Goal: Task Accomplishment & Management: Complete application form

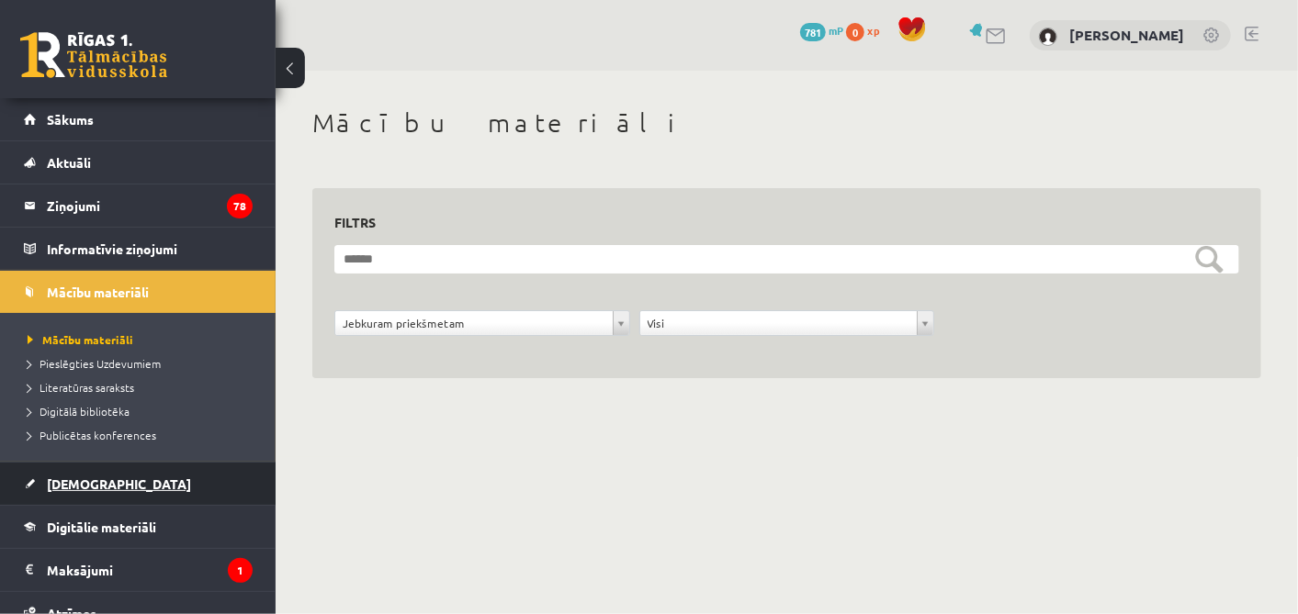
click at [92, 485] on span "[DEMOGRAPHIC_DATA]" at bounding box center [119, 484] width 144 height 17
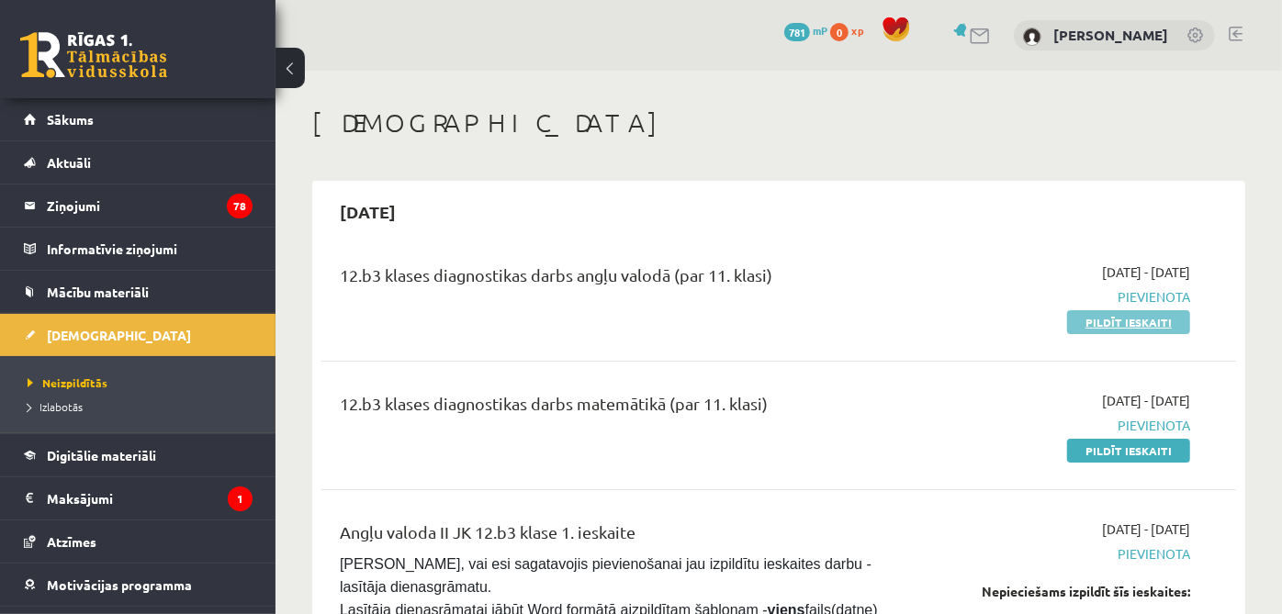
click at [1116, 314] on link "Pildīt ieskaiti" at bounding box center [1128, 322] width 123 height 24
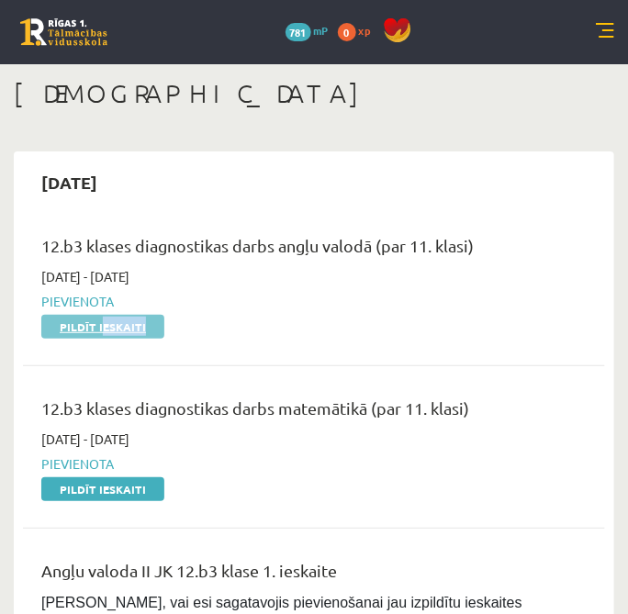
drag, startPoint x: 96, startPoint y: 338, endPoint x: 102, endPoint y: 329, distance: 11.2
click at [102, 329] on div "12.b3 klases diagnostikas darbs angļu valodā (par 11. klasi) 2025-09-01 - 2025-…" at bounding box center [314, 285] width 582 height 140
drag, startPoint x: 102, startPoint y: 329, endPoint x: 173, endPoint y: 325, distance: 70.8
click at [173, 325] on div "2025-09-01 - 2025-09-15 Pievienota Pildīt ieskaiti" at bounding box center [300, 301] width 545 height 69
click at [121, 324] on link "Pildīt ieskaiti" at bounding box center [102, 327] width 123 height 24
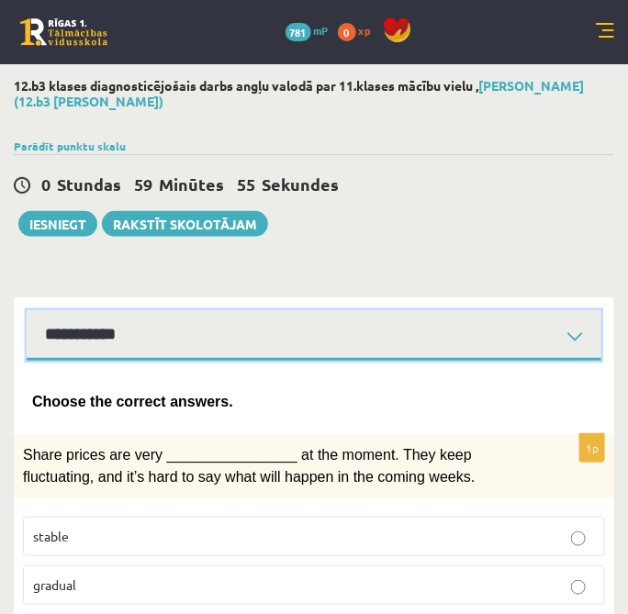
click at [422, 346] on select "**********" at bounding box center [314, 335] width 575 height 51
click at [27, 310] on select "**********" at bounding box center [314, 335] width 575 height 51
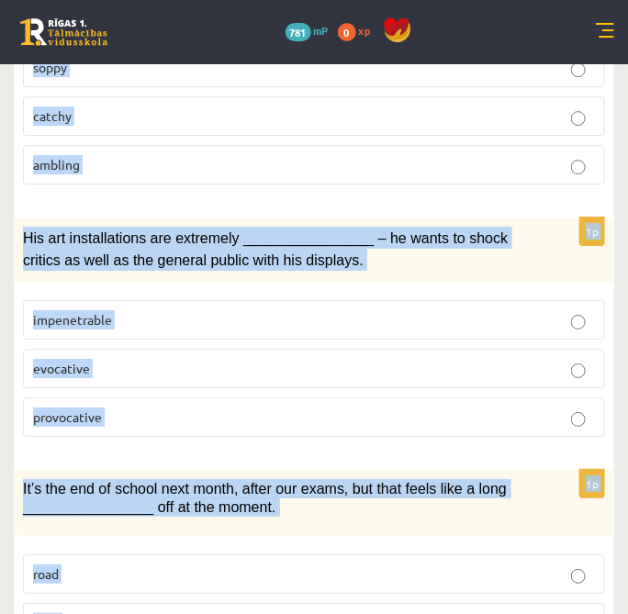
scroll to position [2932, 0]
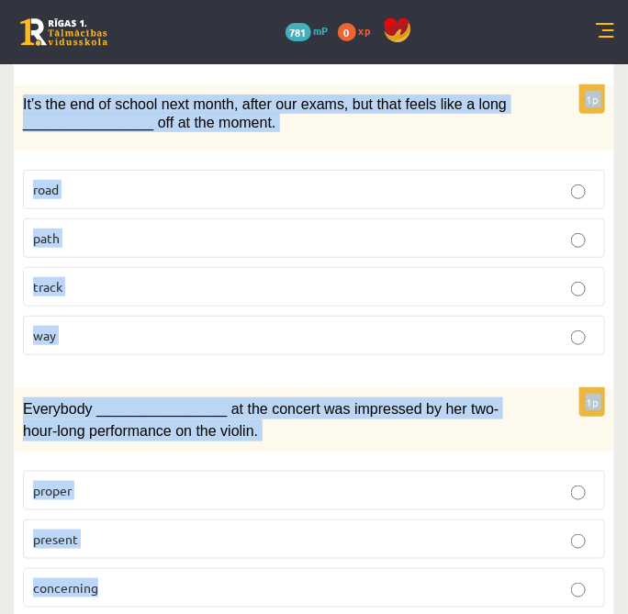
drag, startPoint x: 31, startPoint y: 191, endPoint x: 229, endPoint y: 658, distance: 507.4
copy form "Choose the correct answers. 1p Share prices are very ________________ at the mo…"
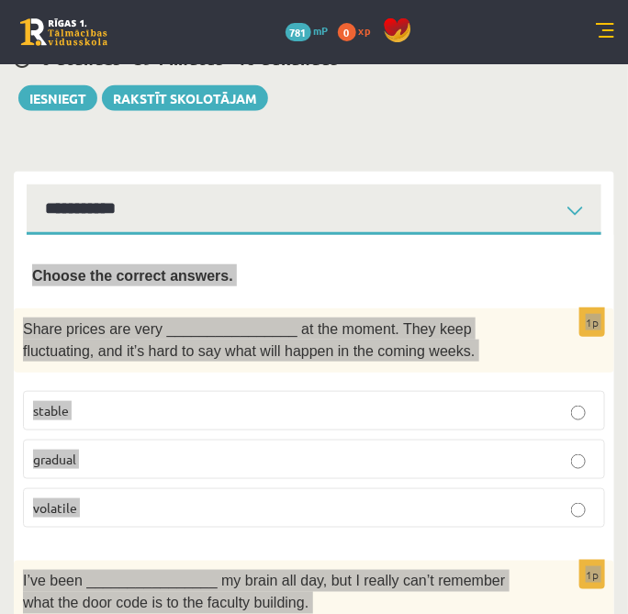
scroll to position [0, 0]
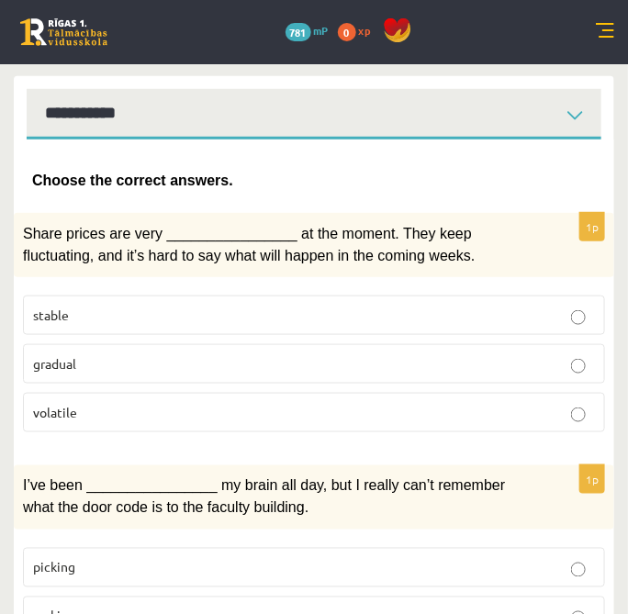
scroll to position [222, 0]
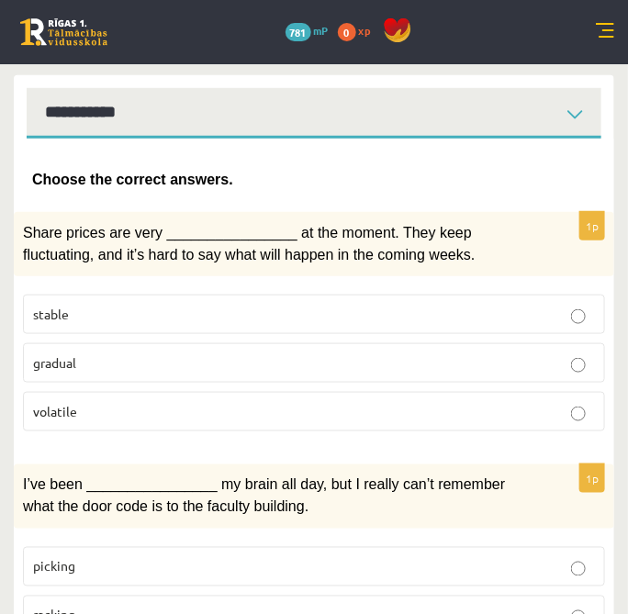
click at [273, 374] on label "gradual" at bounding box center [314, 362] width 582 height 39
click at [275, 402] on p "volatile" at bounding box center [314, 411] width 562 height 19
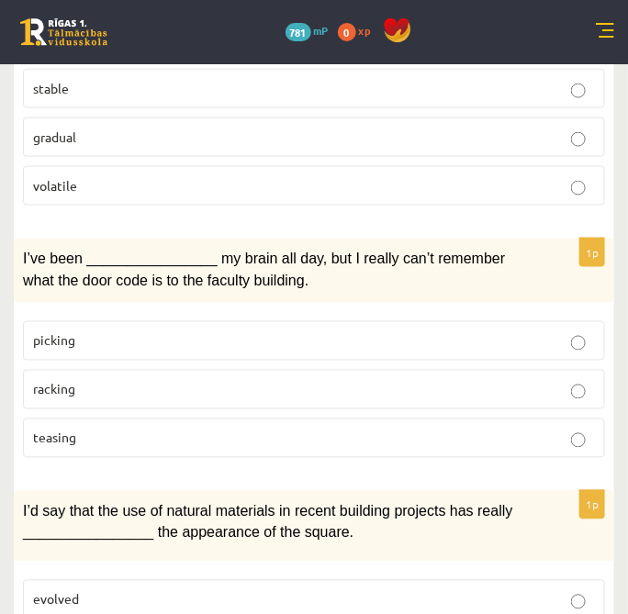
scroll to position [450, 0]
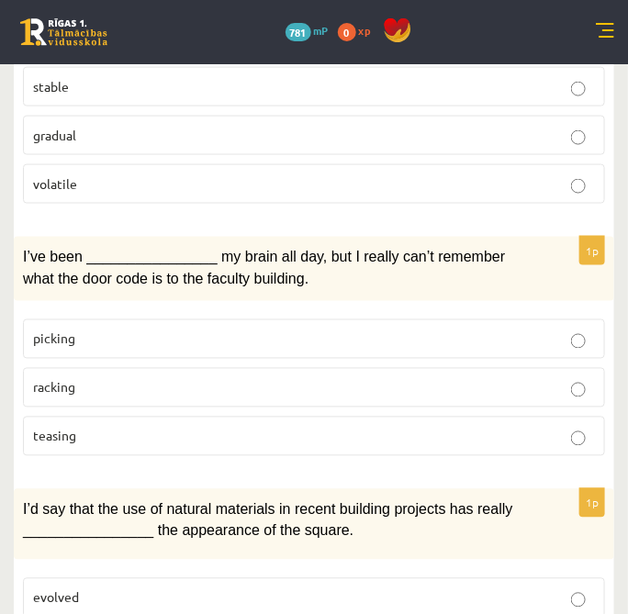
click at [265, 383] on p "racking" at bounding box center [314, 387] width 562 height 19
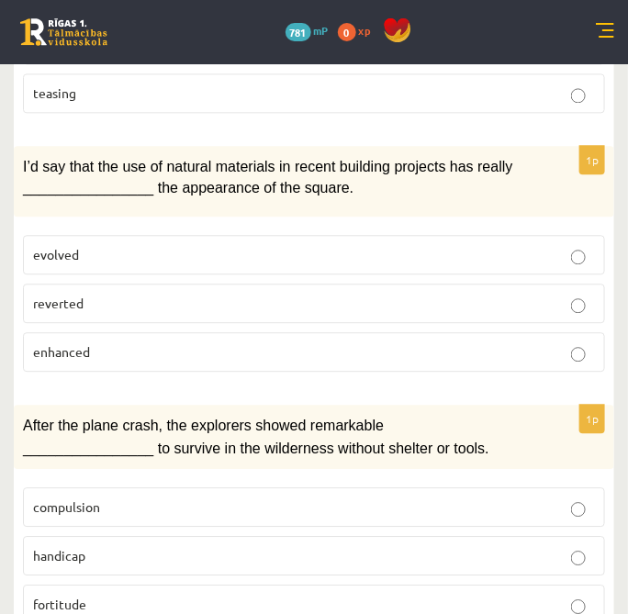
scroll to position [802, 0]
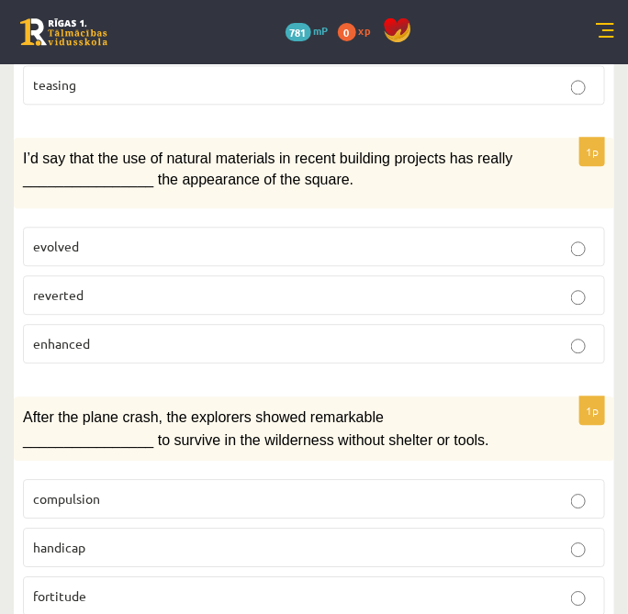
click at [208, 324] on label "enhanced" at bounding box center [314, 343] width 582 height 39
click at [81, 577] on label "fortitude" at bounding box center [314, 596] width 582 height 39
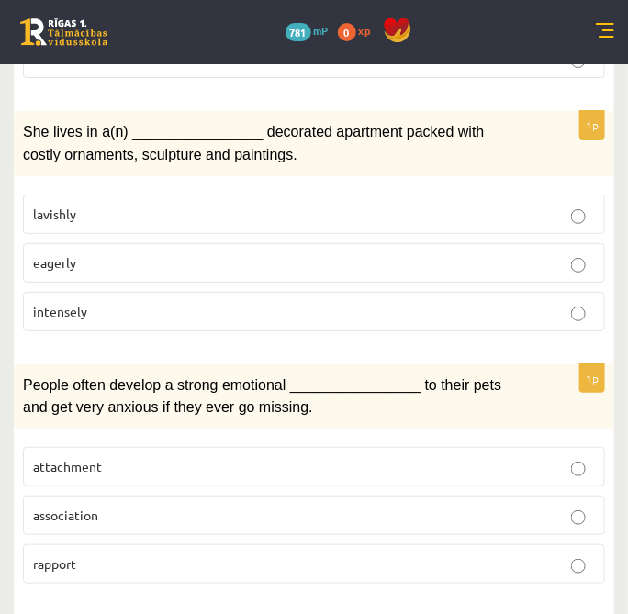
scroll to position [1341, 0]
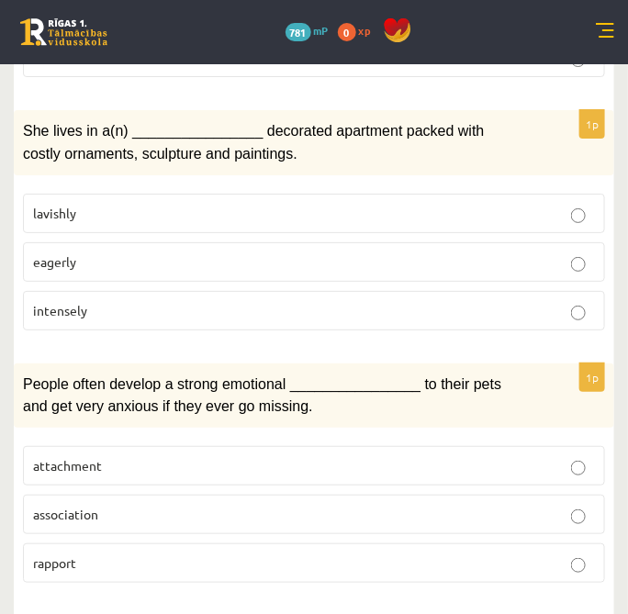
click at [254, 194] on label "lavishly" at bounding box center [314, 213] width 582 height 39
click at [154, 460] on label "attachment" at bounding box center [314, 465] width 582 height 39
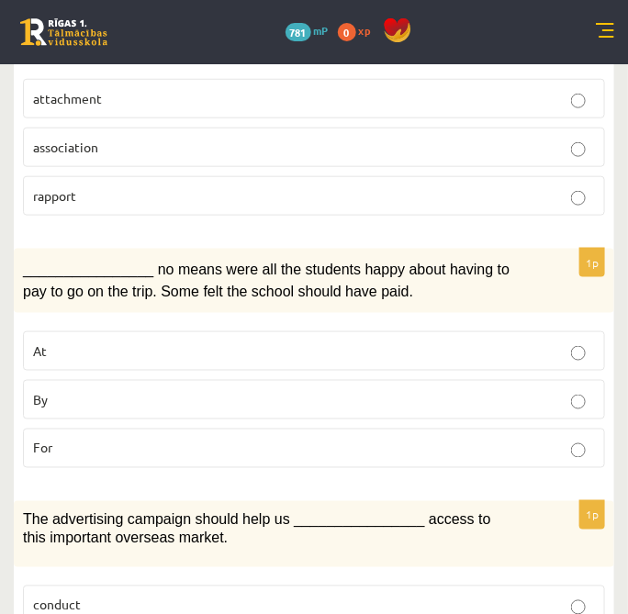
scroll to position [1712, 0]
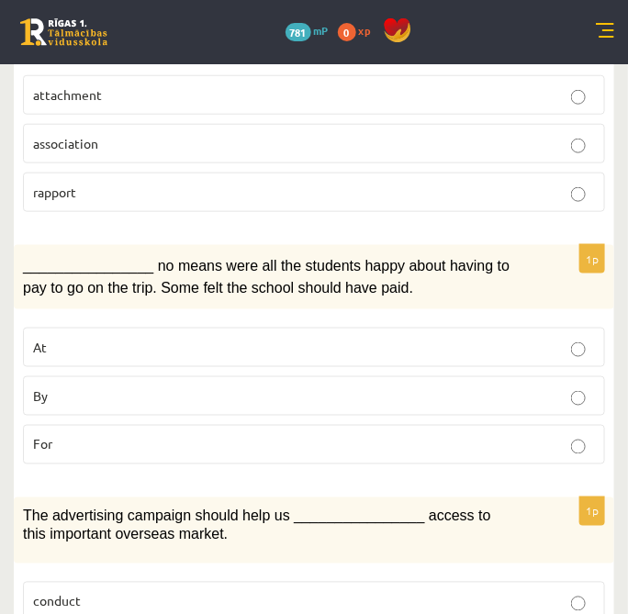
click at [129, 377] on label "By" at bounding box center [314, 396] width 582 height 39
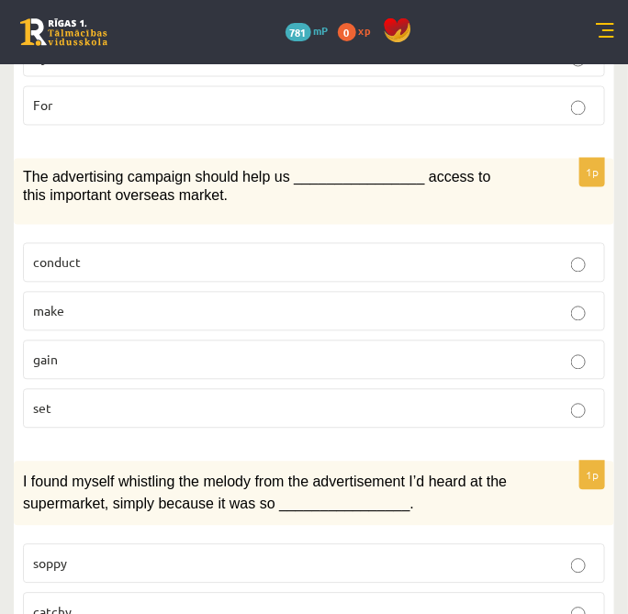
scroll to position [2073, 0]
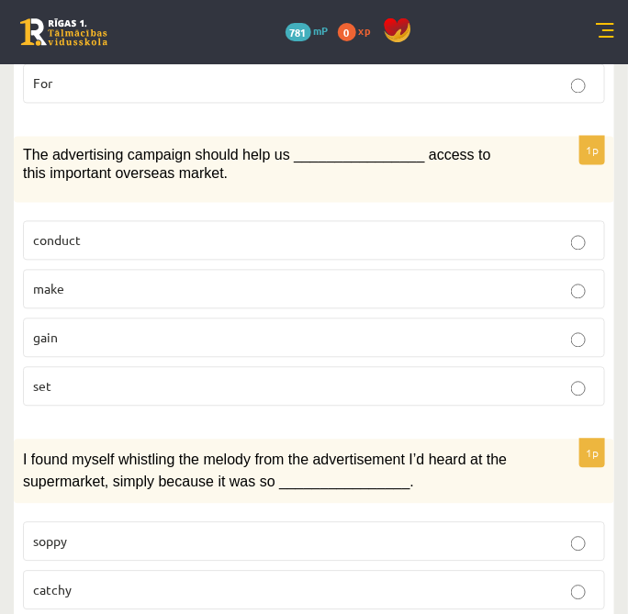
click at [117, 319] on label "gain" at bounding box center [314, 338] width 582 height 39
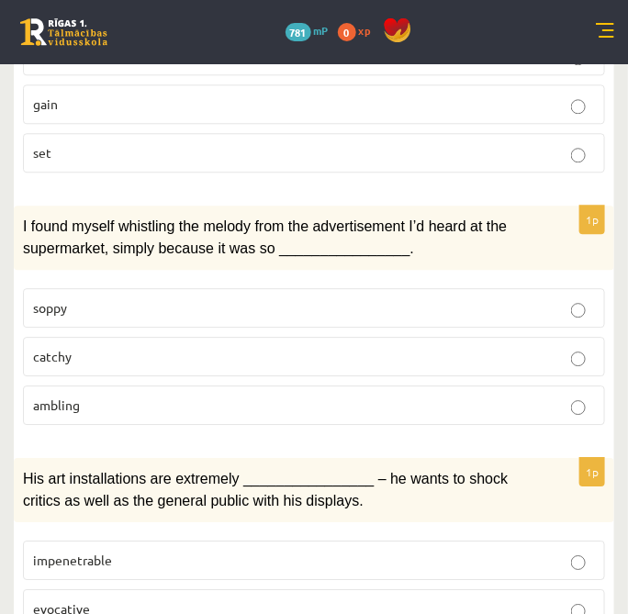
scroll to position [2314, 0]
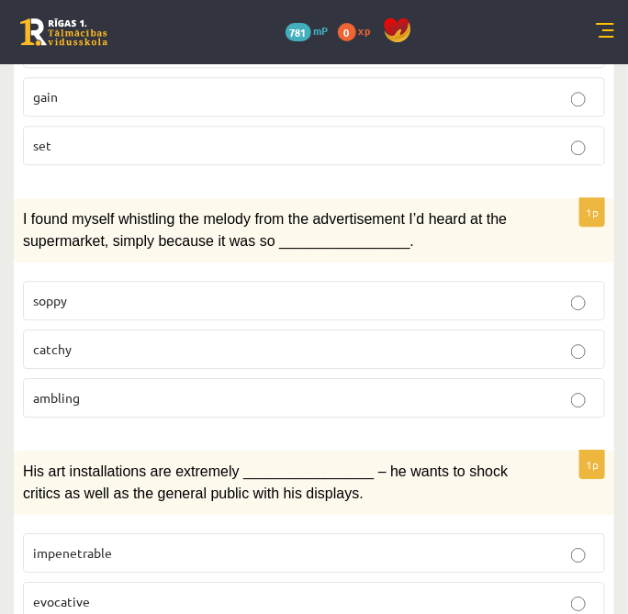
click at [87, 340] on p "catchy" at bounding box center [314, 349] width 562 height 19
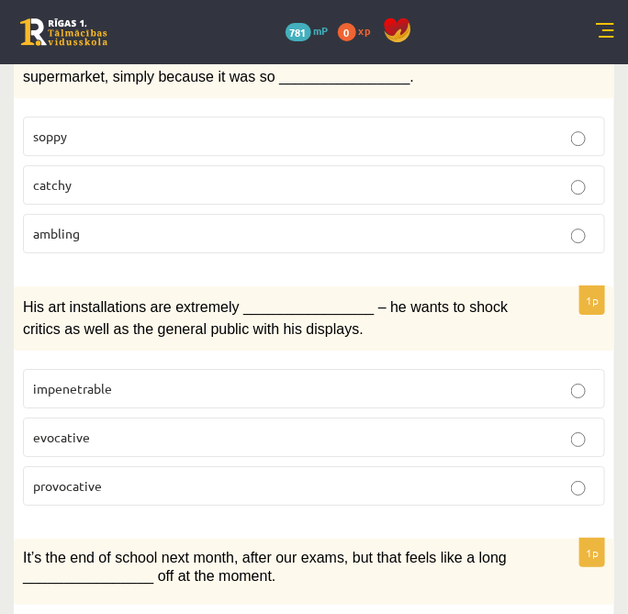
scroll to position [2479, 0]
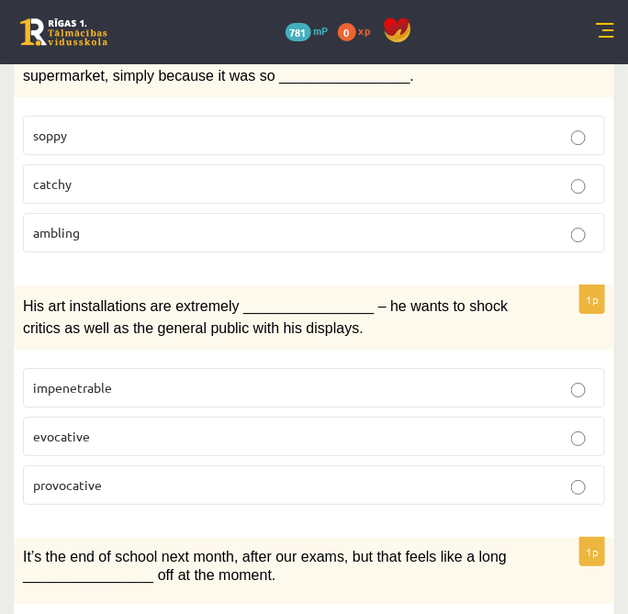
click at [70, 466] on label "provocative" at bounding box center [314, 485] width 582 height 39
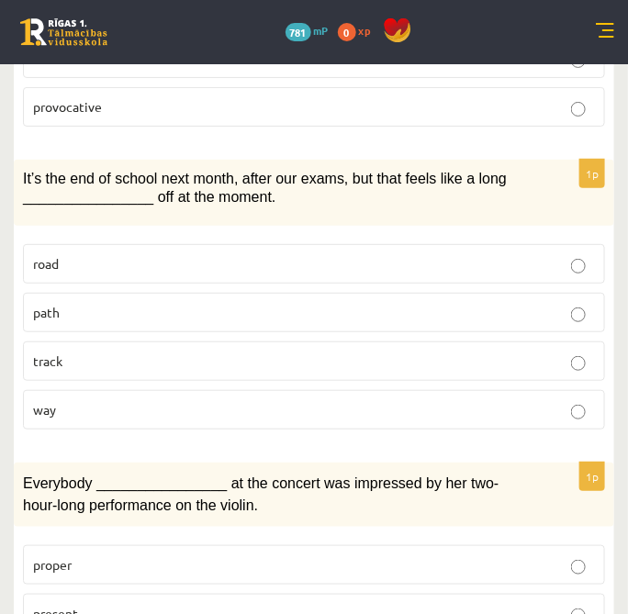
scroll to position [2862, 0]
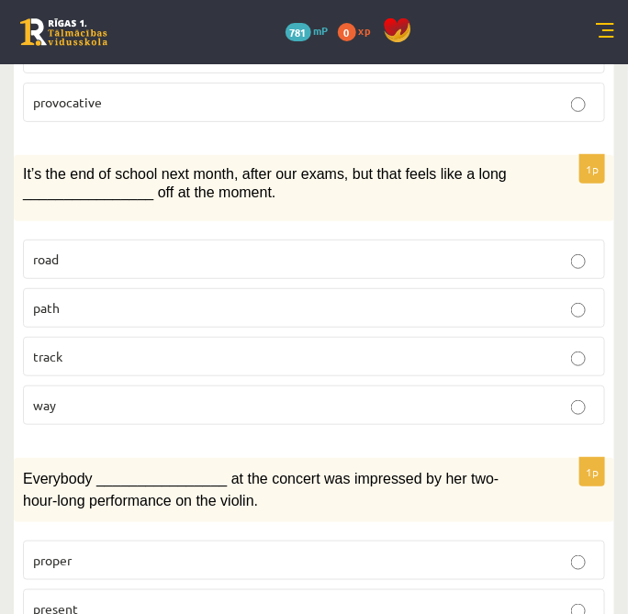
click at [84, 396] on p "way" at bounding box center [314, 405] width 562 height 19
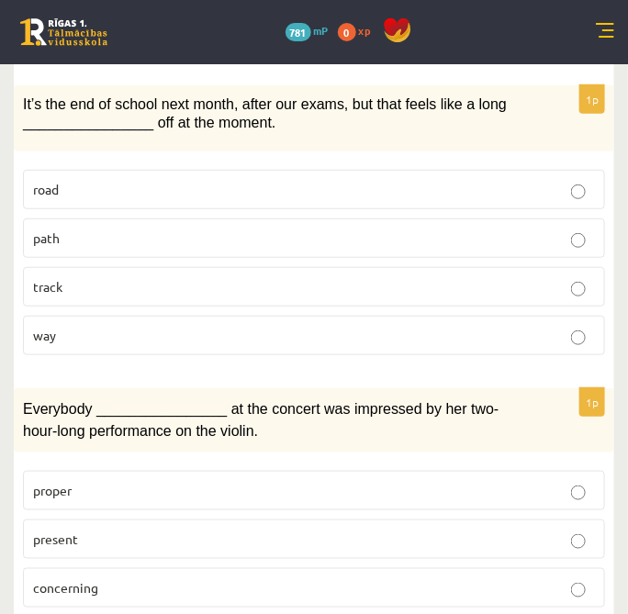
click at [69, 520] on label "present" at bounding box center [314, 539] width 582 height 39
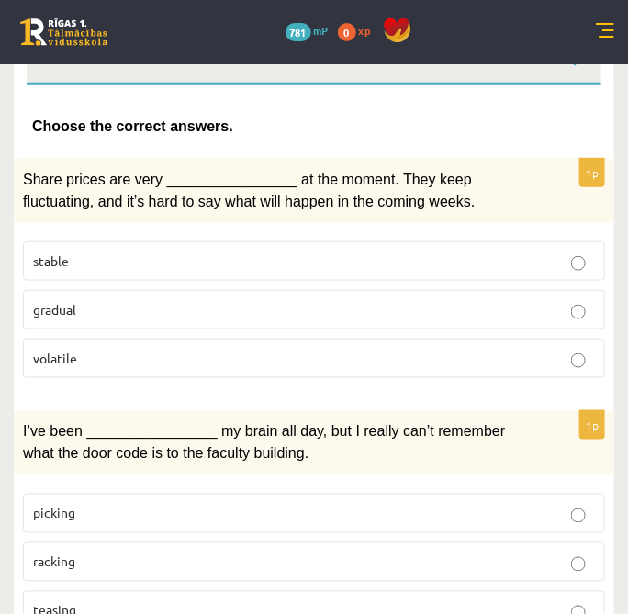
scroll to position [0, 0]
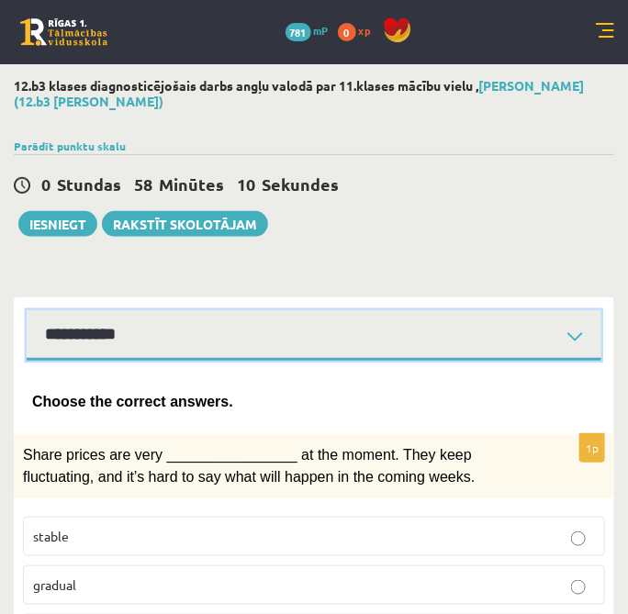
click at [204, 332] on select "**********" at bounding box center [314, 335] width 575 height 51
click at [27, 310] on select "**********" at bounding box center [314, 335] width 575 height 51
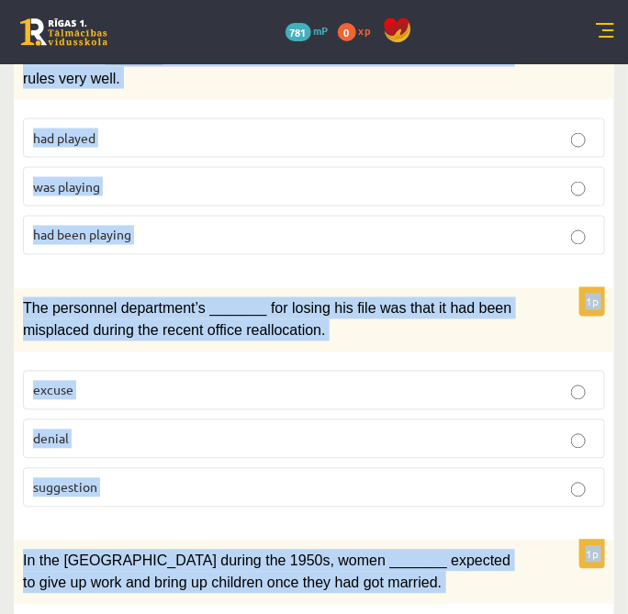
scroll to position [2320, 0]
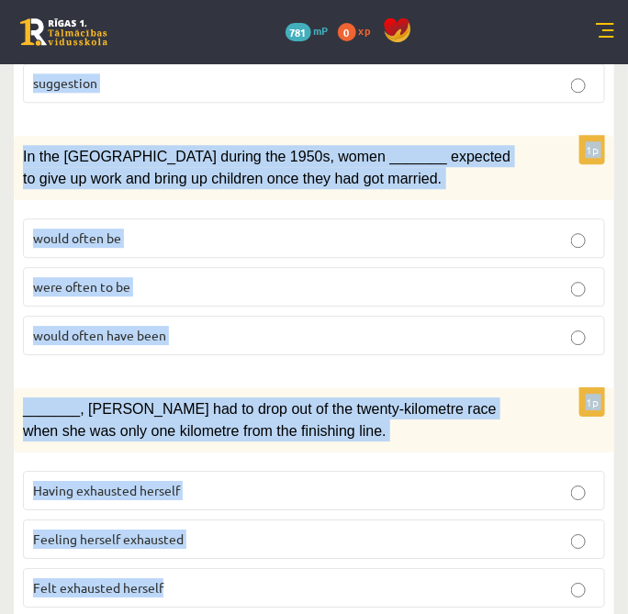
drag, startPoint x: 31, startPoint y: 399, endPoint x: 327, endPoint y: 537, distance: 326.6
copy form "Circle the form that cannot be used to complete the sentences. 1p When I finall…"
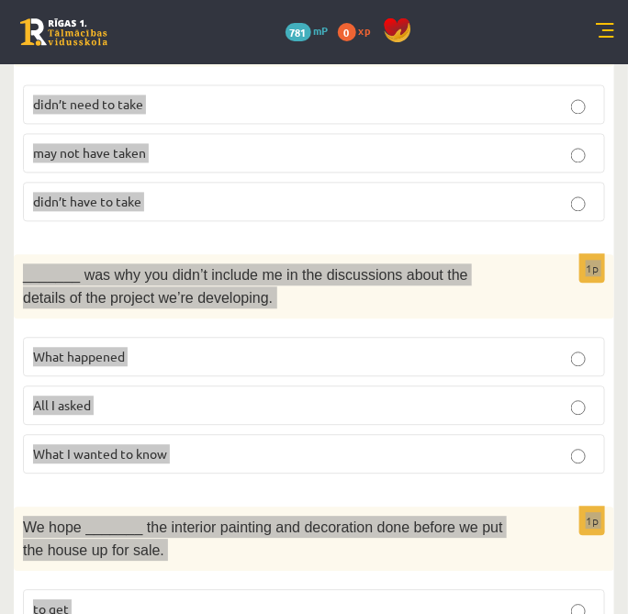
scroll to position [0, 0]
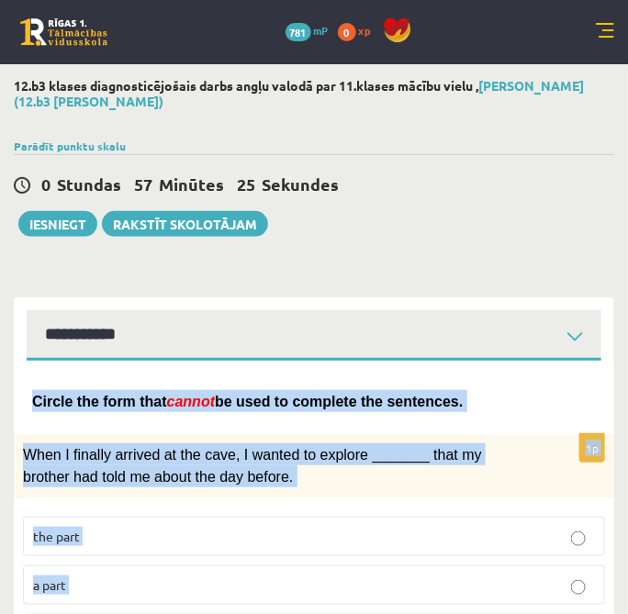
click at [390, 464] on p "When I finally arrived at the cave, I wanted to explore _______ that my brother…" at bounding box center [268, 466] width 490 height 45
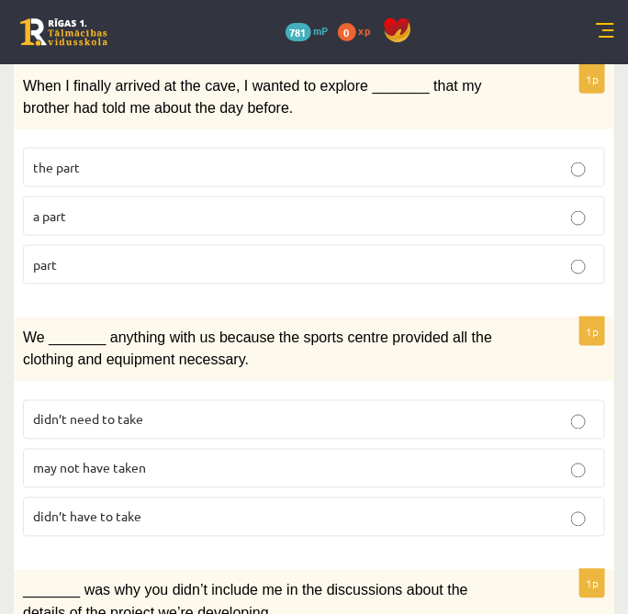
scroll to position [498, 0]
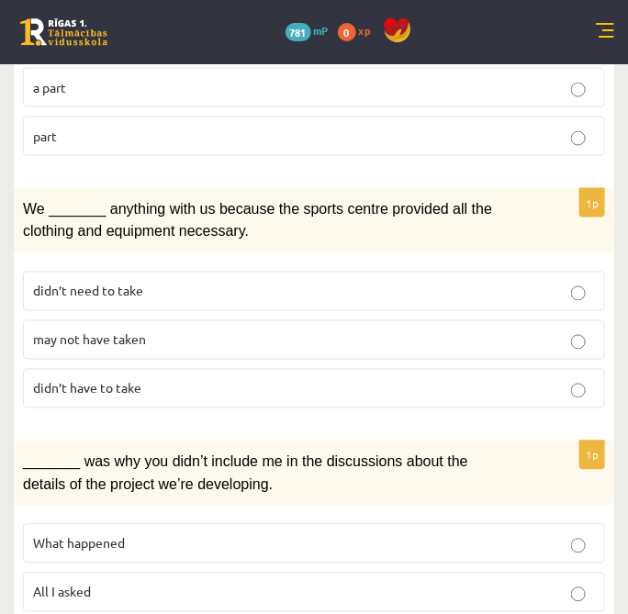
click at [410, 331] on p "may not have taken" at bounding box center [314, 340] width 562 height 19
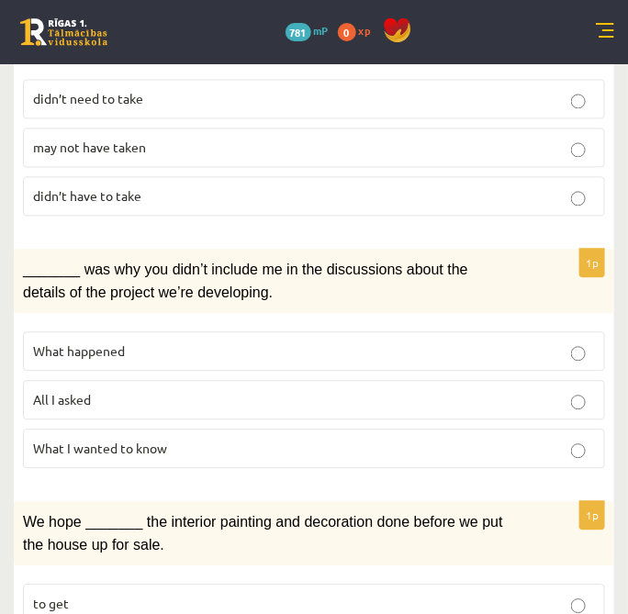
scroll to position [692, 0]
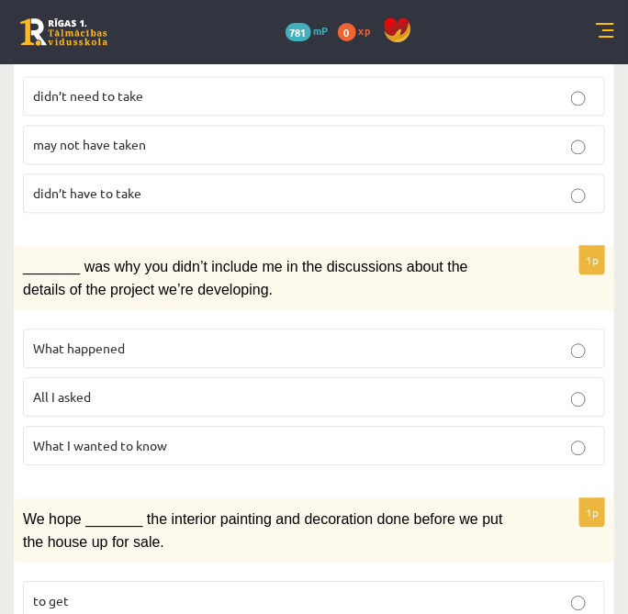
click at [303, 388] on p "All I asked" at bounding box center [314, 397] width 562 height 19
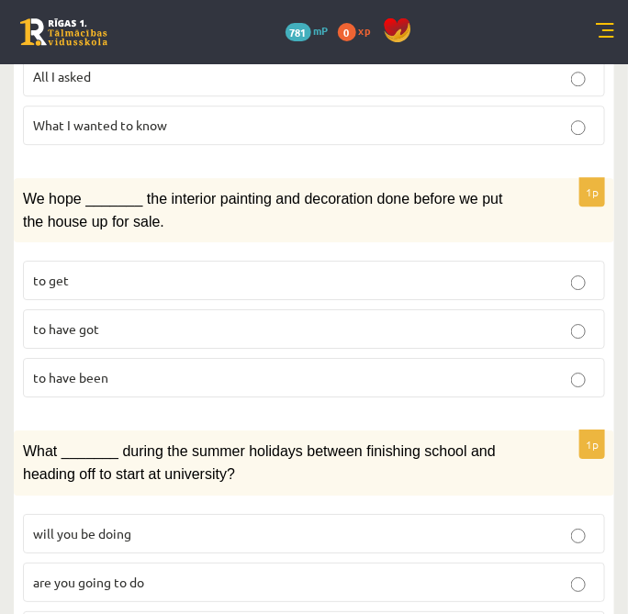
scroll to position [1015, 0]
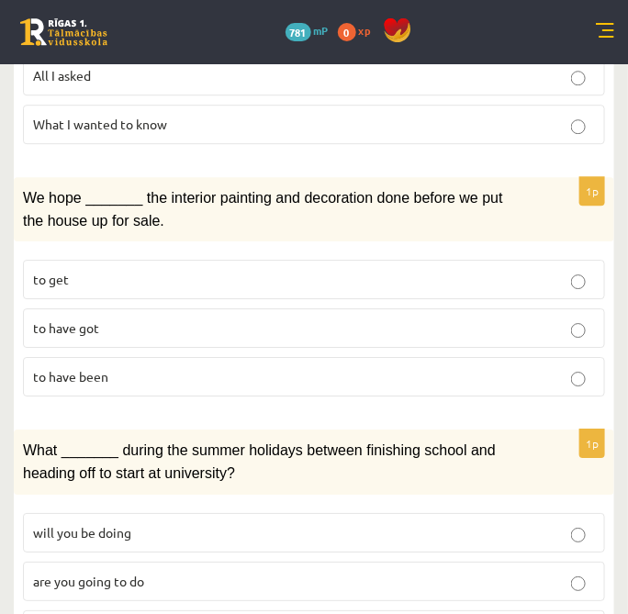
click at [123, 375] on label "to have been" at bounding box center [314, 376] width 582 height 39
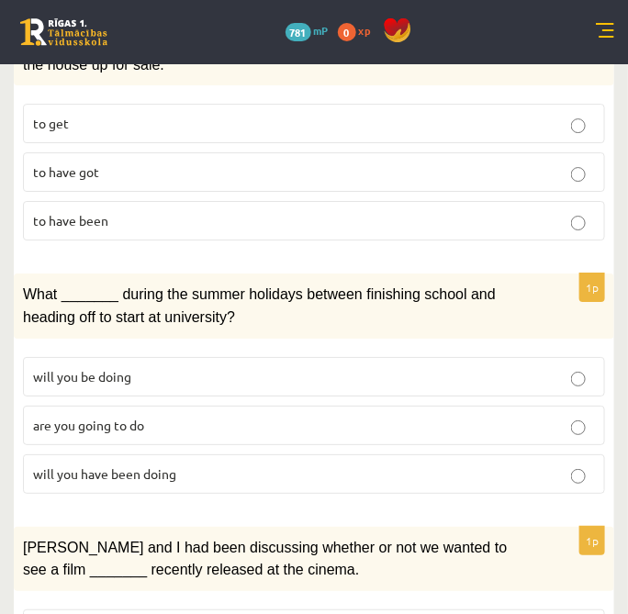
scroll to position [1174, 0]
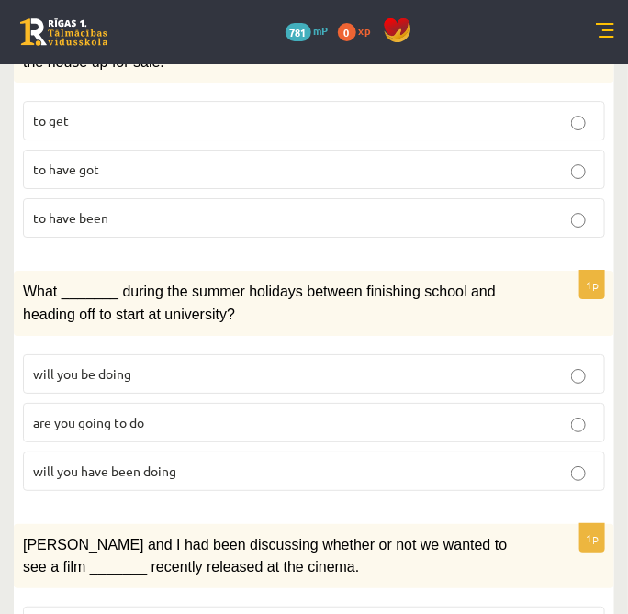
click at [179, 462] on p "will you have been doing" at bounding box center [314, 471] width 562 height 19
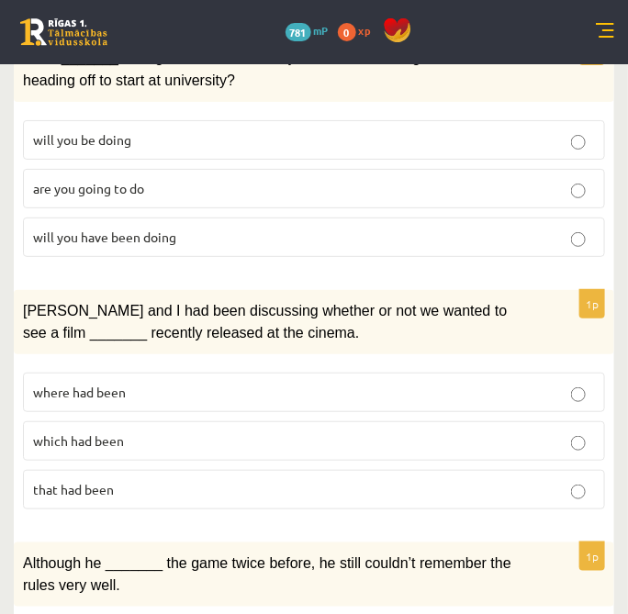
scroll to position [1411, 0]
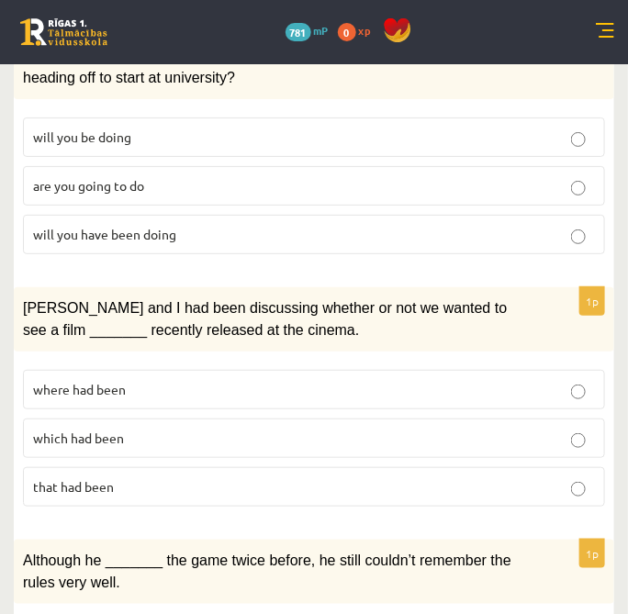
click at [249, 380] on p "where had been" at bounding box center [314, 389] width 562 height 19
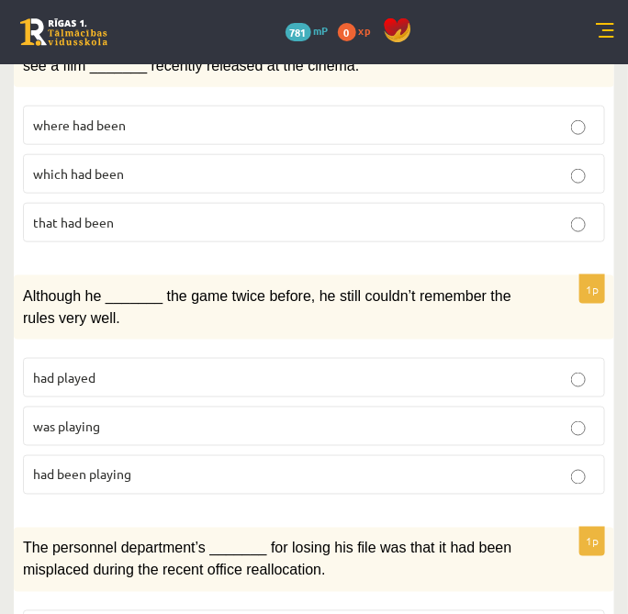
scroll to position [1676, 0]
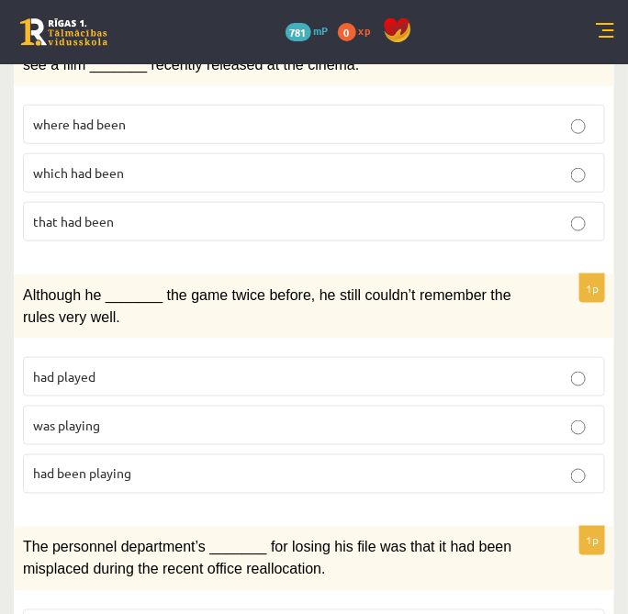
click at [94, 417] on span "was playing" at bounding box center [66, 425] width 67 height 17
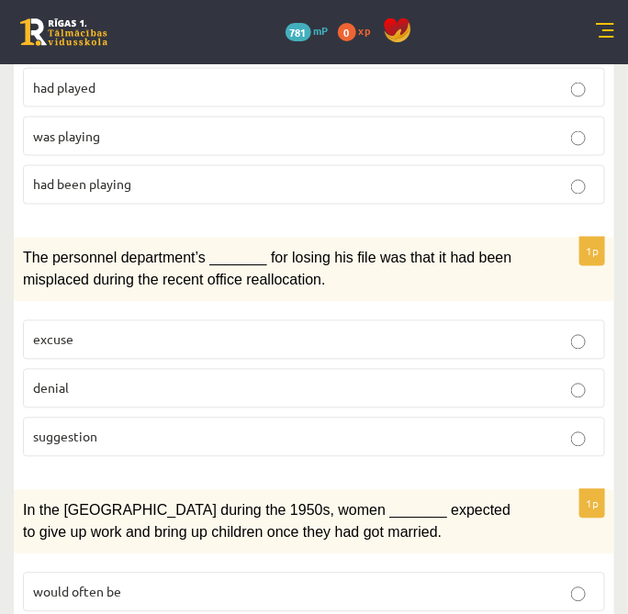
scroll to position [1984, 0]
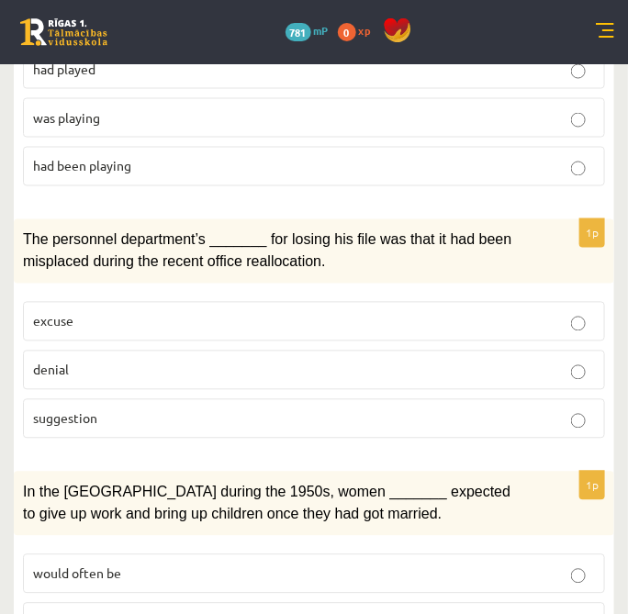
click at [91, 361] on p "denial" at bounding box center [314, 370] width 562 height 19
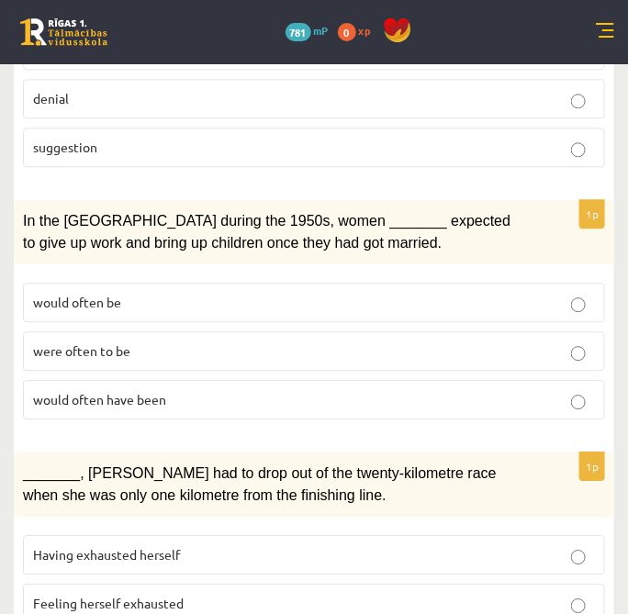
scroll to position [2257, 0]
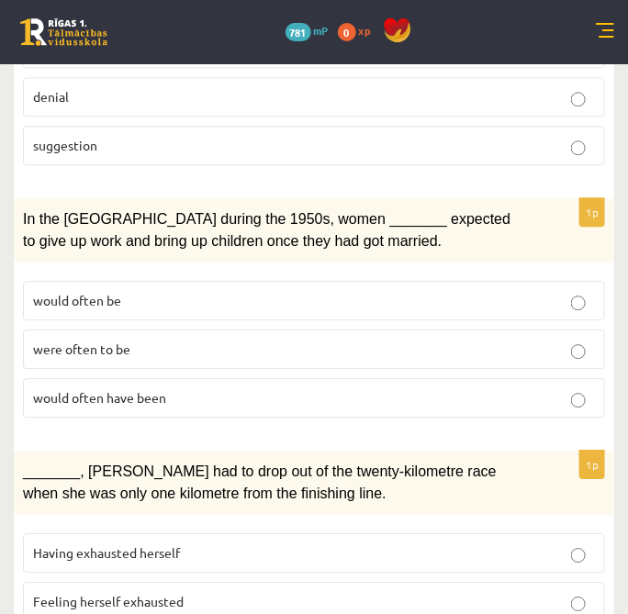
click at [81, 389] on span "would often have been" at bounding box center [99, 397] width 133 height 17
drag, startPoint x: 81, startPoint y: 360, endPoint x: 83, endPoint y: 332, distance: 27.6
click at [83, 332] on fieldset "would often be were often to be would often have been" at bounding box center [314, 348] width 582 height 152
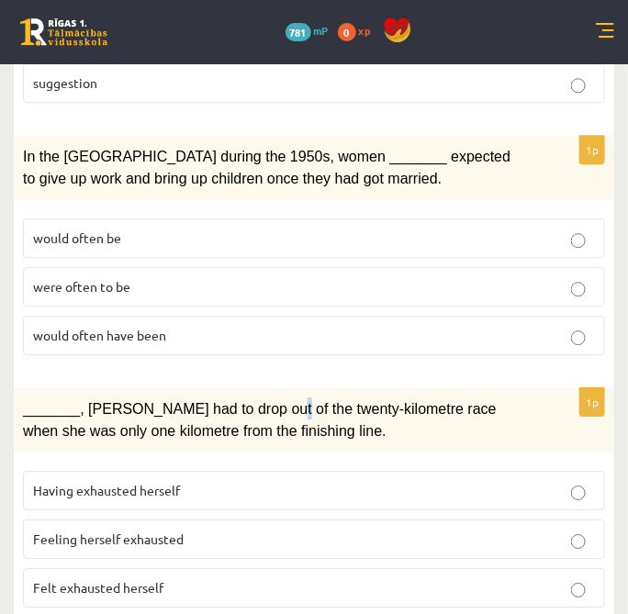
drag, startPoint x: 83, startPoint y: 332, endPoint x: 249, endPoint y: 363, distance: 169.0
click at [249, 401] on span "_______, Judy had to drop out of the twenty-kilometre race when she was only on…" at bounding box center [260, 420] width 474 height 38
click at [191, 579] on p "Felt exhausted herself" at bounding box center [314, 588] width 562 height 19
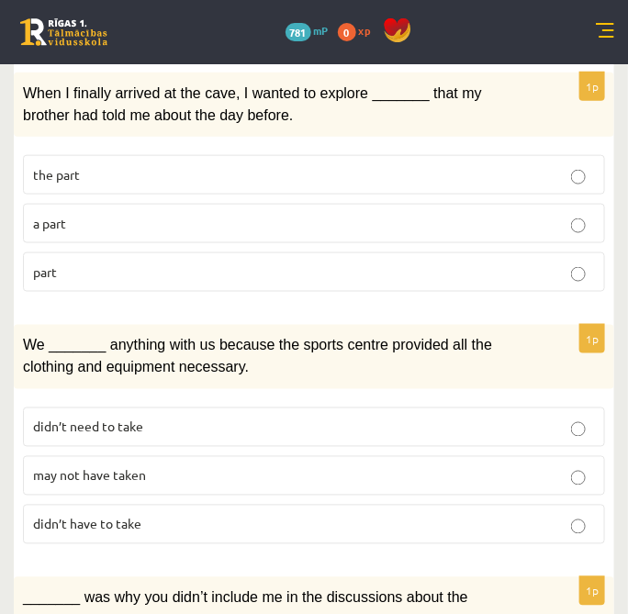
scroll to position [253, 0]
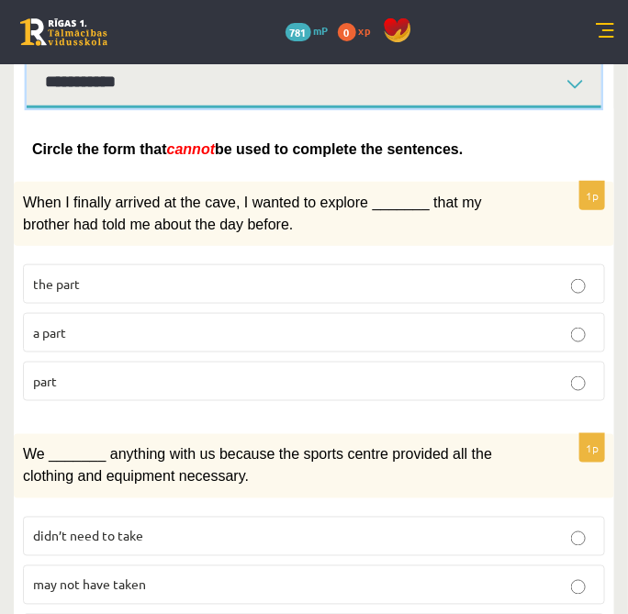
click at [540, 75] on select "**********" at bounding box center [314, 83] width 575 height 51
click at [27, 58] on select "**********" at bounding box center [314, 83] width 575 height 51
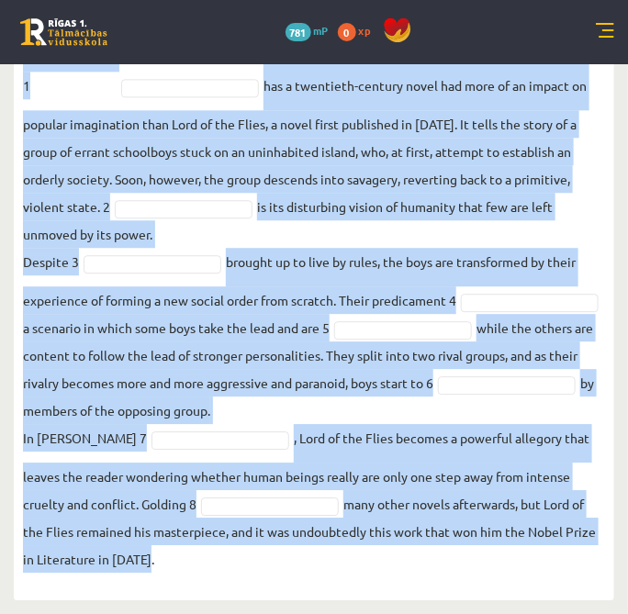
scroll to position [852, 0]
drag, startPoint x: 21, startPoint y: 262, endPoint x: 498, endPoint y: 605, distance: 587.5
copy div "Complete the text with the correct words (a–d). 1. a No sooner b Rarely c Only …"
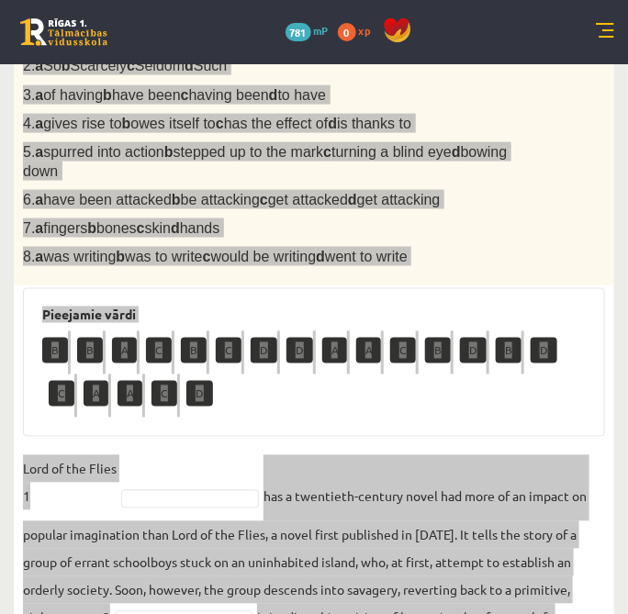
scroll to position [415, 0]
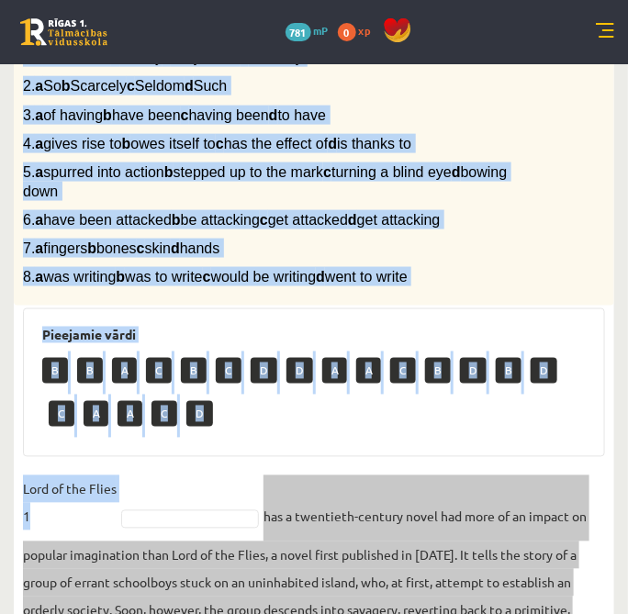
click at [409, 268] on div "Complete the text with the correct words (a–d). 1. a No sooner b Rarely c Only …" at bounding box center [314, 144] width 601 height 323
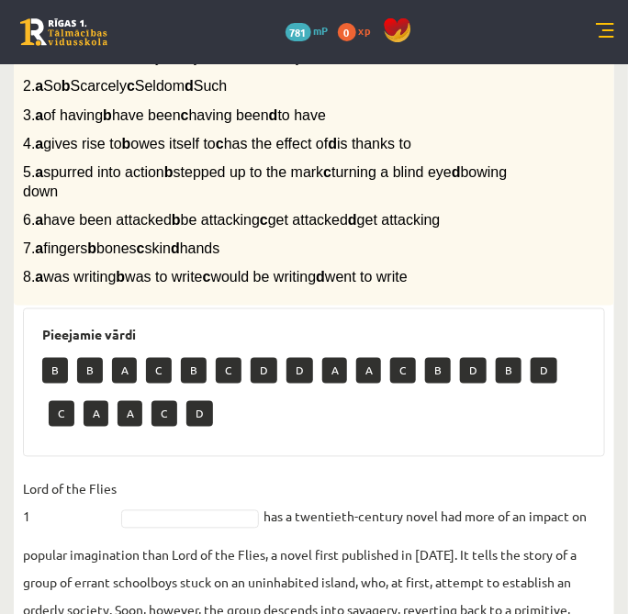
drag, startPoint x: 409, startPoint y: 268, endPoint x: 369, endPoint y: 260, distance: 40.3
click at [369, 260] on div "Complete the text with the correct words (a–d). 1. a No sooner b Rarely c Only …" at bounding box center [314, 144] width 601 height 323
drag, startPoint x: 369, startPoint y: 260, endPoint x: 478, endPoint y: 305, distance: 117.3
click at [478, 305] on div "Complete the text with the correct words (a–d). 1. a No sooner b Rarely c Only …" at bounding box center [314, 144] width 601 height 323
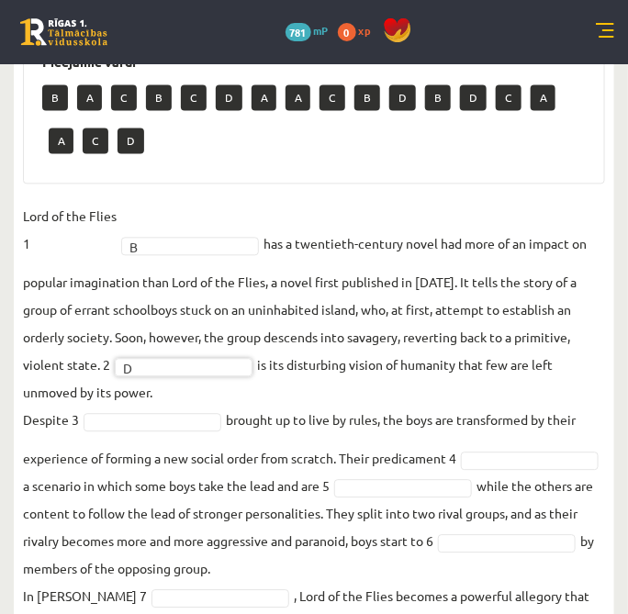
scroll to position [687, 0]
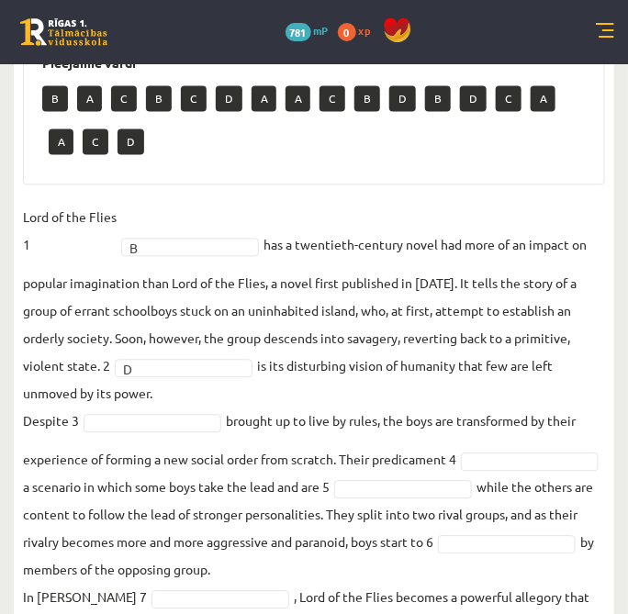
click at [163, 416] on fieldset "Lord of the Flies 1 B * has a twentieth-century novel had more of an impact on …" at bounding box center [314, 468] width 582 height 529
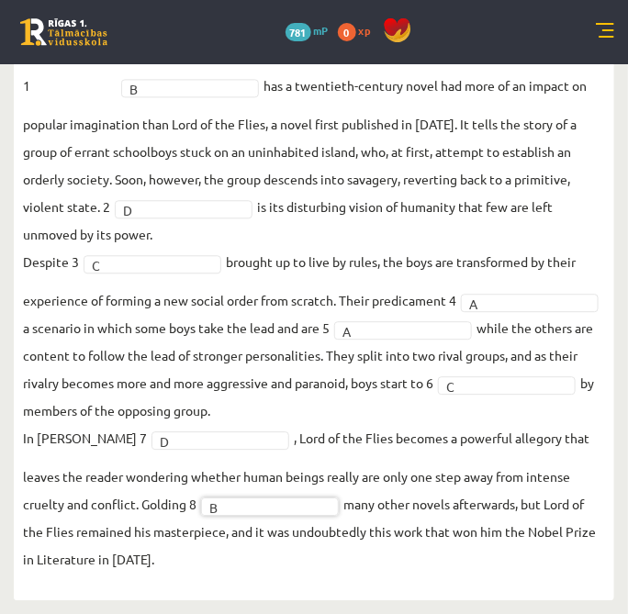
scroll to position [0, 0]
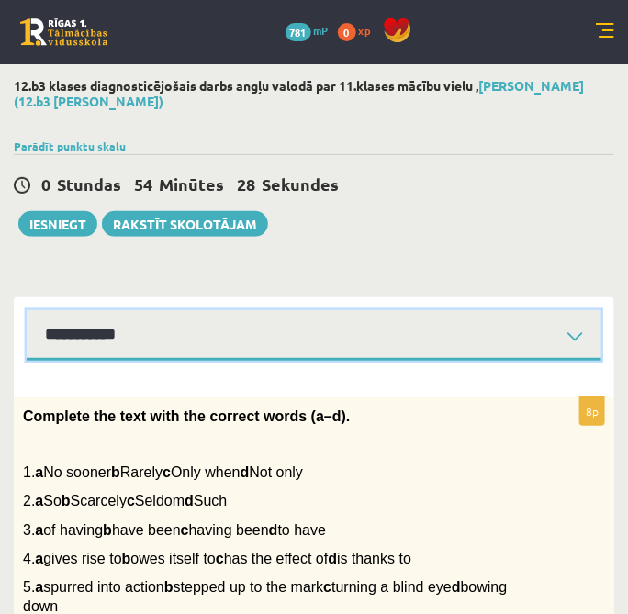
click at [383, 337] on select "**********" at bounding box center [314, 335] width 575 height 51
select select "**********"
click at [27, 310] on select "**********" at bounding box center [314, 335] width 575 height 51
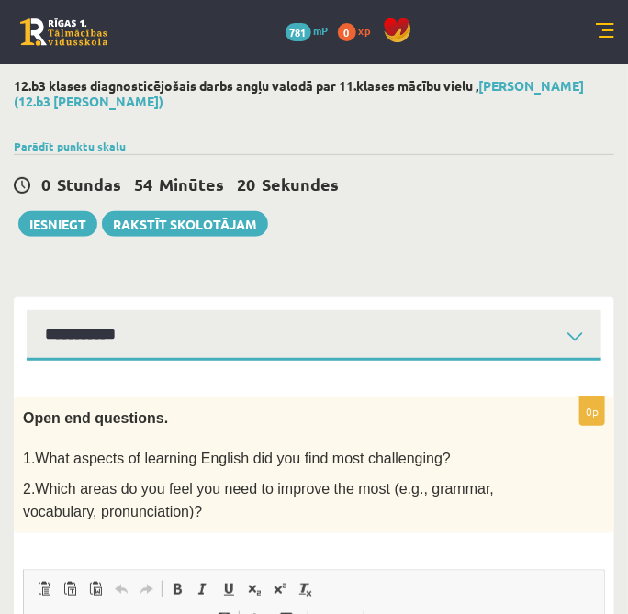
click at [26, 420] on span "Open end questions." at bounding box center [95, 418] width 145 height 16
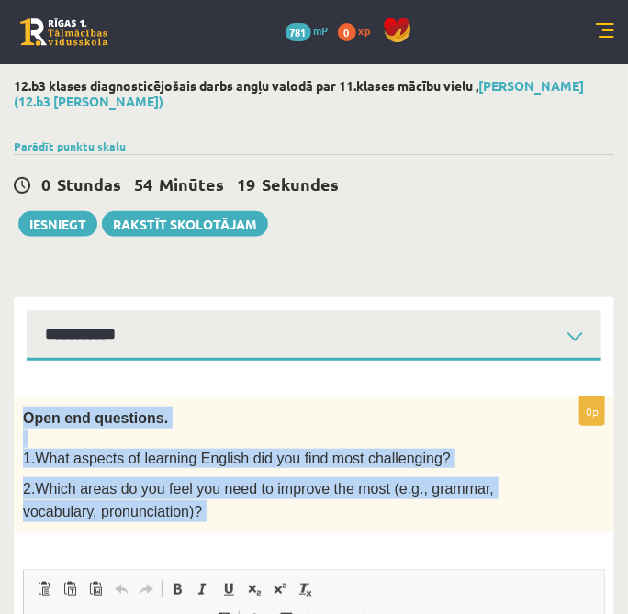
drag, startPoint x: 26, startPoint y: 420, endPoint x: 249, endPoint y: 544, distance: 255.3
copy div "Open end questions. 1.What aspects of learning English did you find most challe…"
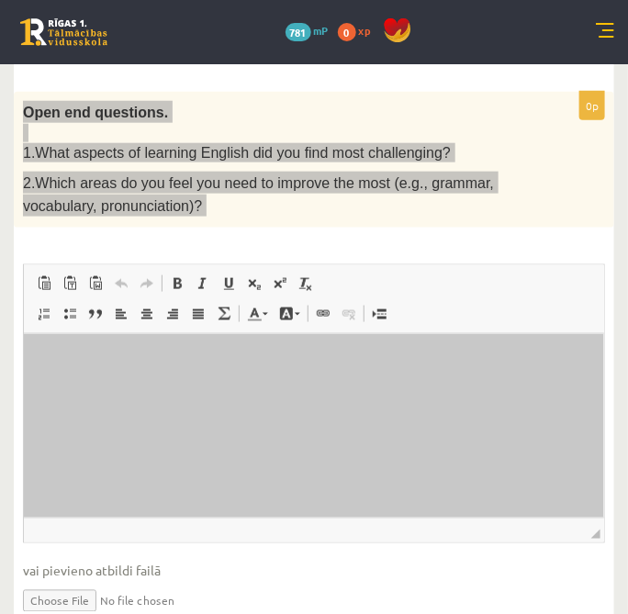
scroll to position [308, 0]
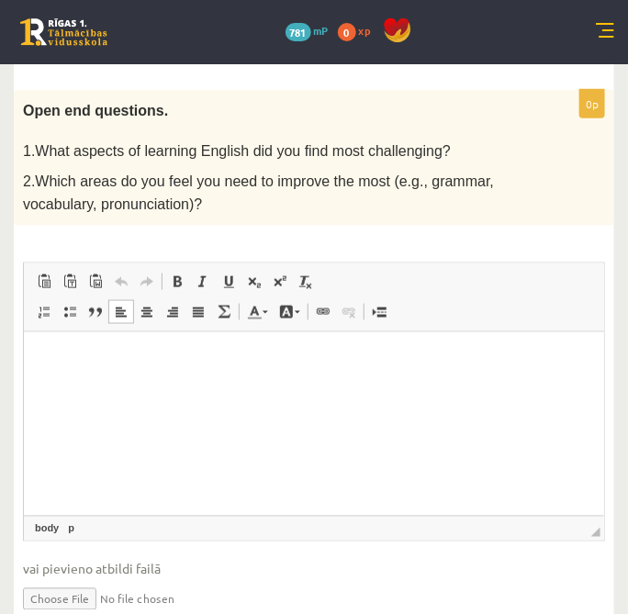
click at [369, 388] on html at bounding box center [313, 360] width 580 height 56
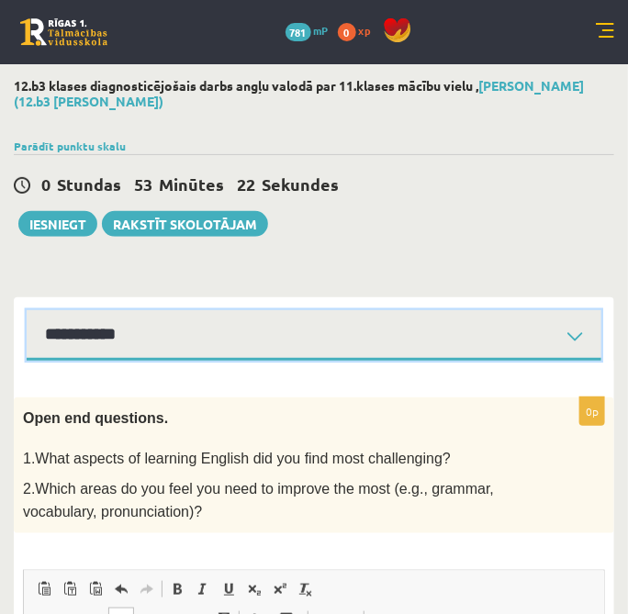
click at [289, 317] on select "**********" at bounding box center [314, 335] width 575 height 51
select select "**********"
click at [27, 310] on select "**********" at bounding box center [314, 335] width 575 height 51
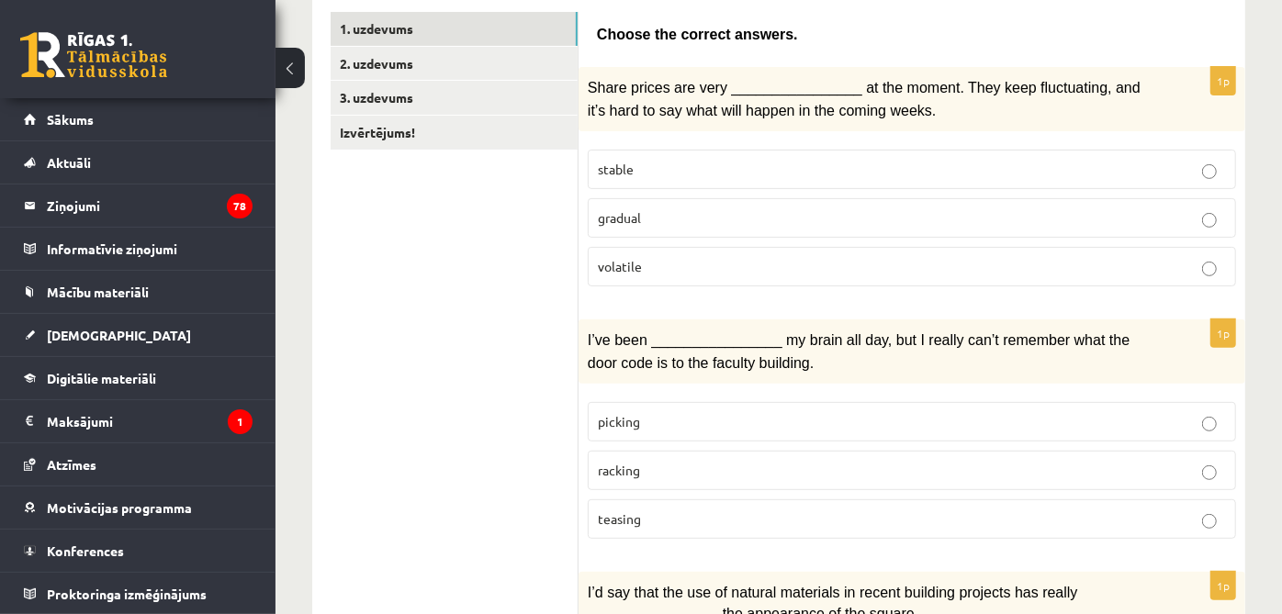
scroll to position [317, 0]
click at [627, 262] on p "volatile" at bounding box center [912, 267] width 628 height 19
click at [627, 466] on span "racking" at bounding box center [619, 471] width 42 height 17
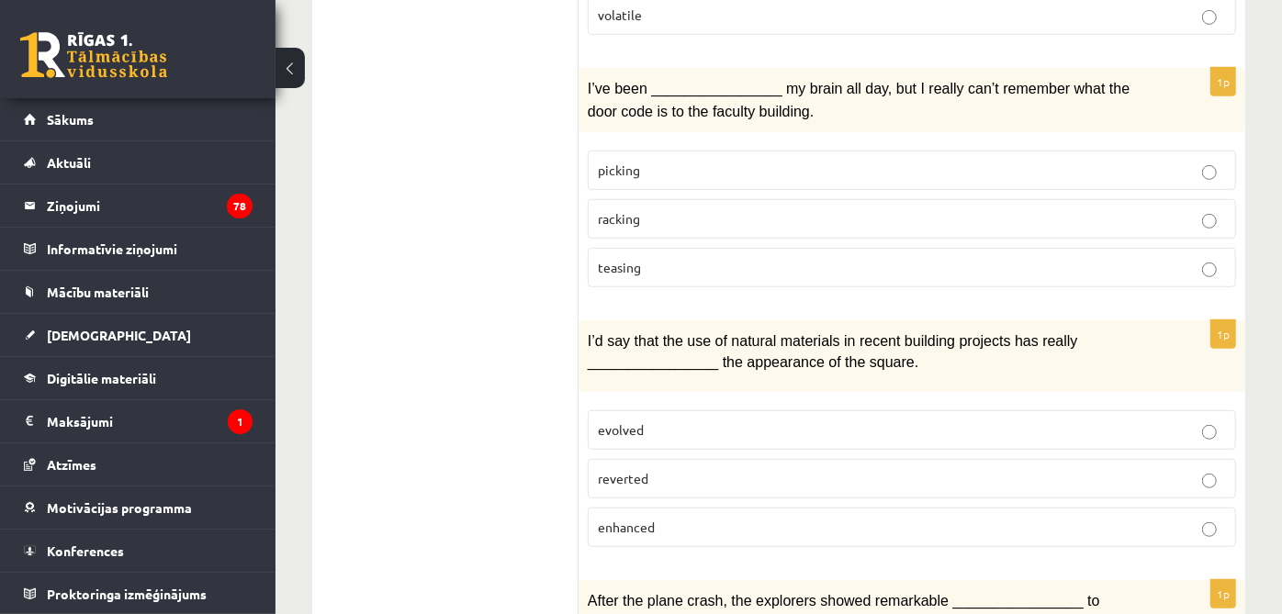
scroll to position [570, 0]
click at [627, 507] on label "enhanced" at bounding box center [912, 526] width 648 height 39
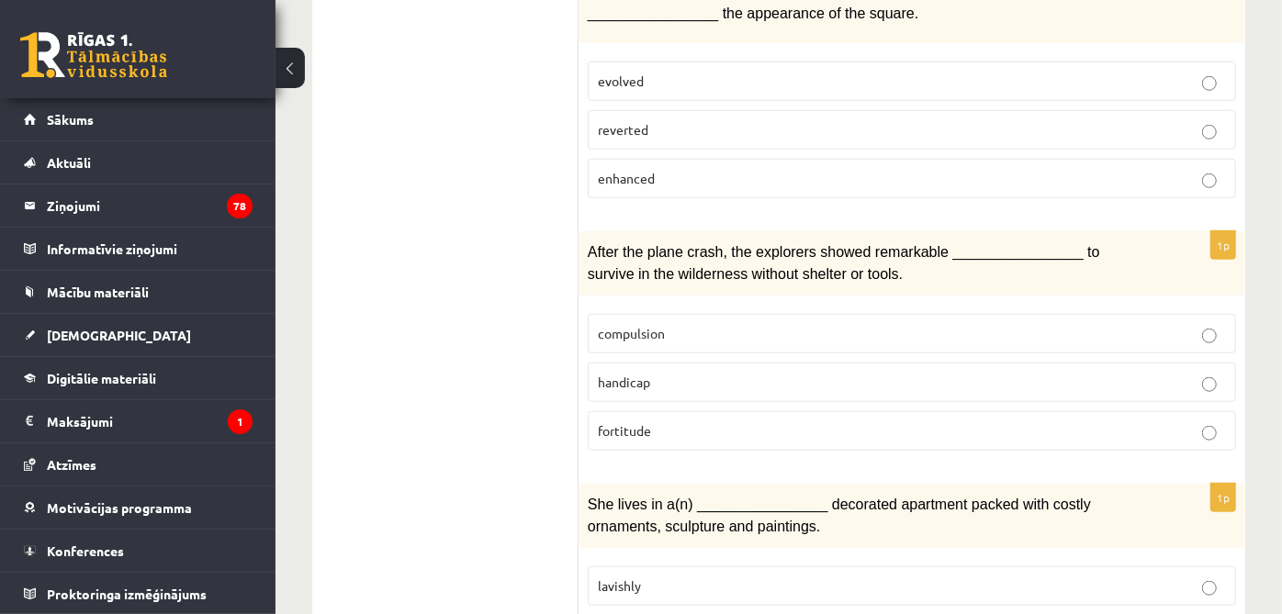
scroll to position [919, 0]
click at [627, 421] on p "fortitude" at bounding box center [912, 430] width 628 height 19
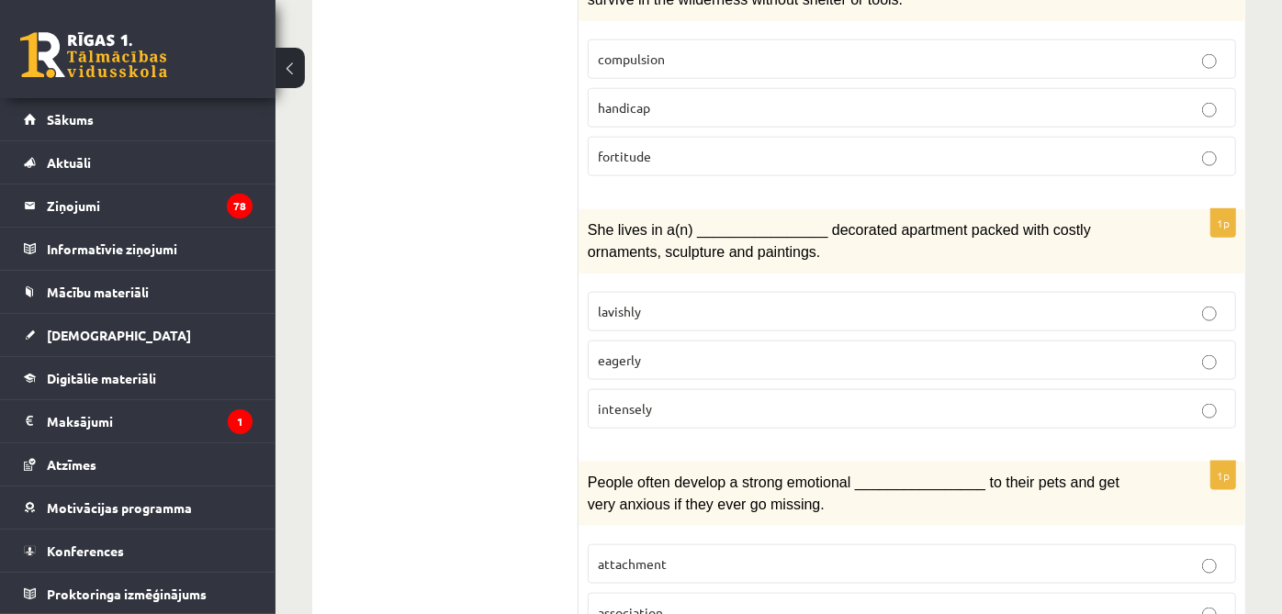
scroll to position [1195, 0]
click at [627, 300] on p "lavishly" at bounding box center [912, 309] width 628 height 19
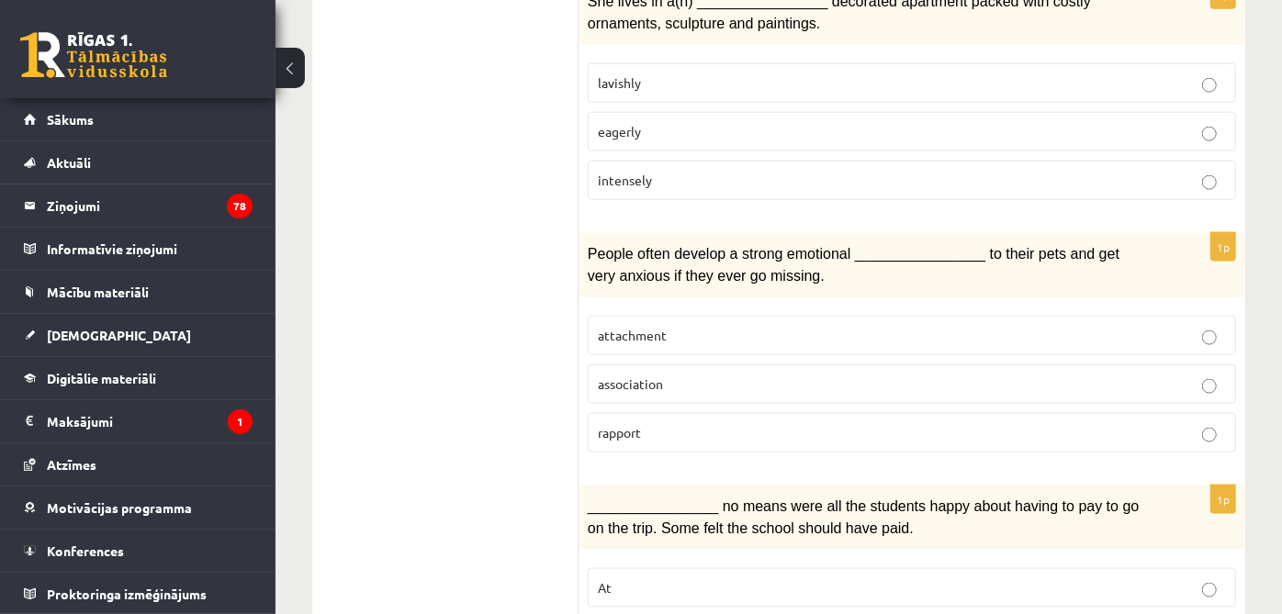
scroll to position [1430, 0]
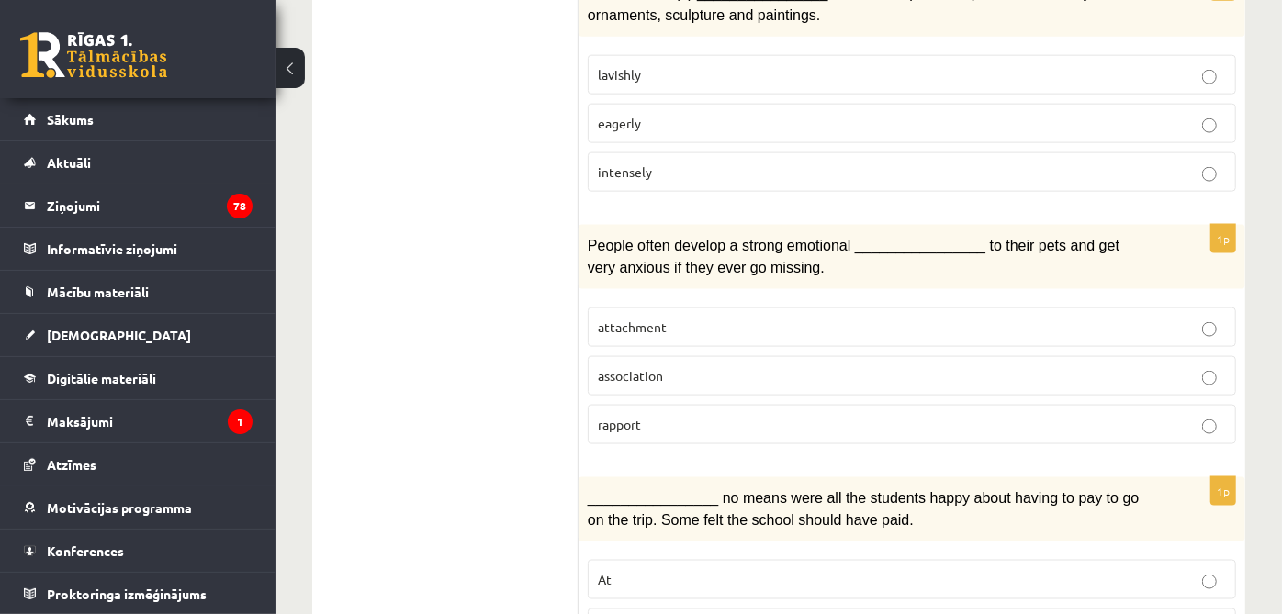
click at [627, 318] on p "attachment" at bounding box center [912, 327] width 628 height 19
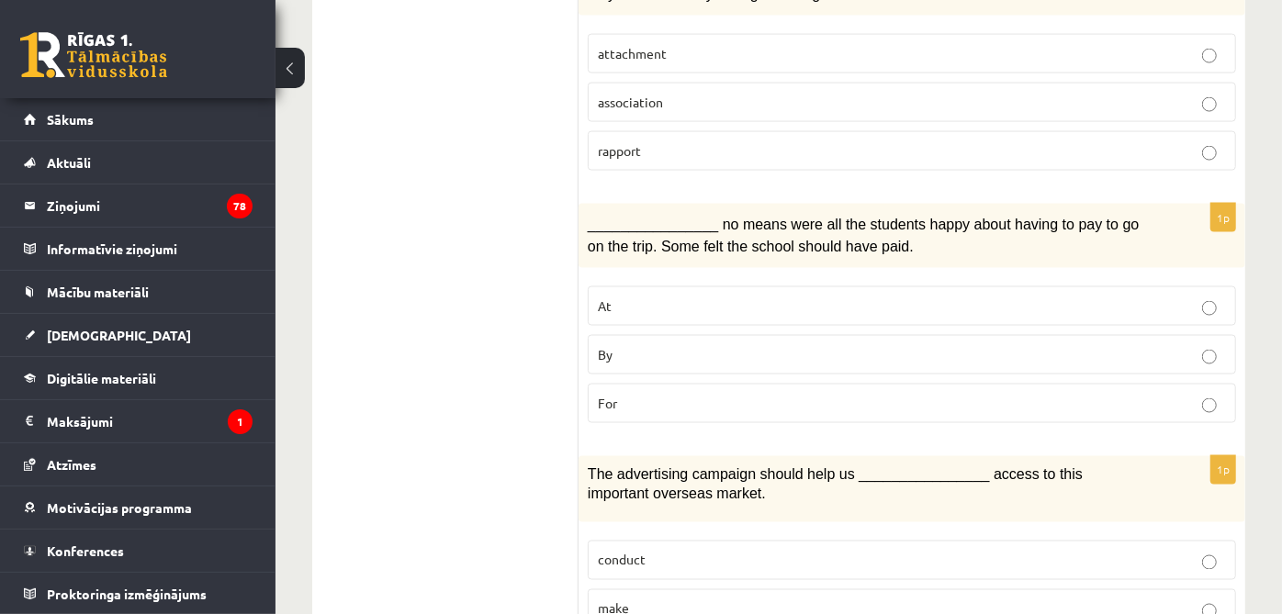
scroll to position [1705, 0]
click at [627, 333] on label "By" at bounding box center [912, 352] width 648 height 39
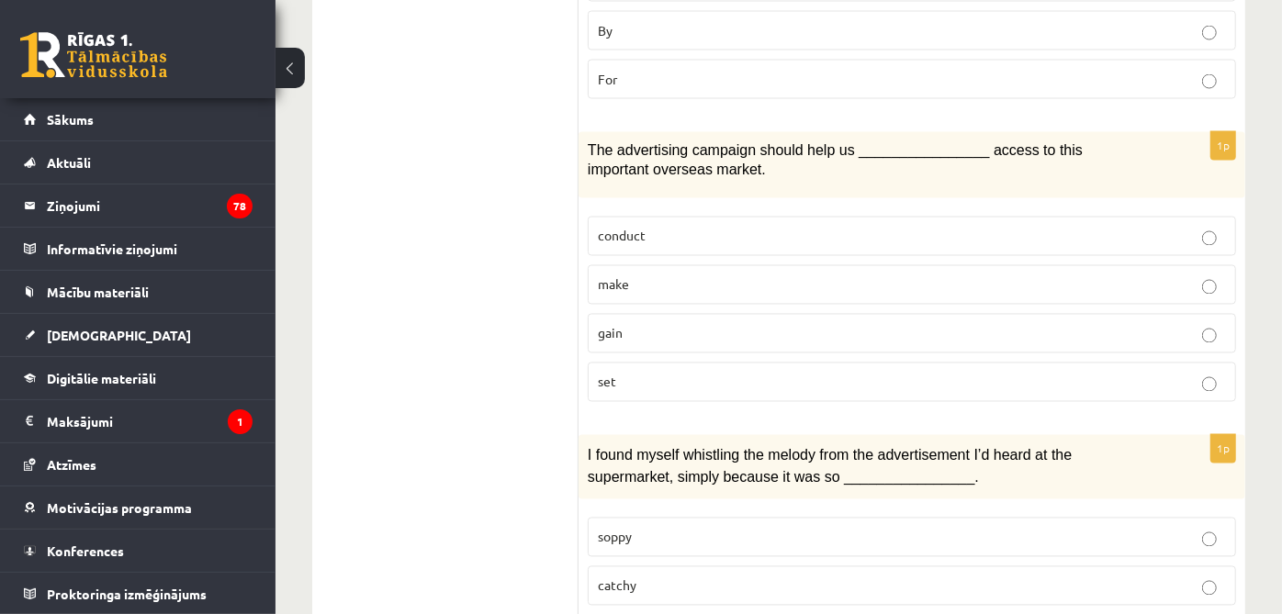
scroll to position [2032, 0]
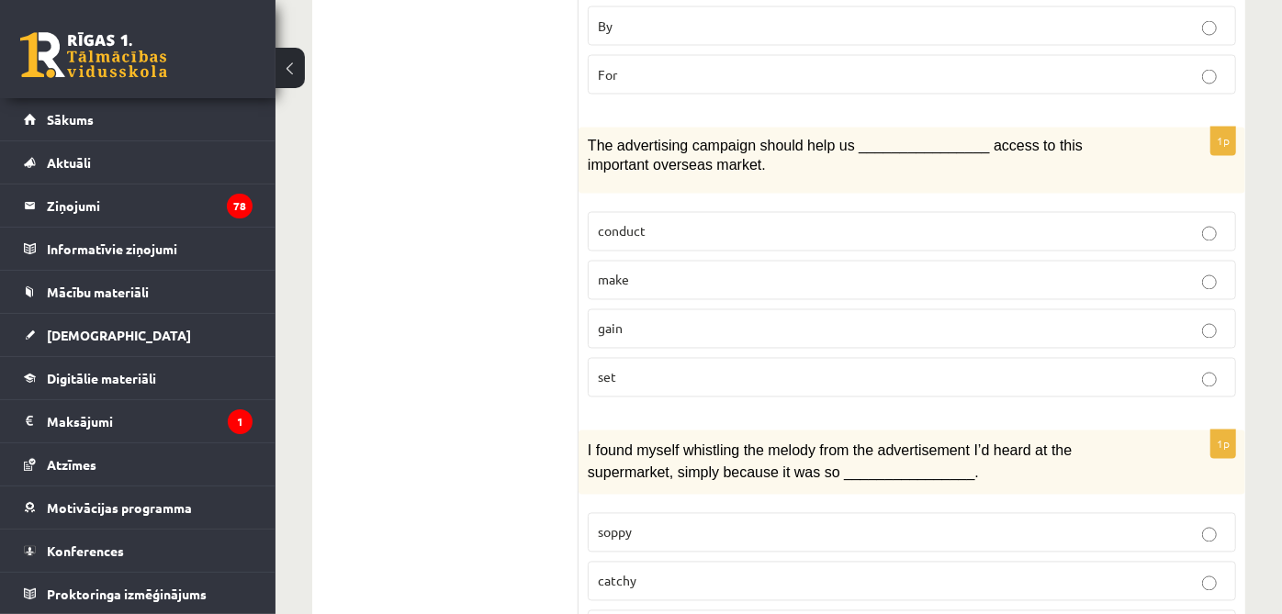
click at [627, 320] on p "gain" at bounding box center [912, 329] width 628 height 19
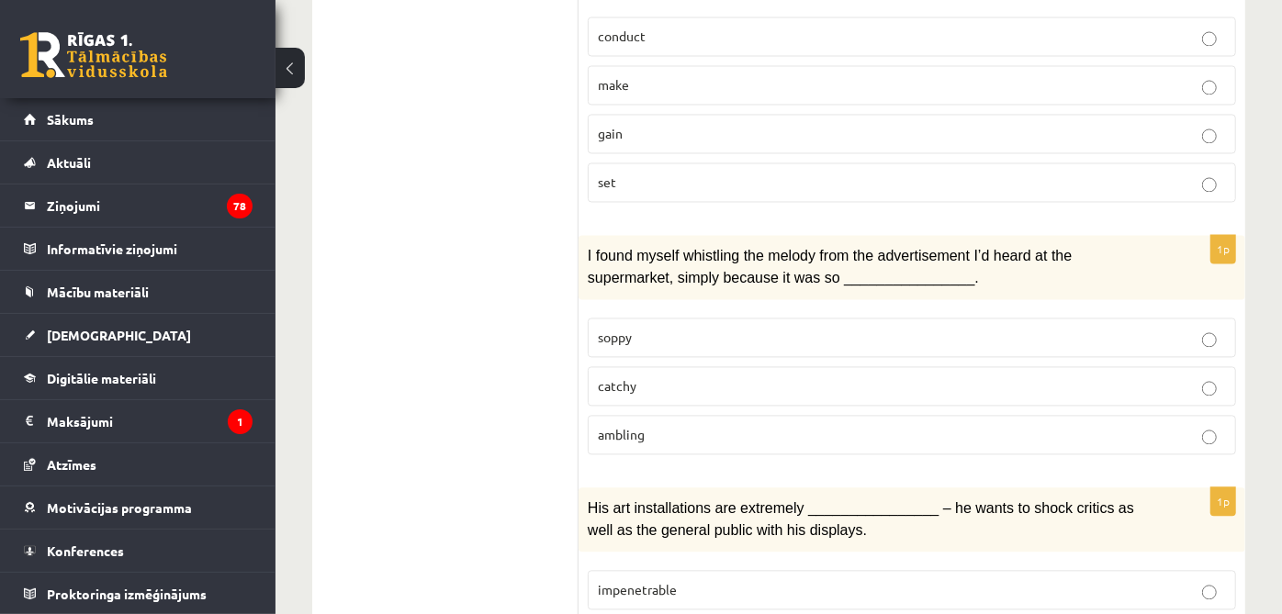
scroll to position [2230, 0]
click at [627, 372] on fieldset "soppy catchy ambling" at bounding box center [912, 383] width 648 height 152
click at [627, 375] on p "catchy" at bounding box center [912, 384] width 628 height 19
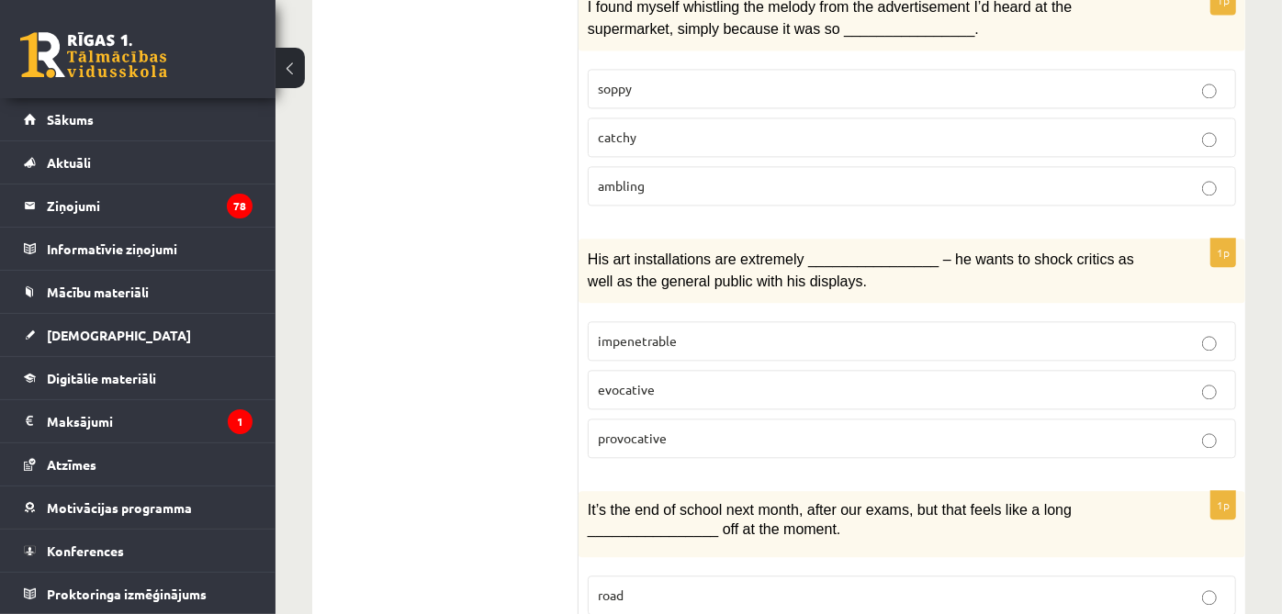
scroll to position [2477, 0]
click at [627, 429] on p "provocative" at bounding box center [912, 438] width 628 height 19
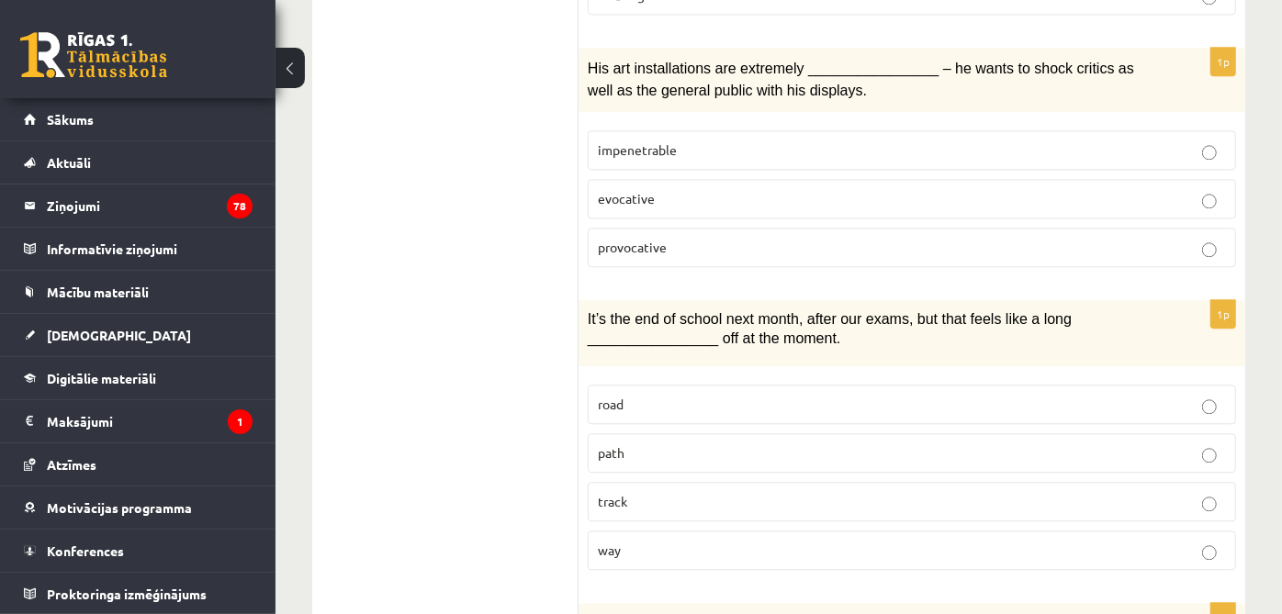
scroll to position [2693, 0]
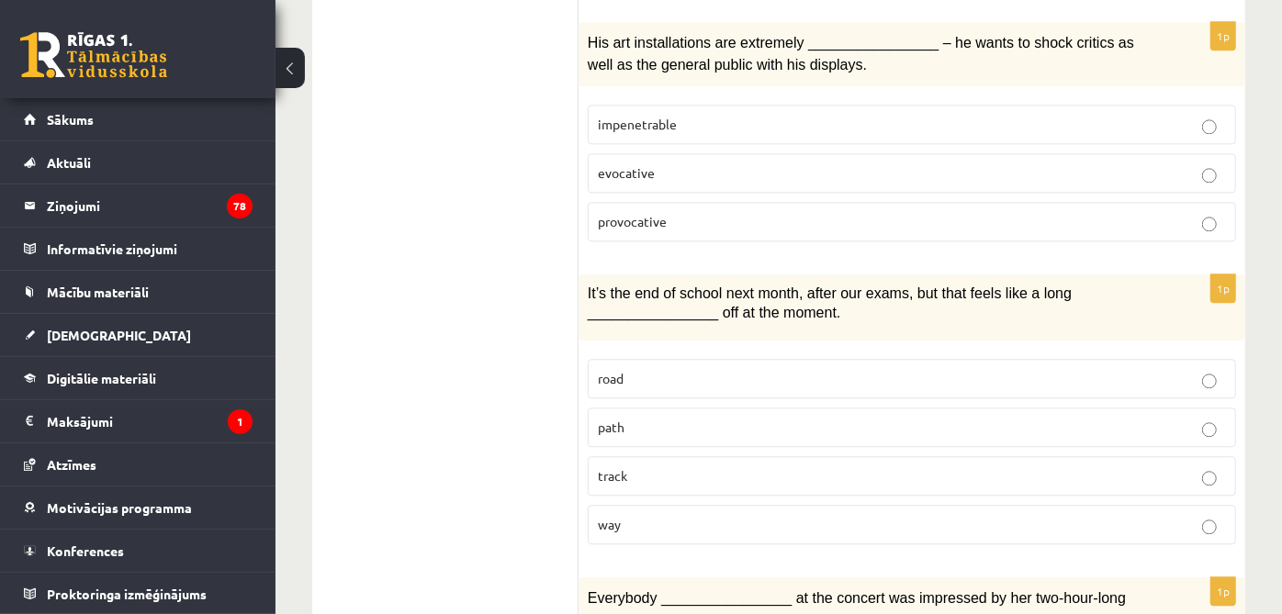
click at [627, 515] on p "way" at bounding box center [912, 524] width 628 height 19
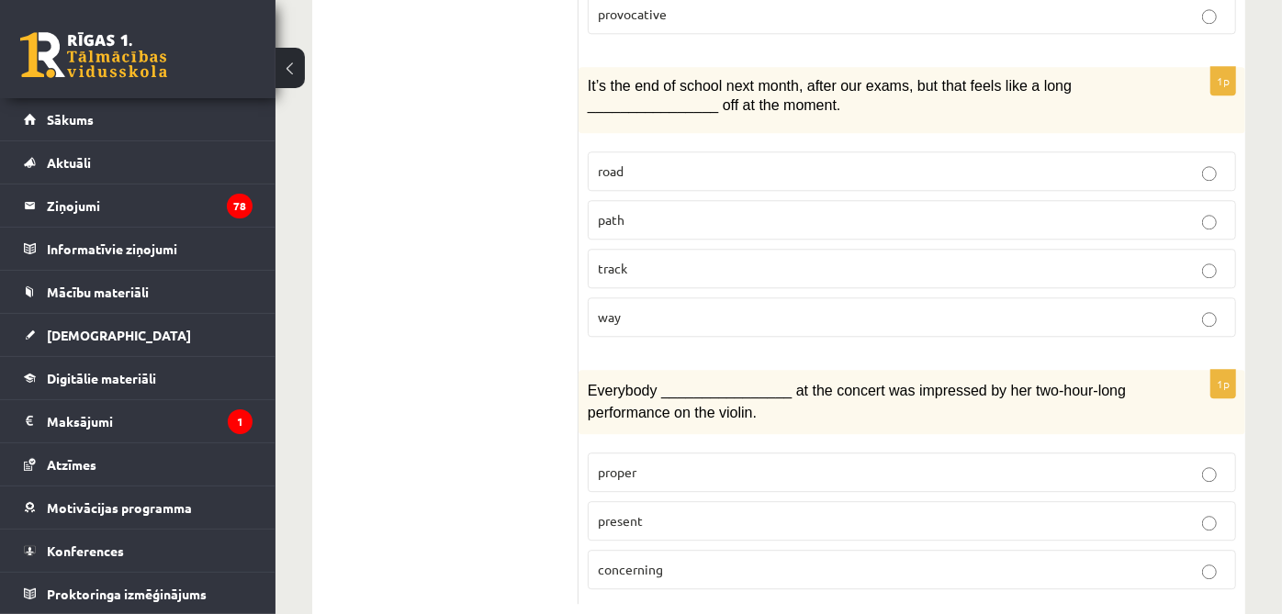
scroll to position [2906, 0]
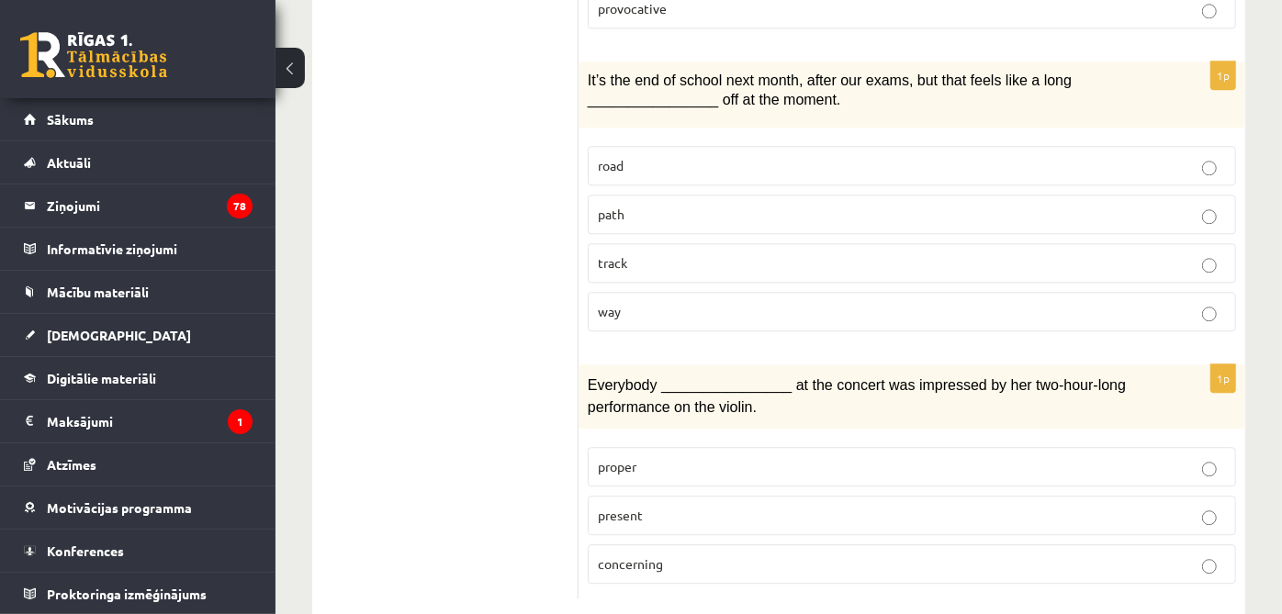
click at [627, 496] on label "present" at bounding box center [912, 515] width 648 height 39
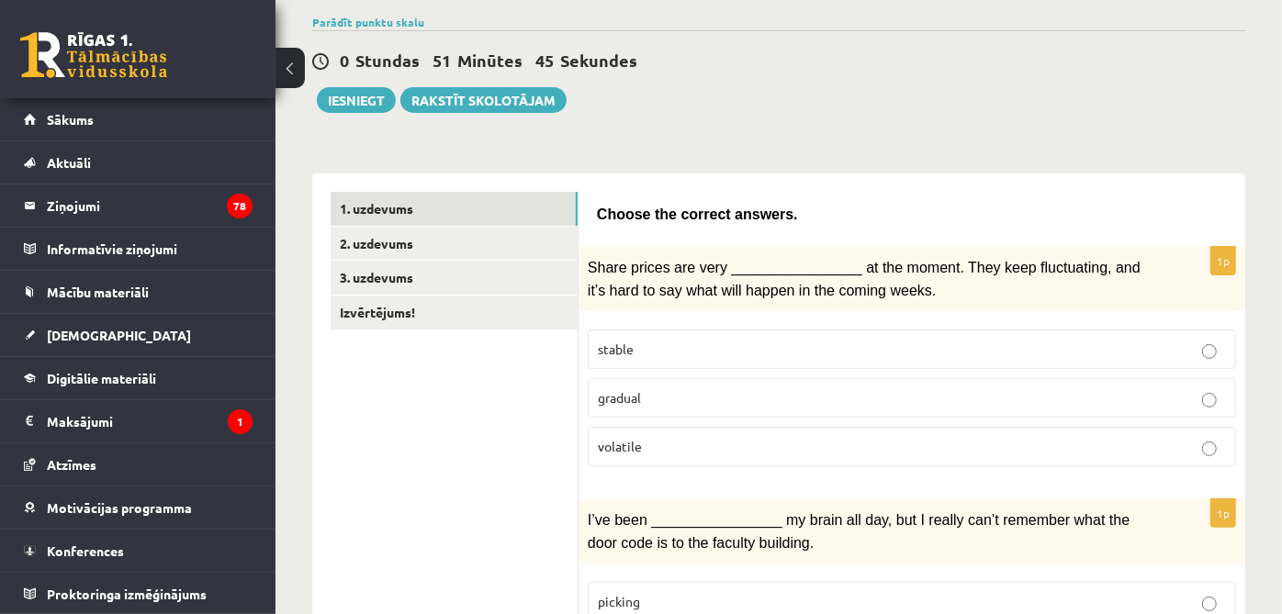
scroll to position [0, 0]
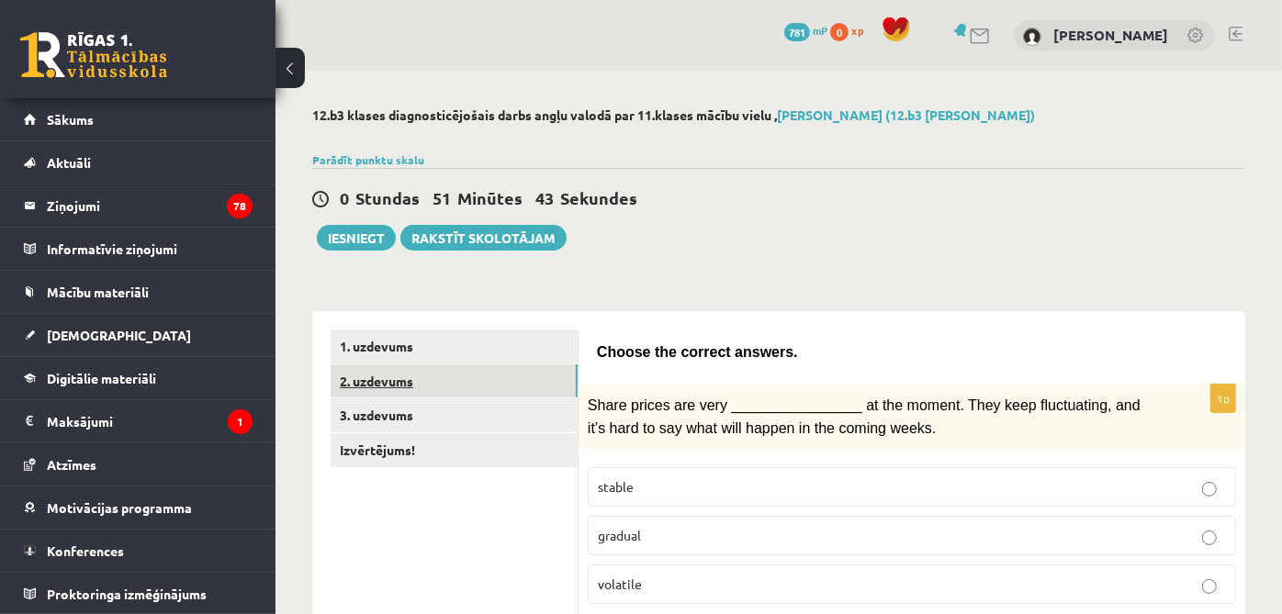
click at [476, 381] on link "2. uzdevums" at bounding box center [454, 382] width 247 height 34
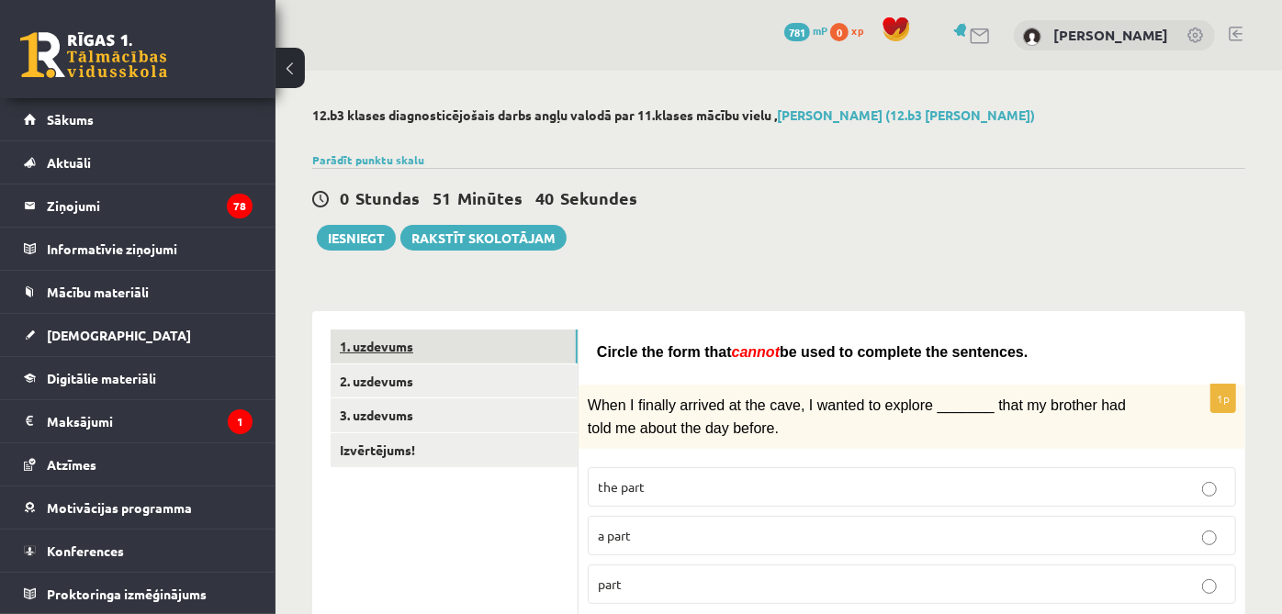
click at [468, 343] on link "1. uzdevums" at bounding box center [454, 347] width 247 height 34
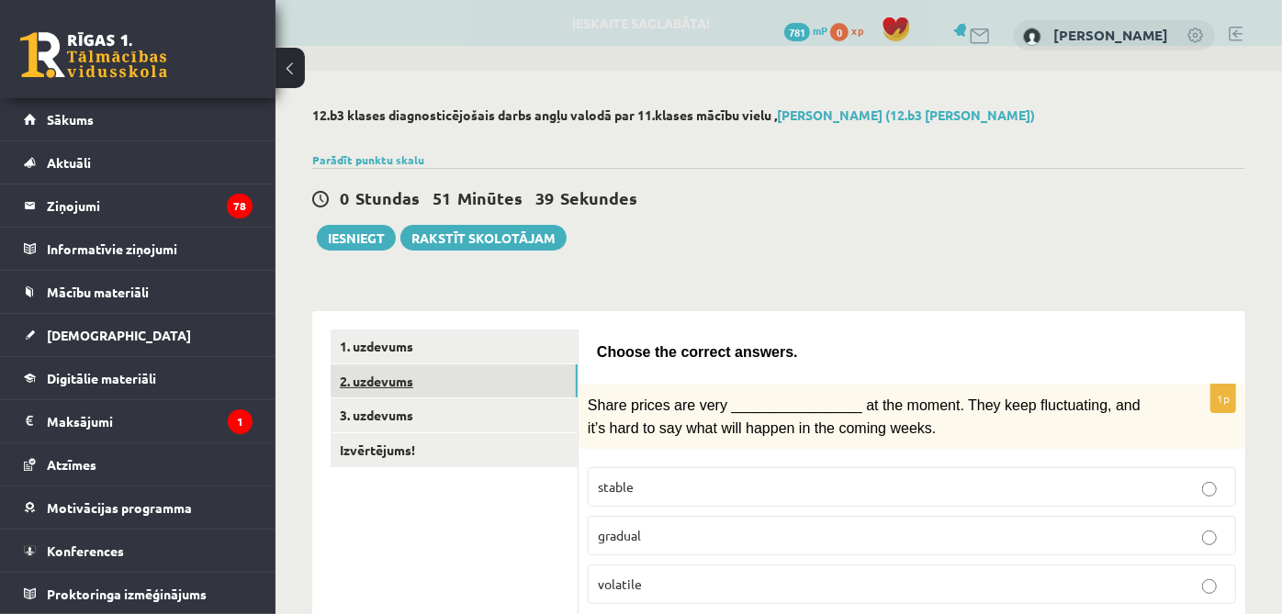
click at [466, 372] on link "2. uzdevums" at bounding box center [454, 382] width 247 height 34
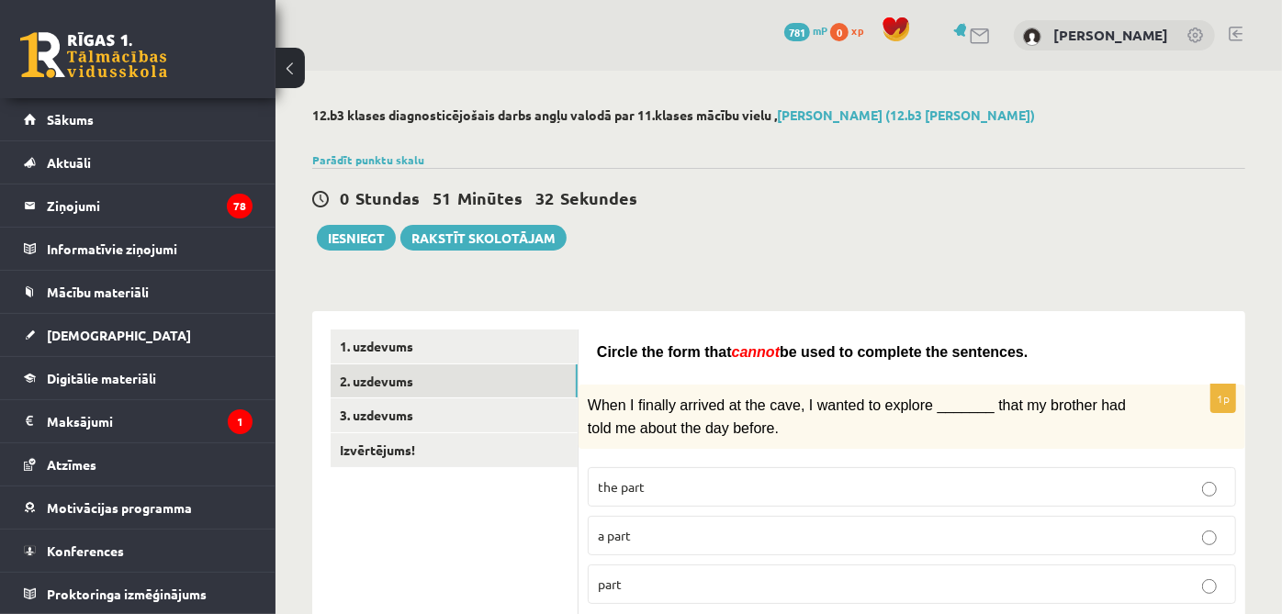
click at [627, 579] on p "part" at bounding box center [912, 584] width 628 height 19
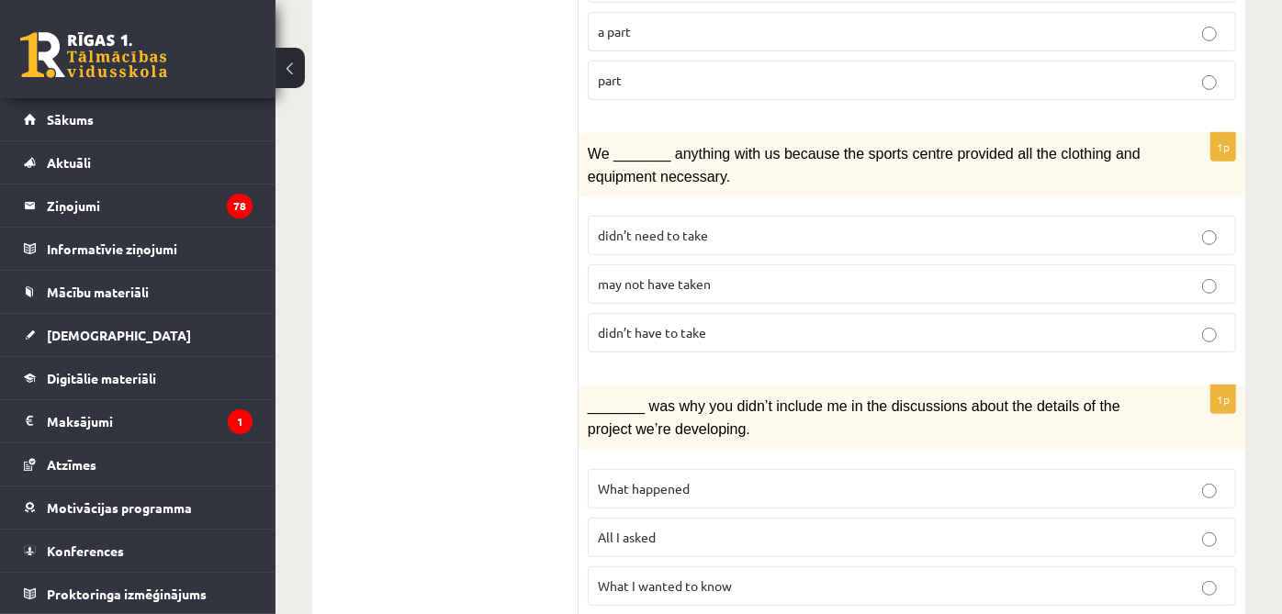
scroll to position [511, 0]
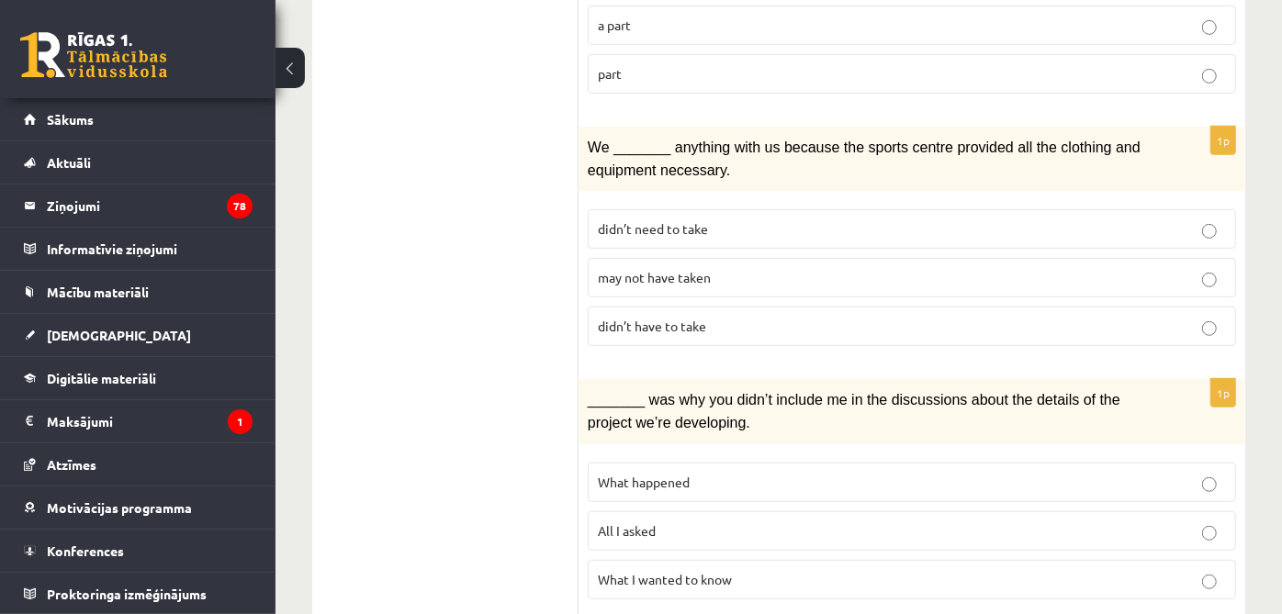
click at [627, 268] on p "may not have taken" at bounding box center [912, 277] width 628 height 19
click at [627, 522] on p "All I asked" at bounding box center [912, 531] width 628 height 19
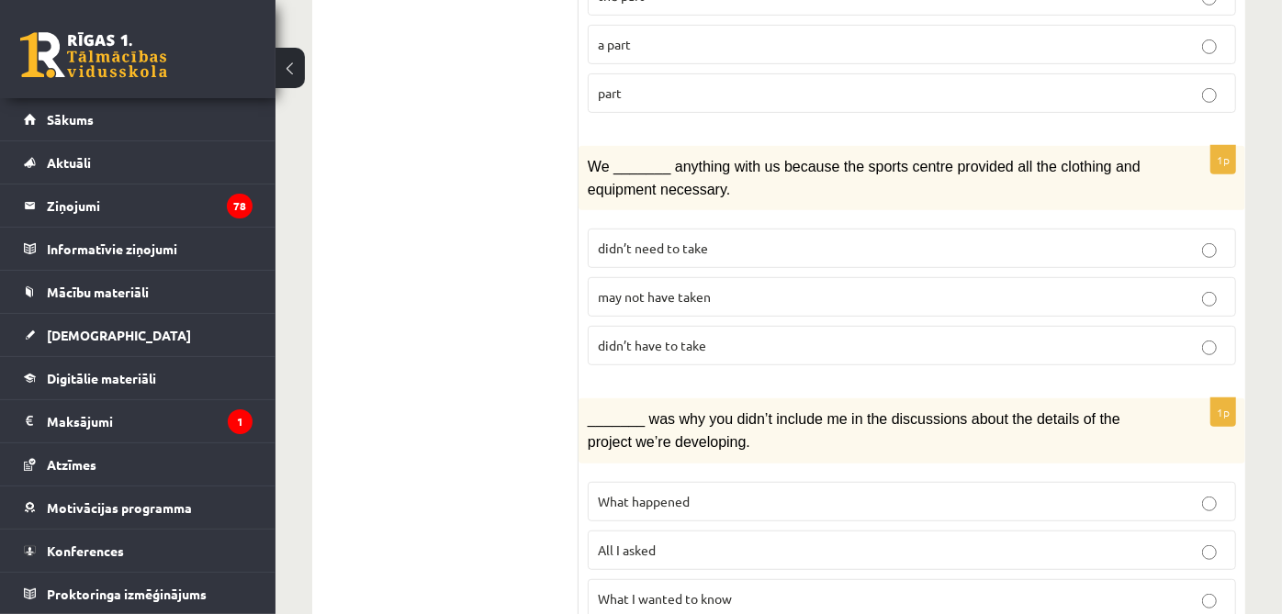
scroll to position [0, 0]
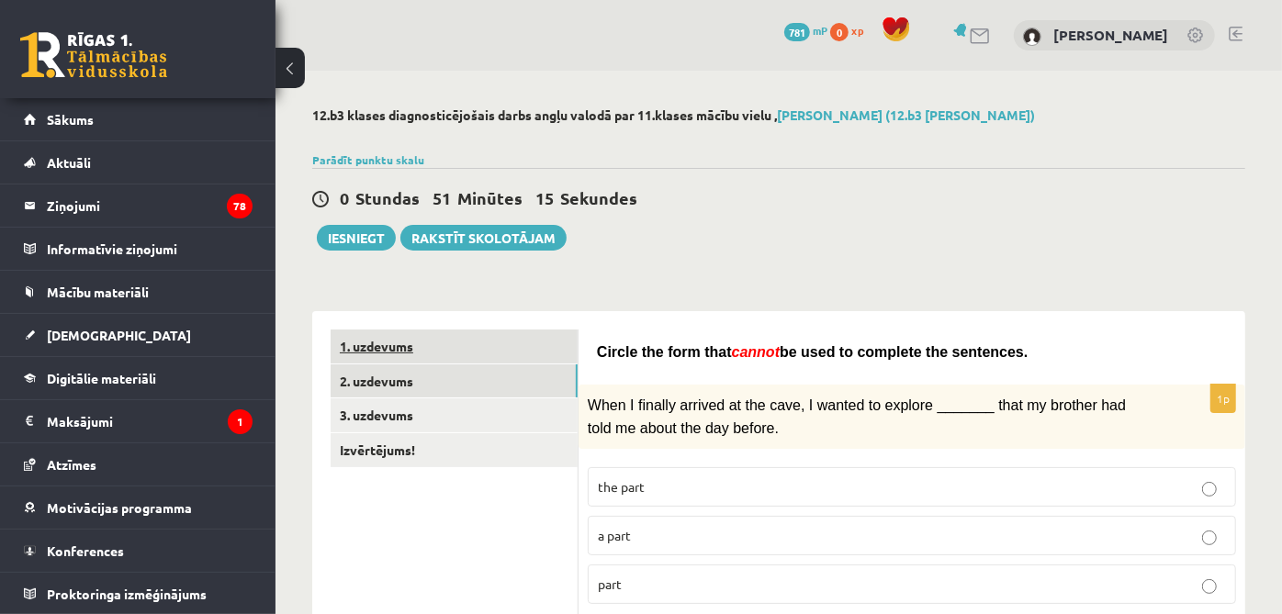
click at [515, 338] on link "1. uzdevums" at bounding box center [454, 347] width 247 height 34
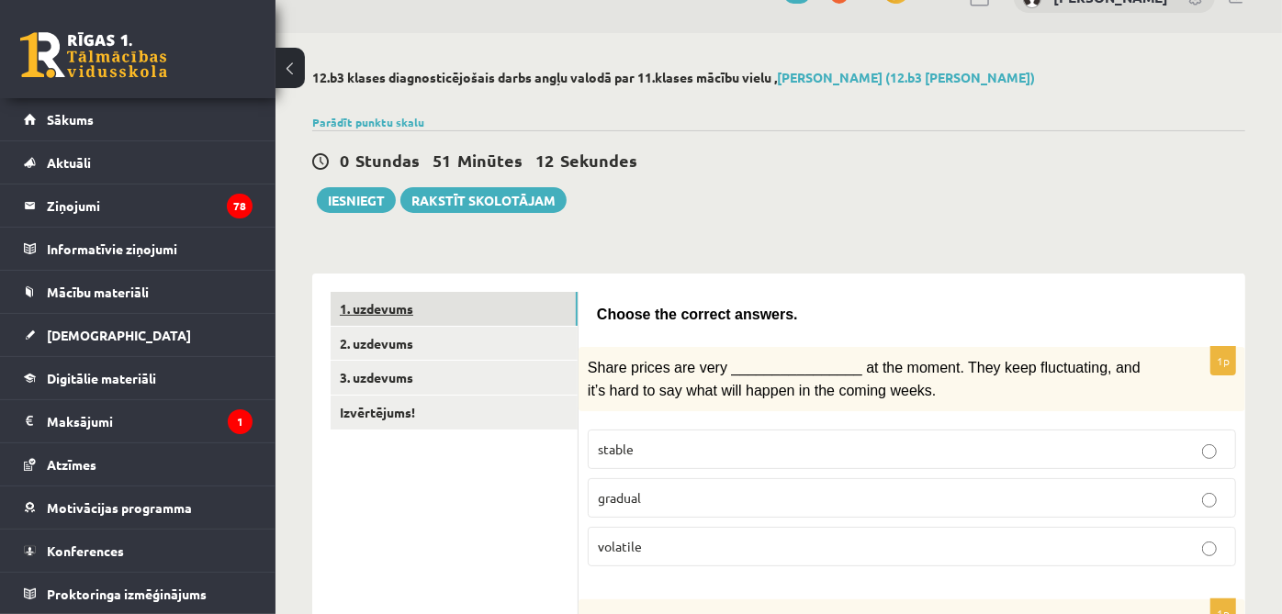
scroll to position [1, 0]
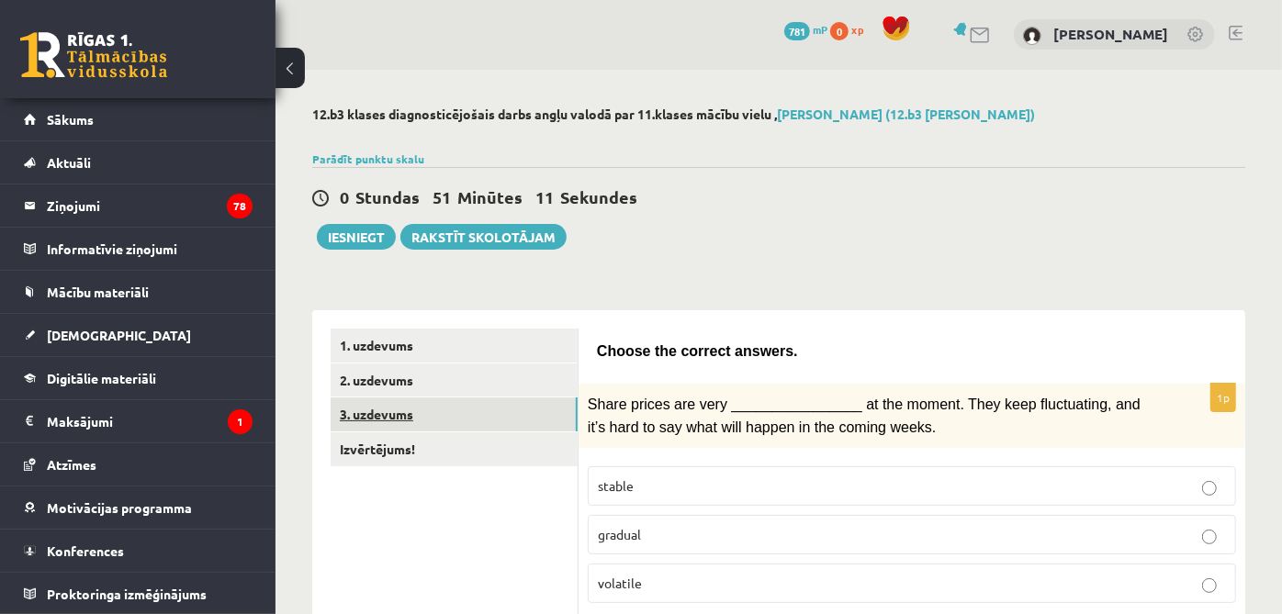
click at [480, 422] on link "3. uzdevums" at bounding box center [454, 415] width 247 height 34
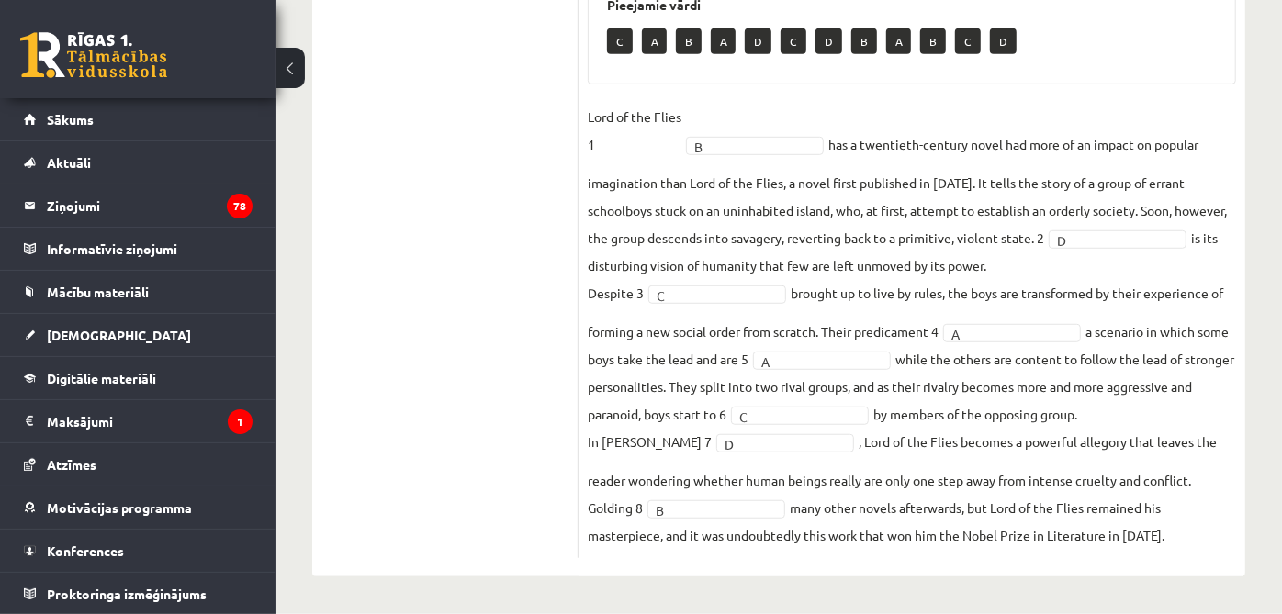
scroll to position [0, 0]
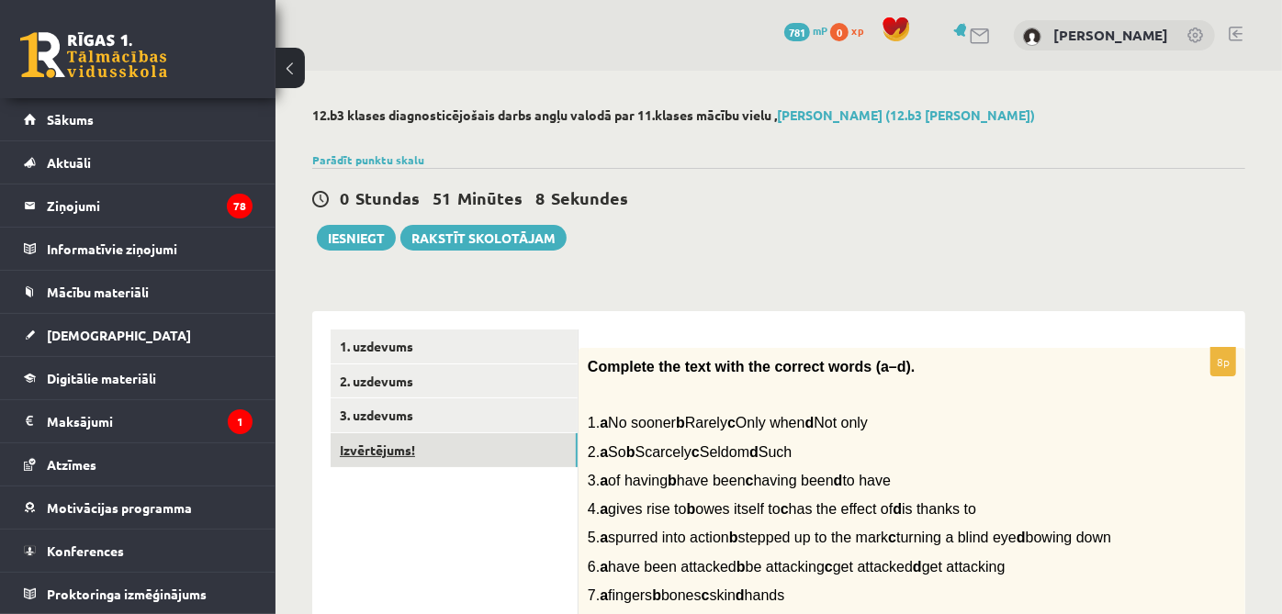
click at [532, 451] on link "Izvērtējums!" at bounding box center [454, 450] width 247 height 34
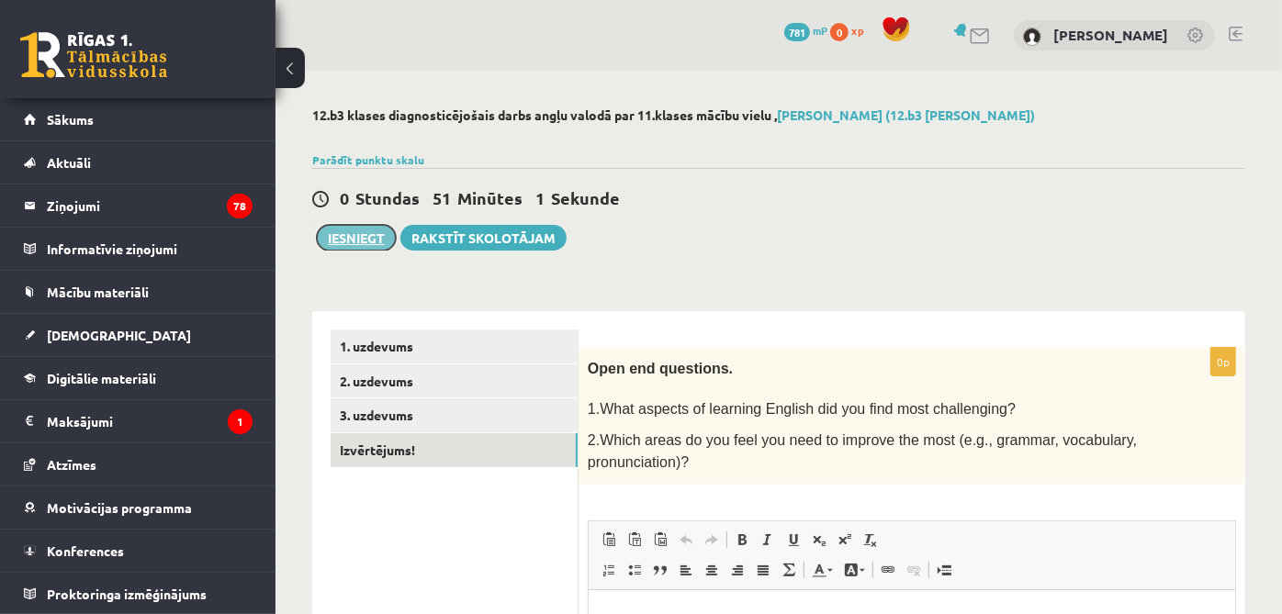
click at [334, 237] on button "Iesniegt" at bounding box center [356, 238] width 79 height 26
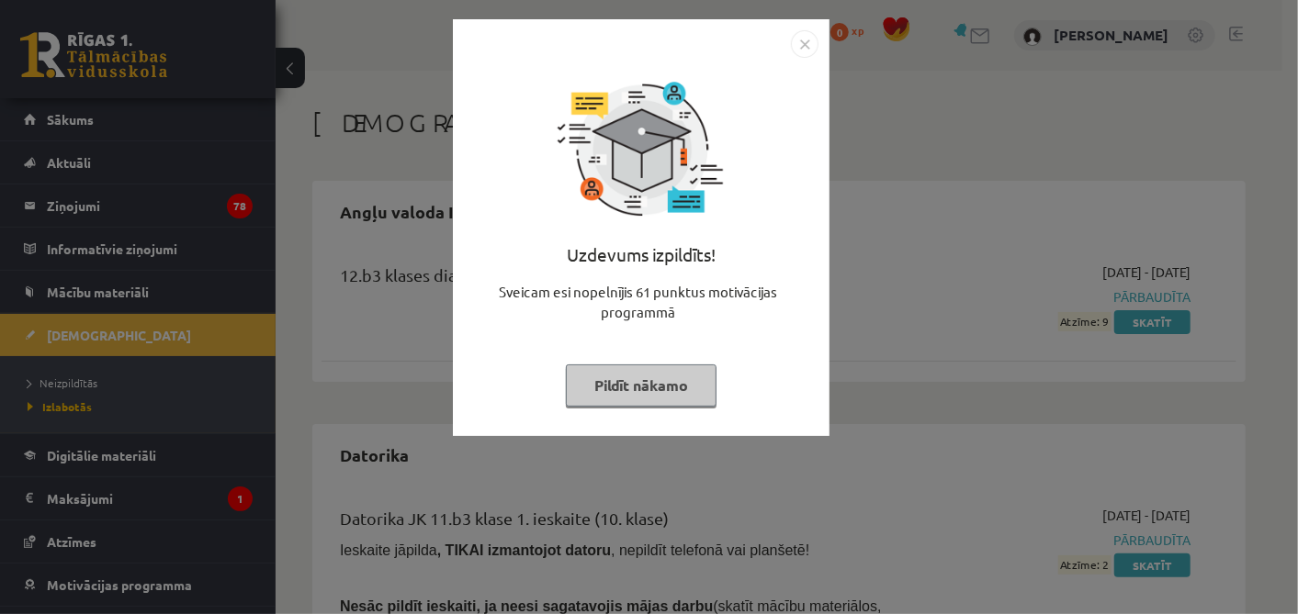
click at [658, 376] on button "Pildīt nākamo" at bounding box center [641, 386] width 151 height 42
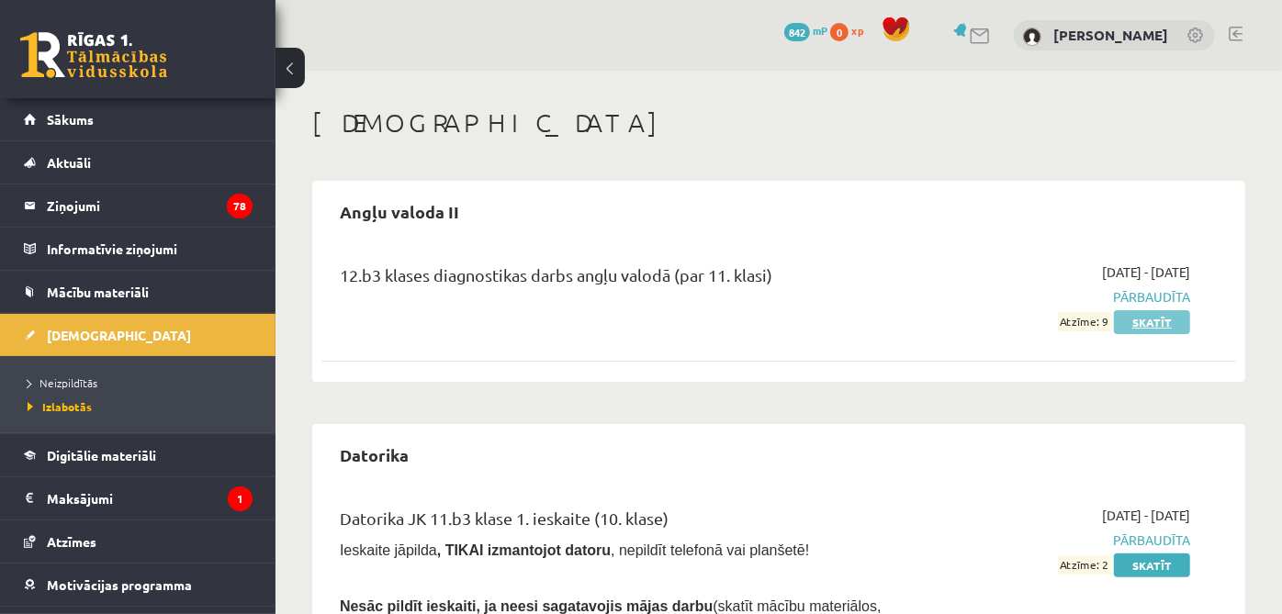
click at [1181, 324] on link "Skatīt" at bounding box center [1152, 322] width 76 height 24
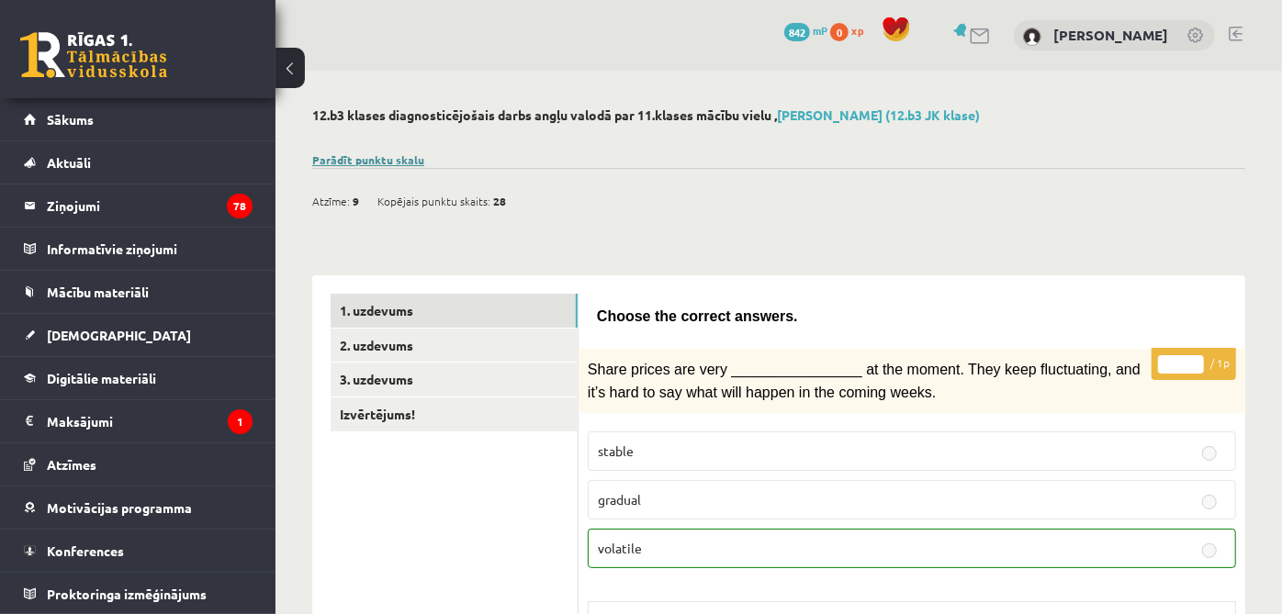
drag, startPoint x: 399, startPoint y: 167, endPoint x: 400, endPoint y: 154, distance: 12.9
click at [400, 154] on div "Parādīt punktu skalu Atzīme No Līdz 1 0 5 2 6 8 3 9 11 4 12 14 5 15 17 6 18 20 …" at bounding box center [778, 160] width 933 height 17
click at [400, 154] on link "Parādīt punktu skalu" at bounding box center [368, 159] width 112 height 15
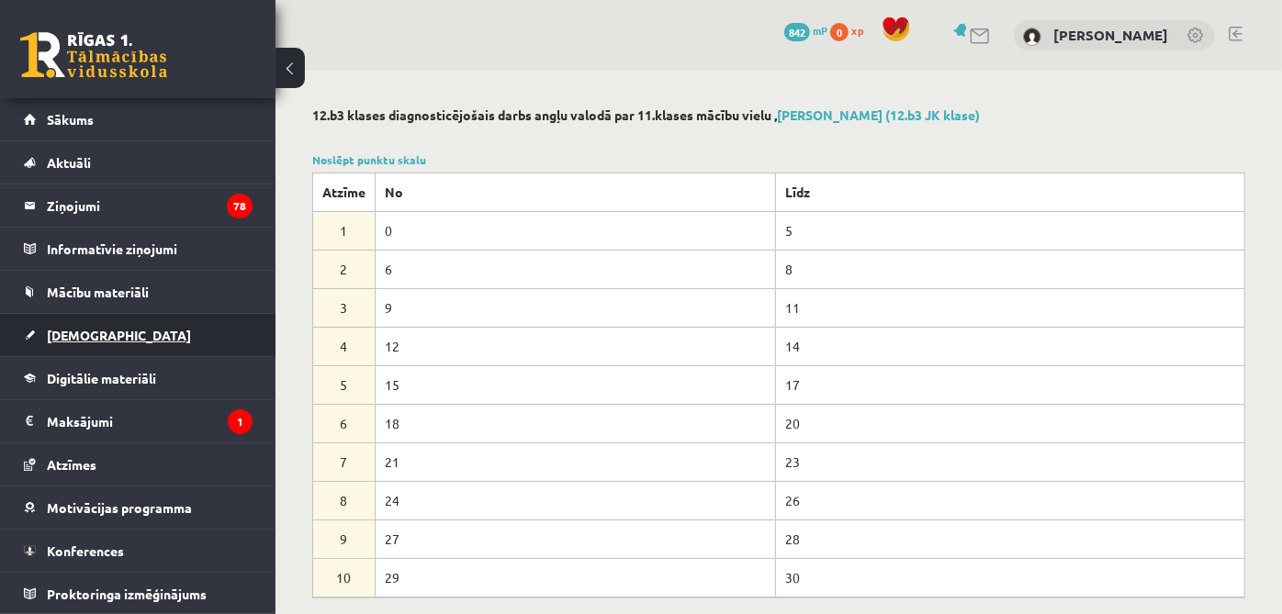
click at [99, 336] on span "[DEMOGRAPHIC_DATA]" at bounding box center [119, 335] width 144 height 17
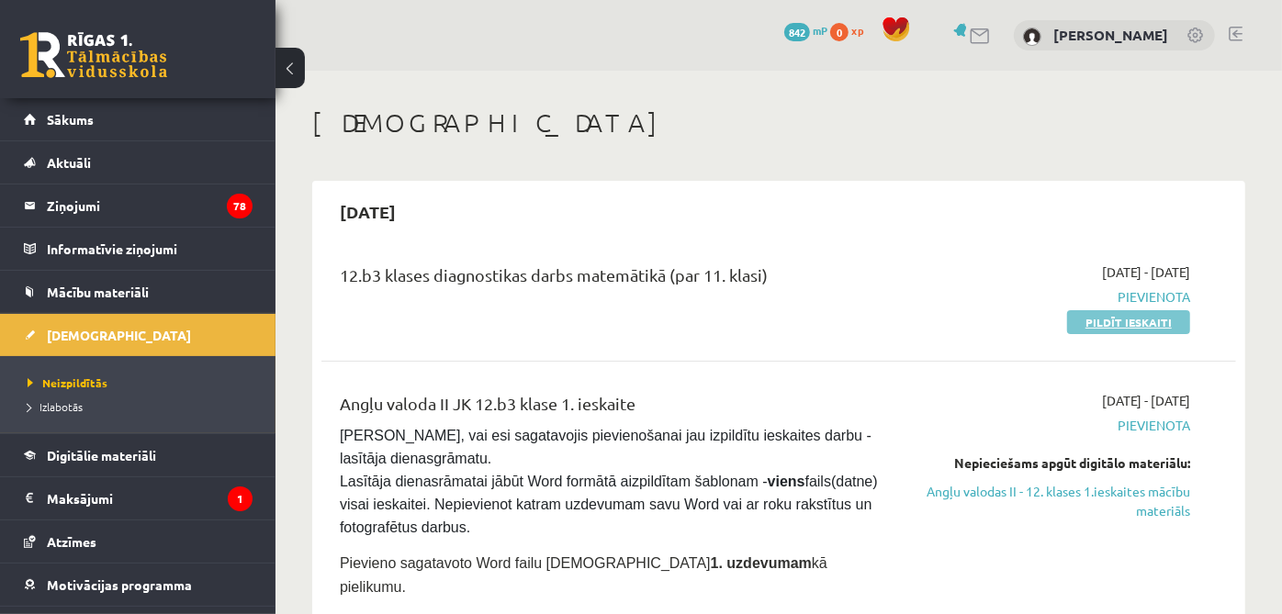
click at [1138, 326] on link "Pildīt ieskaiti" at bounding box center [1128, 322] width 123 height 24
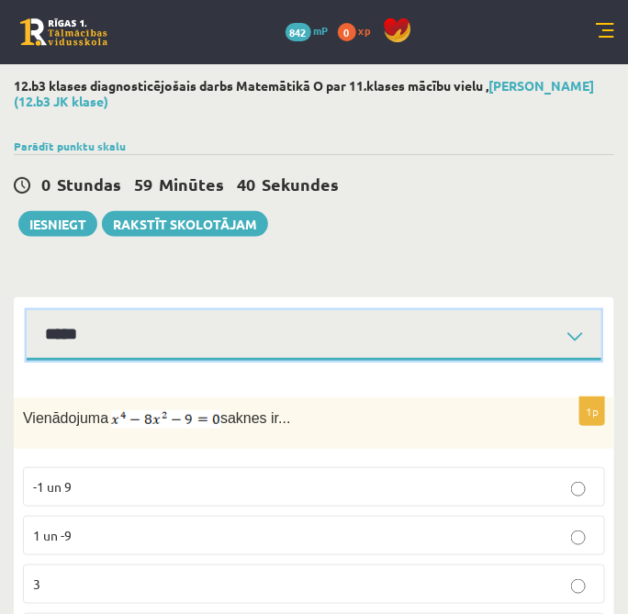
click at [115, 314] on select "**********" at bounding box center [314, 335] width 575 height 51
click at [27, 310] on select "**********" at bounding box center [314, 335] width 575 height 51
click at [141, 354] on select "**********" at bounding box center [314, 335] width 575 height 51
click at [27, 310] on select "**********" at bounding box center [314, 335] width 575 height 51
click at [172, 328] on select "**********" at bounding box center [314, 335] width 575 height 51
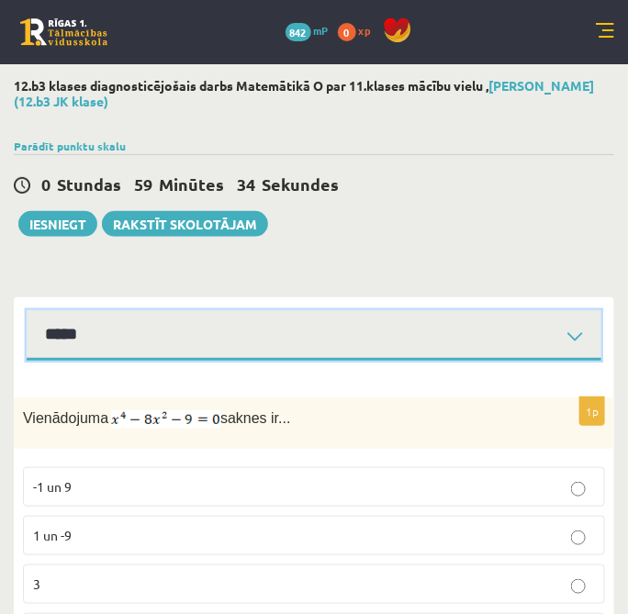
click at [27, 310] on select "**********" at bounding box center [314, 335] width 575 height 51
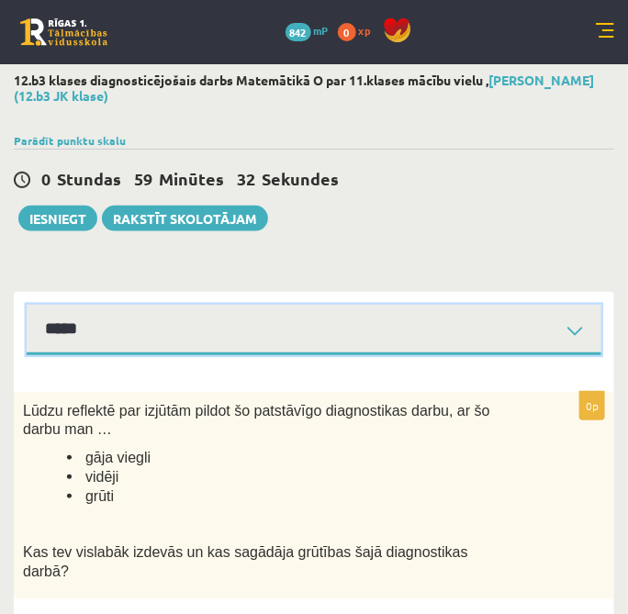
click at [218, 338] on select "**********" at bounding box center [314, 330] width 575 height 51
select select "**********"
click at [27, 305] on select "**********" at bounding box center [314, 330] width 575 height 51
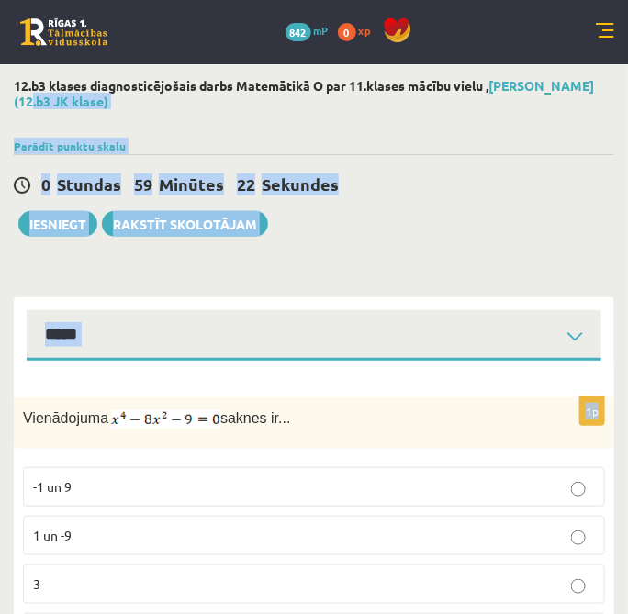
drag, startPoint x: 18, startPoint y: 407, endPoint x: 603, endPoint y: -75, distance: 758.0
click at [603, 0] on html "0 Dāvanas 842 mP 0 xp Daniela Vasiļjeva Sākums Aktuāli Kā mācīties eSKOLĀ Konta…" at bounding box center [314, 307] width 628 height 614
drag, startPoint x: 603, startPoint y: -75, endPoint x: 580, endPoint y: 207, distance: 282.9
click at [580, 207] on div "0 Stundas 59 Minūtes 20 Sekundes Iesniegt Rakstīt skolotājam" at bounding box center [314, 195] width 601 height 83
click at [580, 207] on div "0 Stundas 58 Minūtes 55 Sekundes Notikusi kļūda pie pēdējās saglabāšanas. Lūdzu…" at bounding box center [314, 195] width 601 height 83
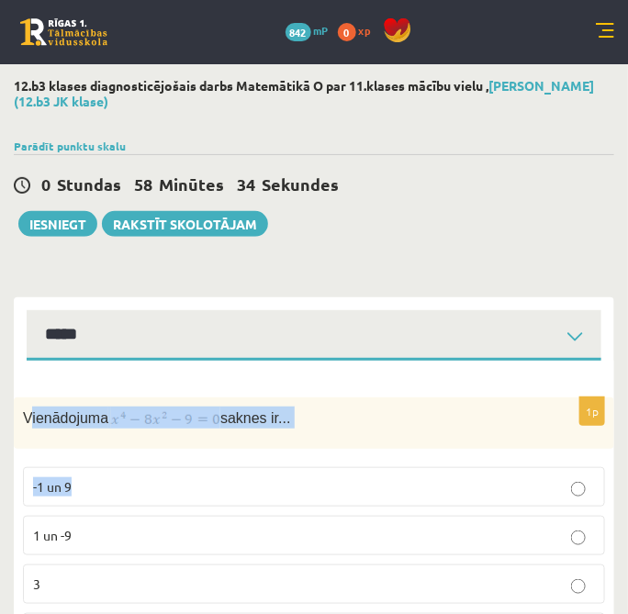
drag, startPoint x: 29, startPoint y: 417, endPoint x: 88, endPoint y: 464, distance: 75.1
click at [88, 466] on div "1p Vienādojuma saknes ir... -1 un 9 1 un -9 3 -3 un 3" at bounding box center [314, 533] width 601 height 270
drag, startPoint x: 88, startPoint y: 464, endPoint x: 49, endPoint y: 390, distance: 83.4
click at [47, 410] on span "Vienādojuma" at bounding box center [65, 418] width 85 height 16
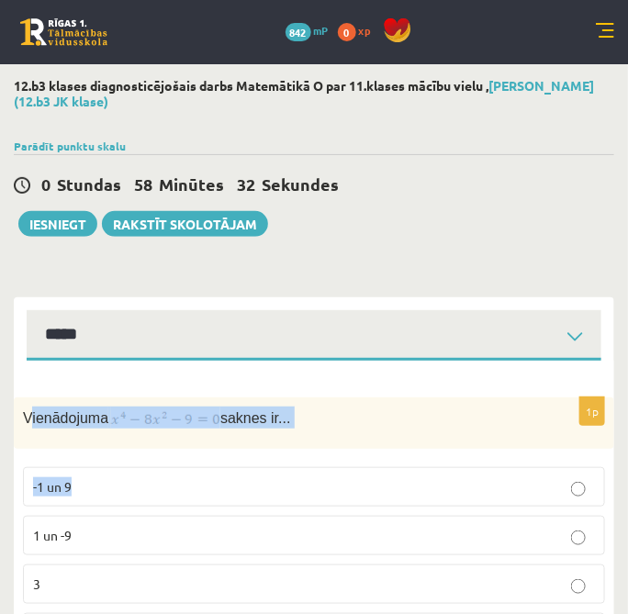
click at [27, 421] on span "Vienādojuma" at bounding box center [65, 418] width 85 height 16
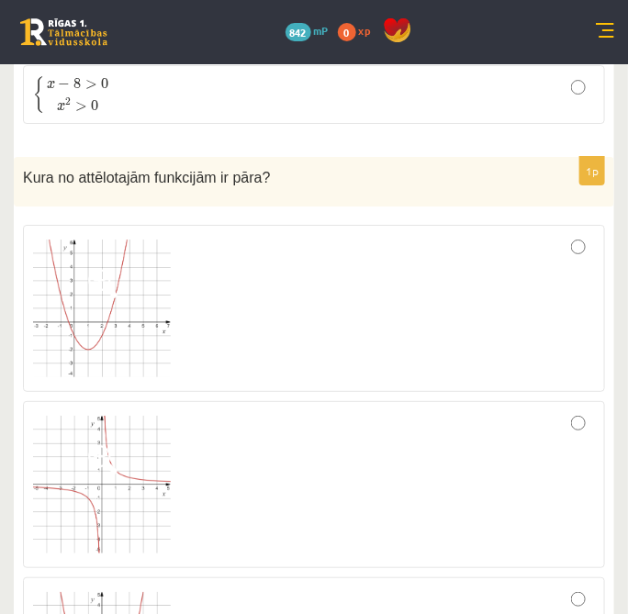
scroll to position [2477, 0]
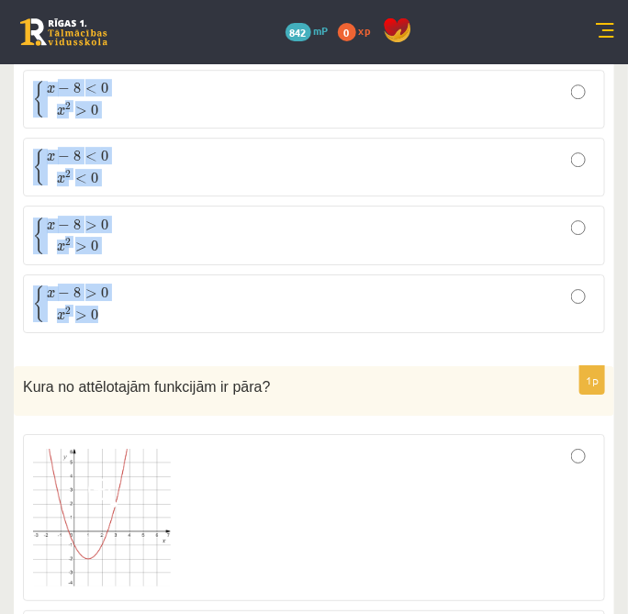
drag, startPoint x: 42, startPoint y: 422, endPoint x: 459, endPoint y: 288, distance: 437.9
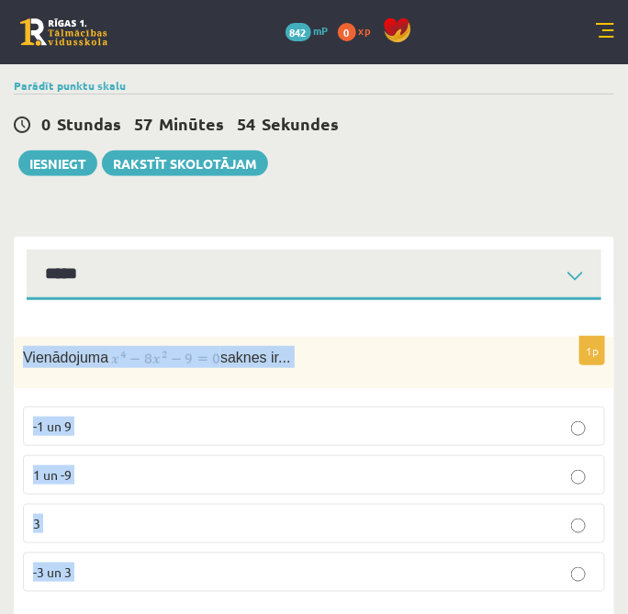
scroll to position [138, 0]
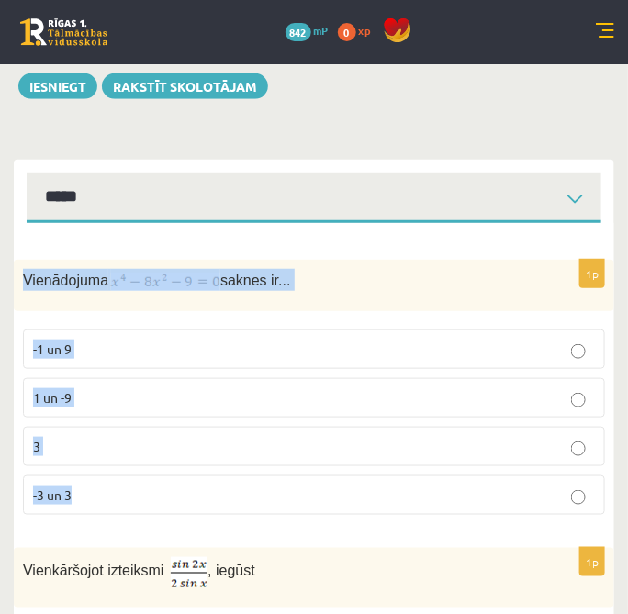
drag, startPoint x: 22, startPoint y: 425, endPoint x: 202, endPoint y: 491, distance: 191.7
click at [202, 491] on div "1p Vienādojuma saknes ir... -1 un 9 1 un -9 3 -3 un 3" at bounding box center [314, 395] width 601 height 270
copy div "Vienādojuma saknes ir... -1 un 9 1 un -9 3 -3 un 3"
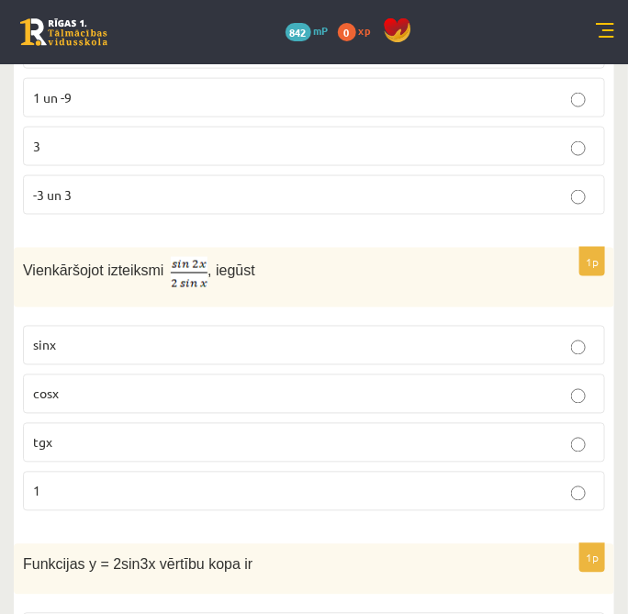
scroll to position [342, 0]
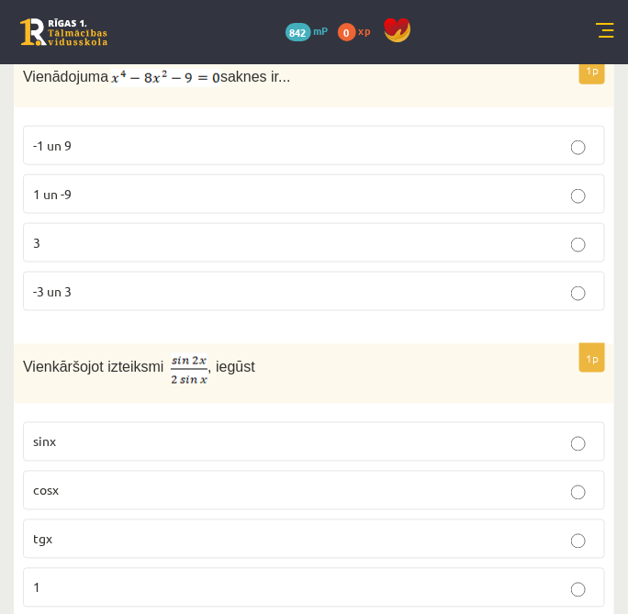
drag, startPoint x: 37, startPoint y: 103, endPoint x: 514, endPoint y: 326, distance: 527.1
drag, startPoint x: 514, startPoint y: 326, endPoint x: 139, endPoint y: 219, distance: 390.4
drag, startPoint x: 139, startPoint y: 219, endPoint x: 171, endPoint y: 135, distance: 90.4
click at [171, 136] on p "-1 un 9" at bounding box center [314, 145] width 562 height 19
drag, startPoint x: 7, startPoint y: 80, endPoint x: 357, endPoint y: 99, distance: 350.4
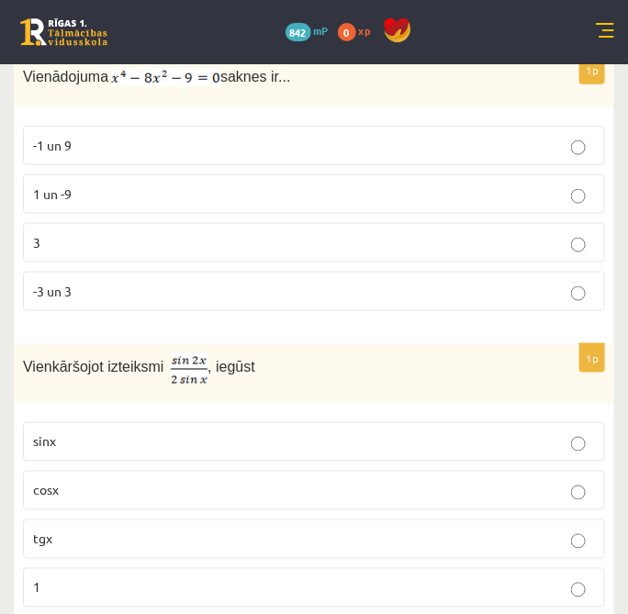
click at [173, 88] on div "Vienādojuma saknes ir..." at bounding box center [314, 81] width 601 height 51
copy p "Vienādojuma saknes ir..."
click at [121, 165] on fieldset "-1 un 9 1 un -9 3 -3 un 3" at bounding box center [314, 217] width 582 height 200
click at [59, 282] on p "-3 un 3" at bounding box center [314, 291] width 562 height 19
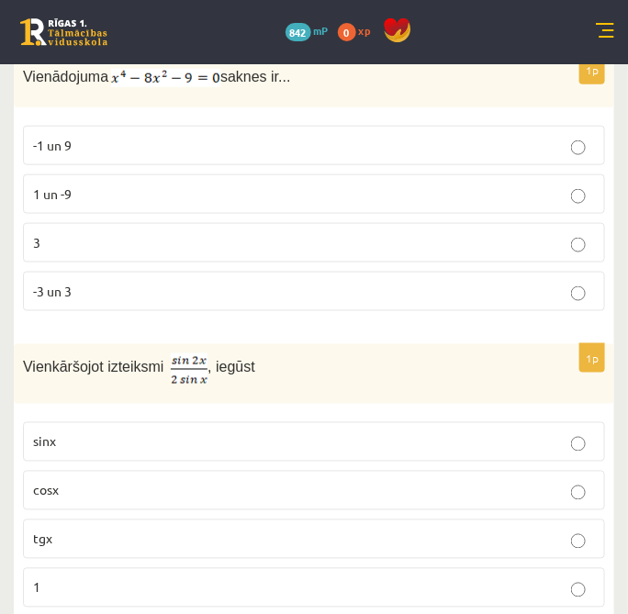
scroll to position [444, 0]
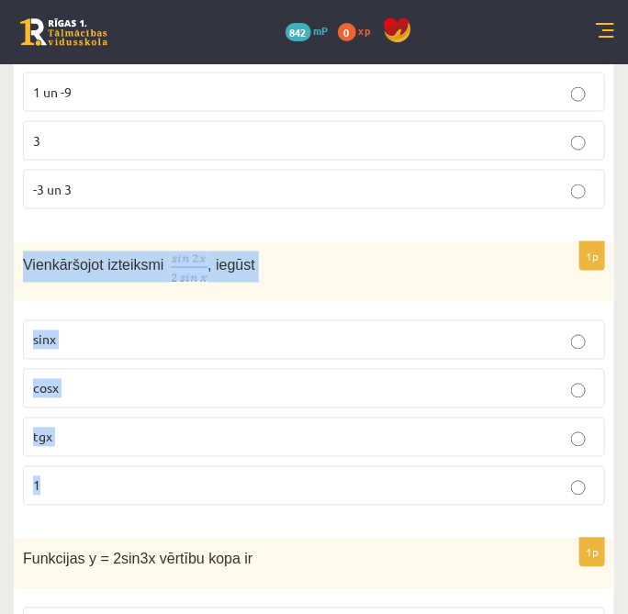
drag, startPoint x: 26, startPoint y: 264, endPoint x: 181, endPoint y: 459, distance: 249.0
click at [181, 459] on div "1p Vienkāršojot izteiksmi , iegūst sinx cosx tgx 1" at bounding box center [314, 381] width 601 height 279
copy div "Vienkāršojot izteiksmi , iegūst sinx cosx tgx 1"
click at [191, 401] on label "cosx" at bounding box center [314, 388] width 582 height 39
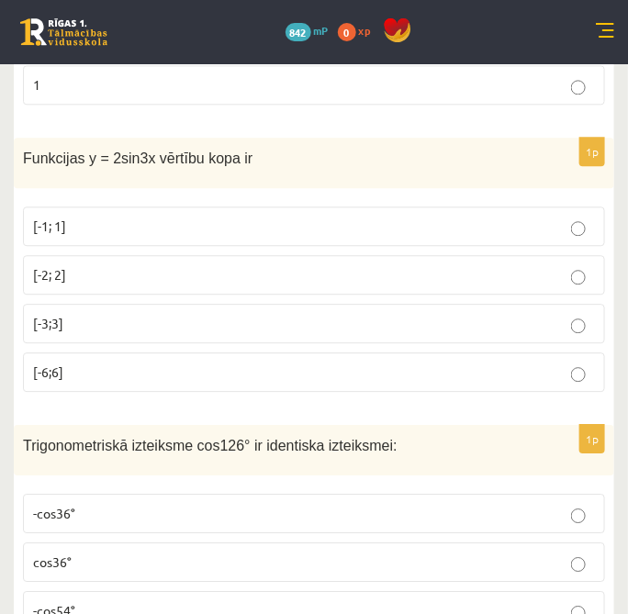
scroll to position [852, 0]
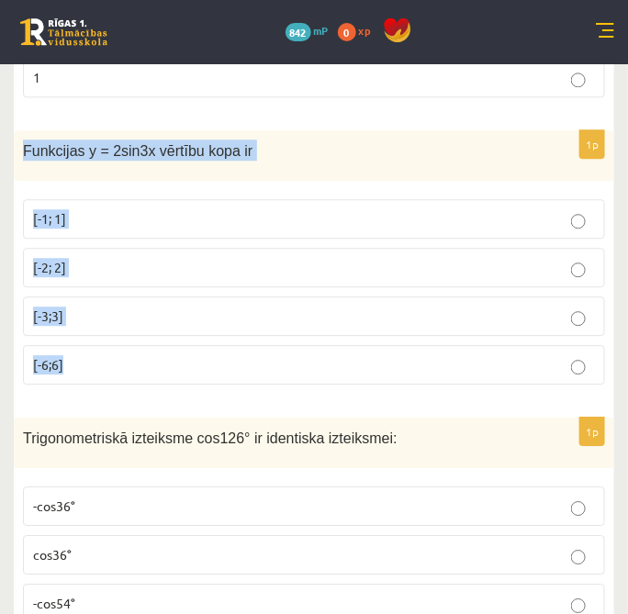
drag, startPoint x: 12, startPoint y: 132, endPoint x: 128, endPoint y: 356, distance: 252.2
copy div "Funkcijas y = 2sin3x vērtību kopa ir [-1; 1] [-2; 2] [-3;3] [-6;6]"
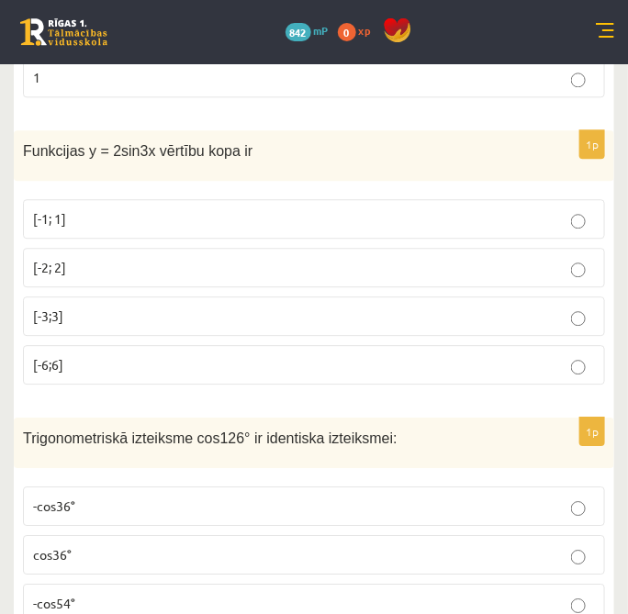
click at [86, 258] on p "[-2; 2]" at bounding box center [314, 267] width 562 height 19
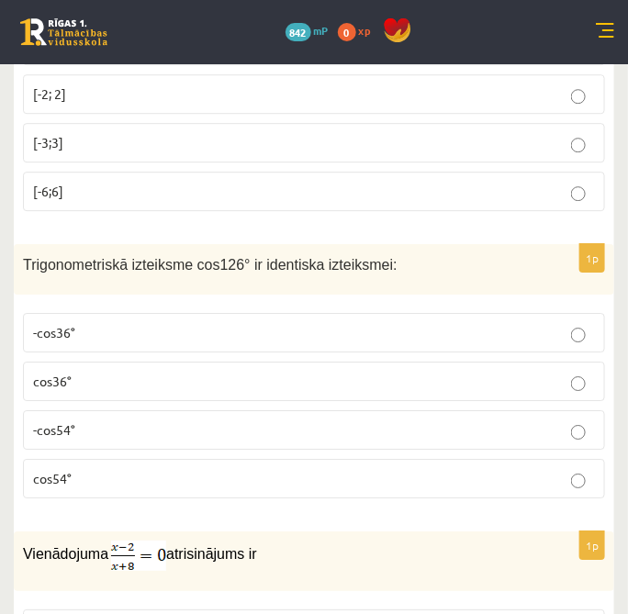
scroll to position [1056, 0]
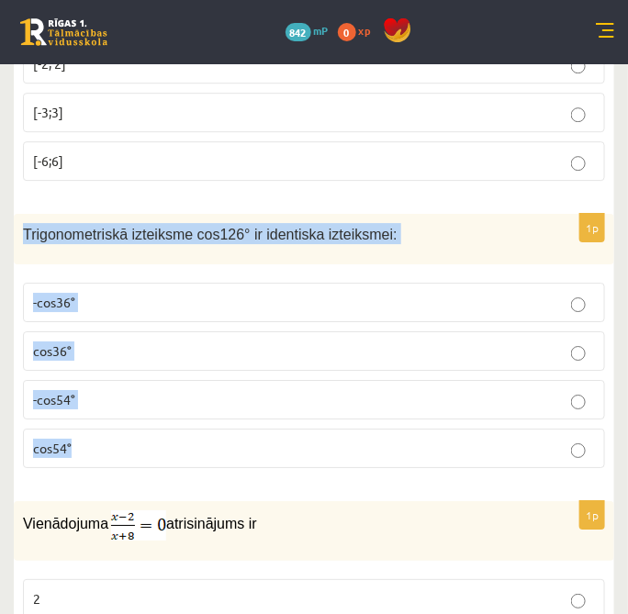
drag, startPoint x: 28, startPoint y: 225, endPoint x: 234, endPoint y: 448, distance: 303.5
click at [234, 448] on div "1p Trigonometriskā izteiksme cos126° ir identiska izteiksmei: -cos36° cos36° -c…" at bounding box center [314, 348] width 601 height 269
copy div "Trigonometriskā izteiksme cos126° ir identiska izteiksmei: -cos36° cos36° -cos5…"
click at [147, 402] on label "-cos54°" at bounding box center [314, 399] width 582 height 39
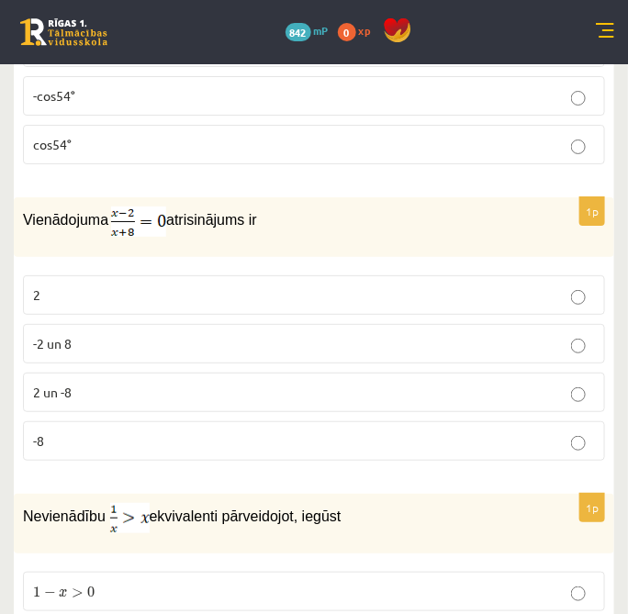
scroll to position [1362, 0]
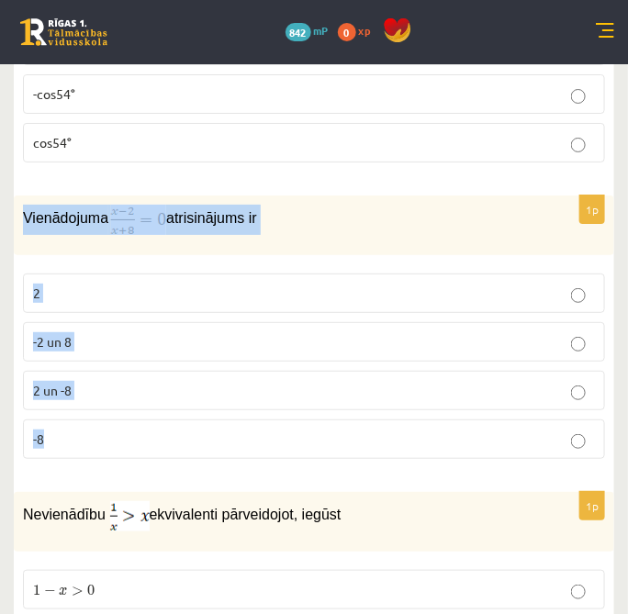
drag, startPoint x: 24, startPoint y: 202, endPoint x: 282, endPoint y: 422, distance: 338.8
click at [282, 422] on div "1p Vienādojuma atrisinājums ir 2 -2 un 8 2 un -8 -8" at bounding box center [314, 335] width 601 height 278
click at [424, 288] on p "2" at bounding box center [314, 293] width 562 height 19
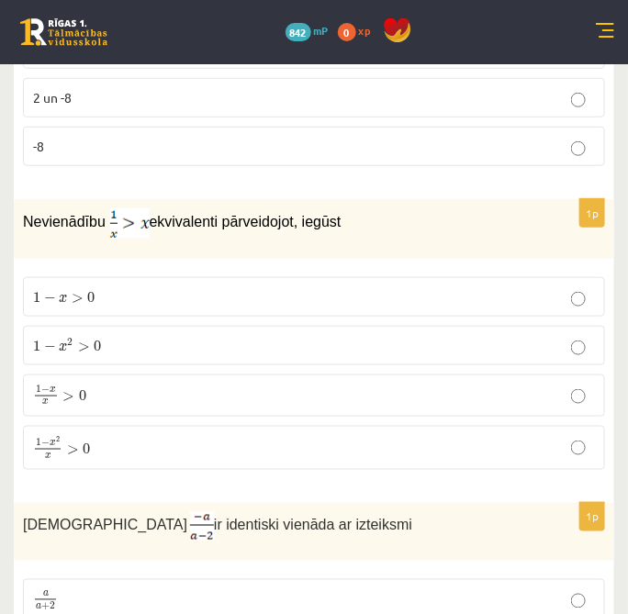
scroll to position [1656, 0]
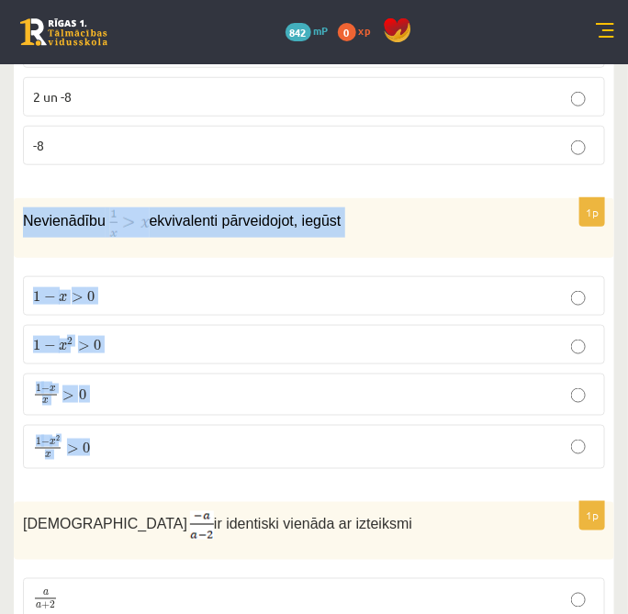
drag, startPoint x: 62, startPoint y: 236, endPoint x: 209, endPoint y: 439, distance: 251.1
click at [209, 439] on div "1p Nevienādību ekvivalenti pārveidojot, iegūst 1 − x > 0 1 − x > 0 1 − x 2 > 0 …" at bounding box center [314, 341] width 601 height 287
click at [298, 384] on p "1 − x x > 0 1 − x x > 0" at bounding box center [314, 395] width 562 height 22
click at [214, 384] on p "1 − x x > 0 1 − x x > 0" at bounding box center [314, 395] width 562 height 22
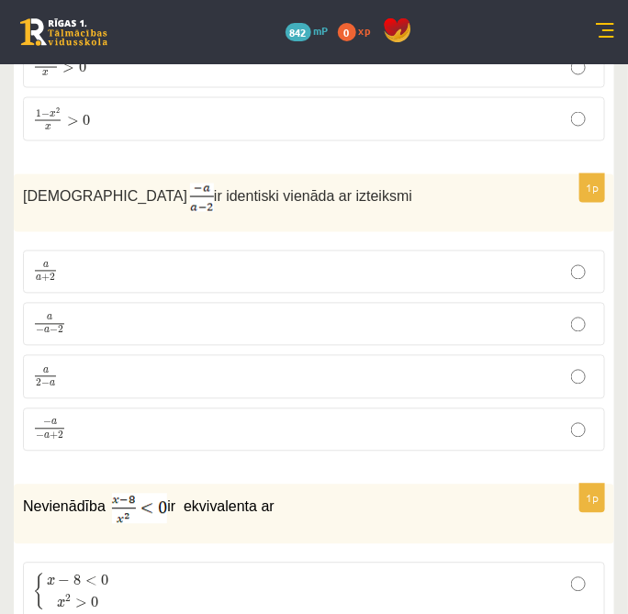
scroll to position [1957, 0]
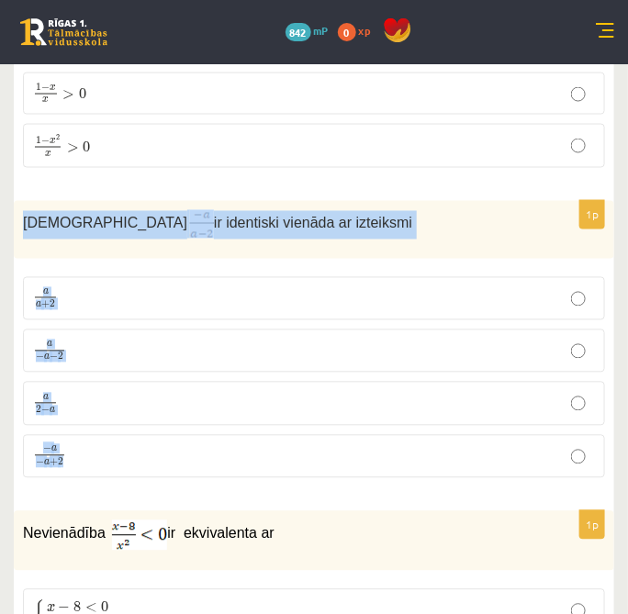
drag, startPoint x: 26, startPoint y: 213, endPoint x: 167, endPoint y: 432, distance: 260.3
click at [167, 432] on div "1p Izteiksme ir identiski vienāda ar izteiksmi a a + 2 a a + 2 a − a − 2 a − a …" at bounding box center [314, 347] width 601 height 292
copy div "Izteiksme ir identiski vienāda ar izteiksmi a a + 2 a a + 2 a − a − 2 a − a − 2…"
click at [372, 362] on fieldset "a a + 2 a a + 2 a − a − 2 a − a − 2 a 2 − a a 2 − a − a − a + 2 − a − a + 2" at bounding box center [314, 376] width 582 height 216
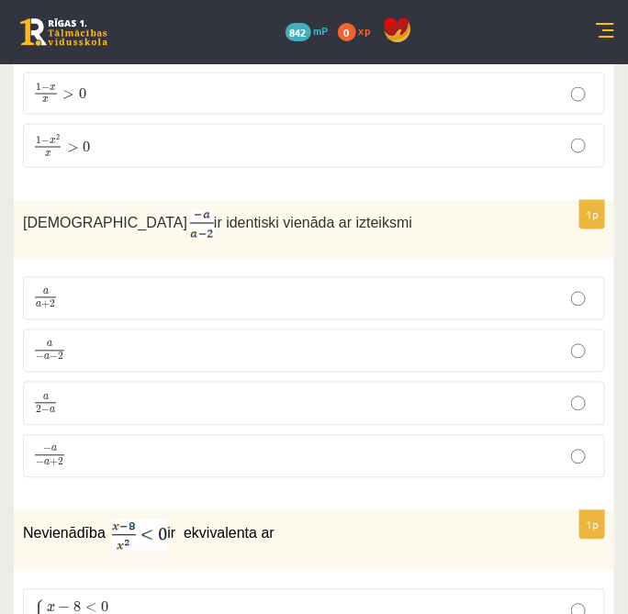
click at [311, 393] on p "a 2 − a a 2 − a" at bounding box center [314, 403] width 562 height 23
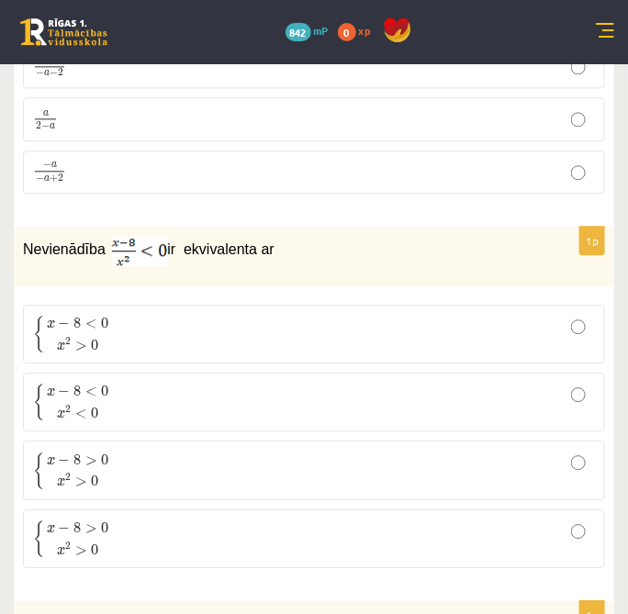
scroll to position [2242, 0]
click at [258, 450] on p "{ x − 8 > 0 x 2 > 0 { x − 8 > 0 x 2 > 0" at bounding box center [314, 469] width 562 height 39
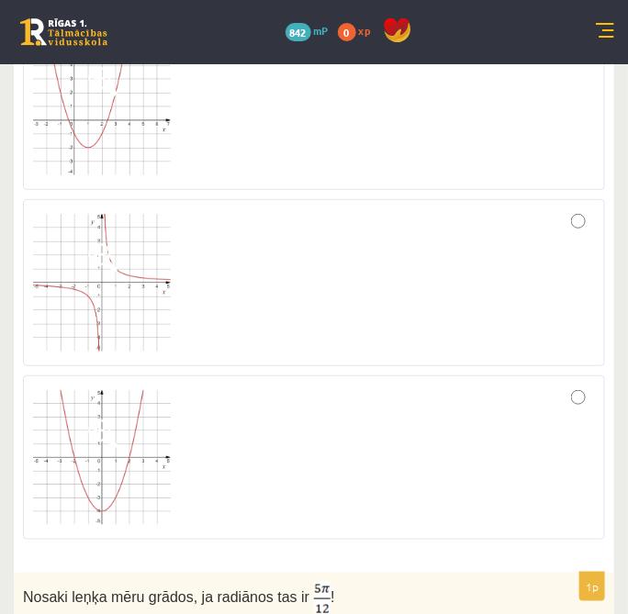
scroll to position [2889, 0]
click at [317, 275] on div at bounding box center [314, 281] width 562 height 147
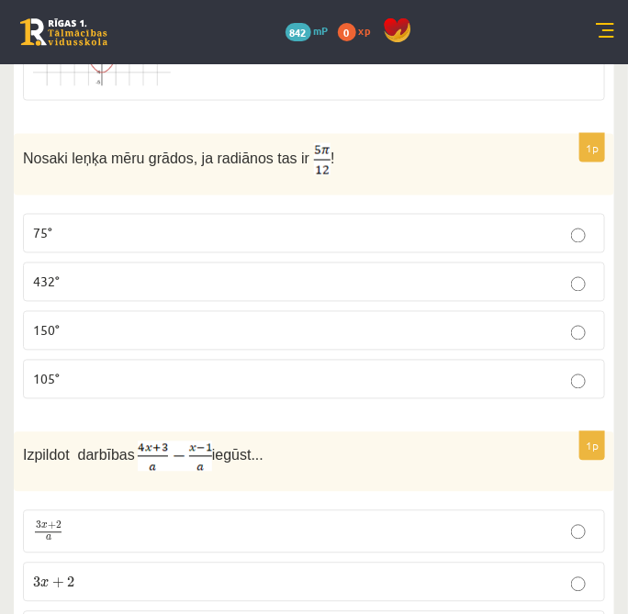
scroll to position [3298, 0]
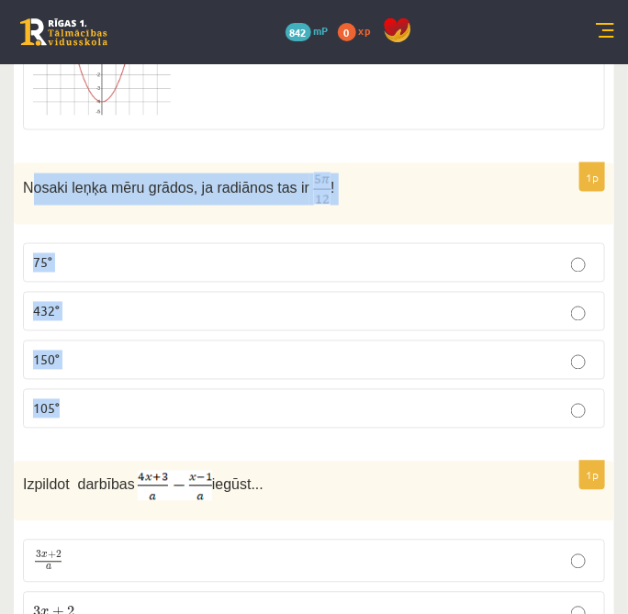
drag, startPoint x: 28, startPoint y: 160, endPoint x: 218, endPoint y: 376, distance: 287.6
click at [218, 376] on div "1p Nosaki leņķa mēru grādos, ja radiānos tas ir ! 75° 432° 150° 105°" at bounding box center [314, 303] width 601 height 280
drag, startPoint x: 218, startPoint y: 376, endPoint x: 175, endPoint y: 195, distance: 185.8
click at [175, 195] on div "Nosaki leņķa mēru grādos, ja radiānos tas ir !" at bounding box center [314, 194] width 601 height 62
click at [154, 180] on span "Nosaki leņķa mēru grādos, ja radiānos tas ir" at bounding box center [166, 188] width 287 height 16
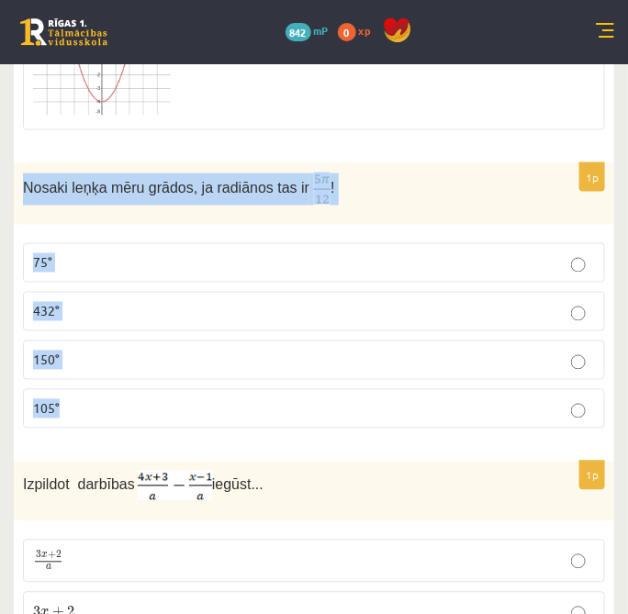
drag, startPoint x: 23, startPoint y: 167, endPoint x: 123, endPoint y: 398, distance: 251.3
click at [123, 398] on div "1p Nosaki leņķa mēru grādos, ja radiānos tas ir ! 75° 432° 150° 105°" at bounding box center [314, 303] width 601 height 280
copy div "Nosaki leņķa mēru grādos, ja radiānos tas ir ! 75° 432° 150° 105°"
click at [394, 259] on label "75°" at bounding box center [314, 262] width 582 height 39
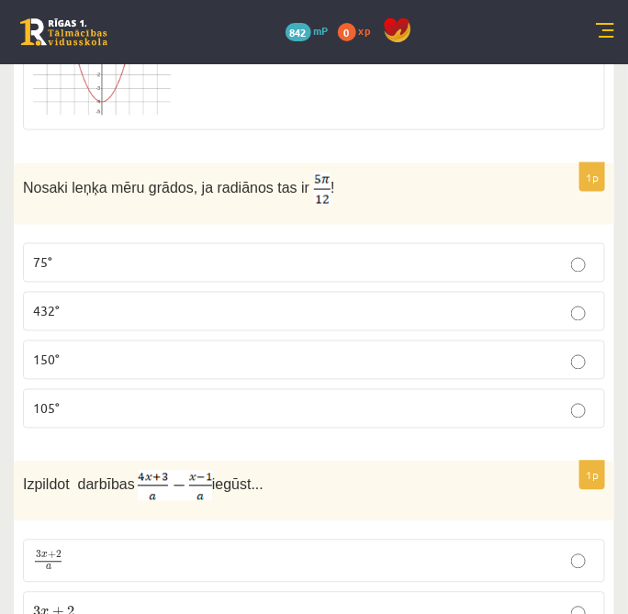
click at [394, 259] on label "75°" at bounding box center [314, 262] width 582 height 39
click at [310, 351] on p "150°" at bounding box center [314, 360] width 562 height 19
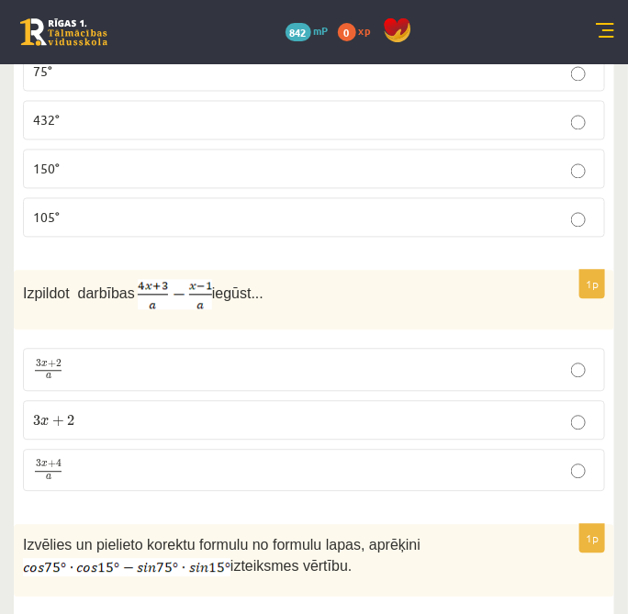
scroll to position [3512, 0]
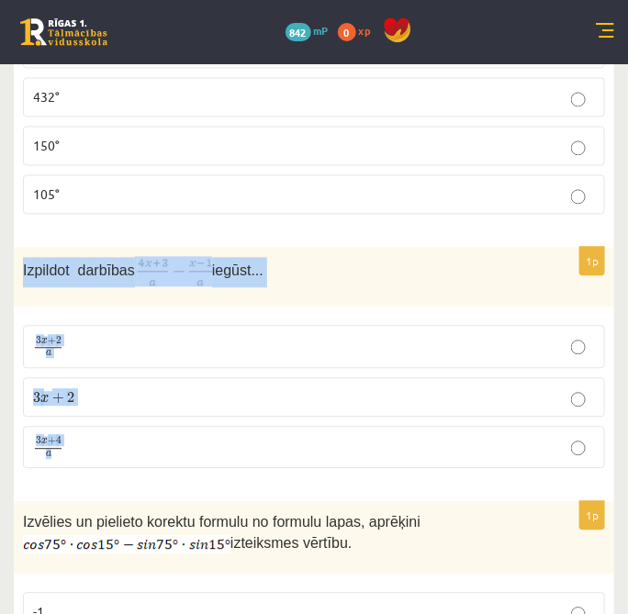
drag, startPoint x: 17, startPoint y: 253, endPoint x: 99, endPoint y: 425, distance: 191.4
click at [99, 425] on div "1p Izpildot darbības iegūst... 3 x + 2 a 3 x + 2 a 3 x + 2 3 x + 2 3 x + 4 a 3 …" at bounding box center [314, 366] width 601 height 236
copy div "Izpildot darbības iegūst... 3 x + 2 a 3 x + 2 a 3 x + 2 3 x + 2 3 x + 4 a"
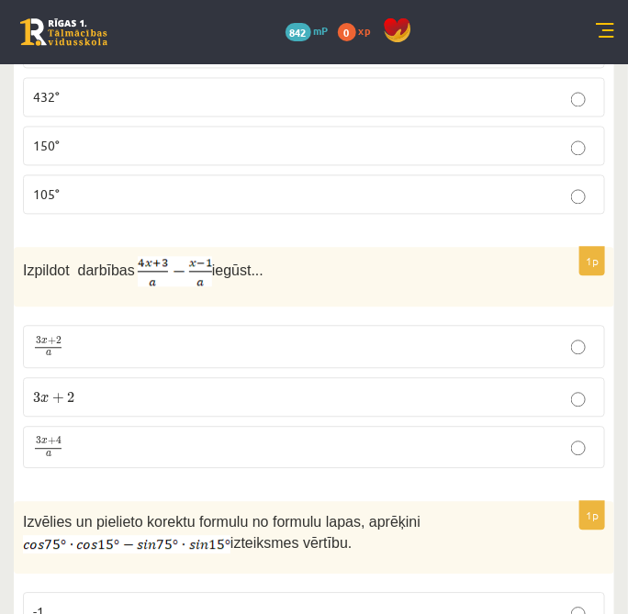
click at [242, 437] on p "3 x + 4 a 3 x + 4 a" at bounding box center [314, 448] width 562 height 23
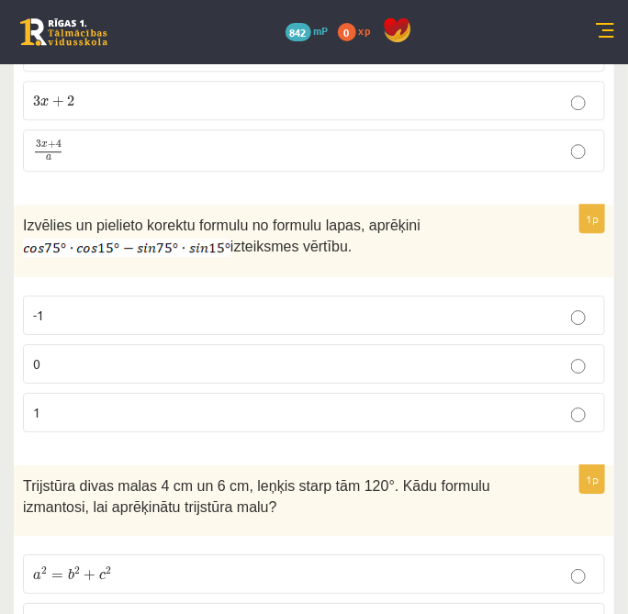
scroll to position [3817, 0]
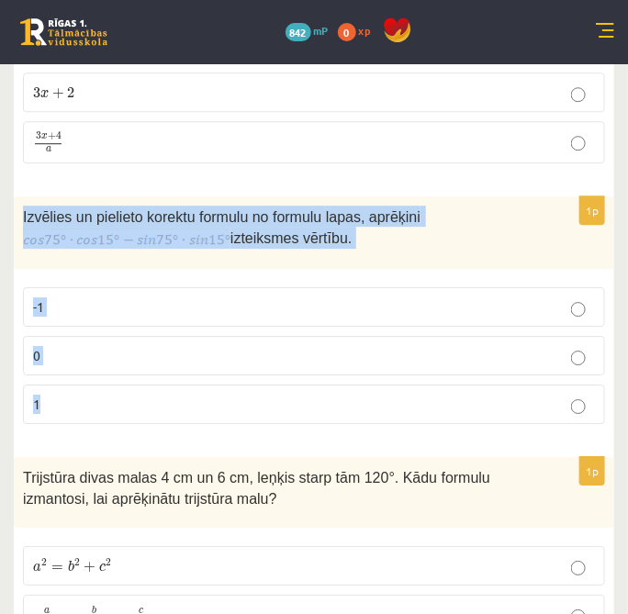
drag, startPoint x: 28, startPoint y: 193, endPoint x: 356, endPoint y: 361, distance: 368.4
copy div "Izvēlies un pielieto korektu formulu no formulu lapas, aprēķini izteiksmes vērt…"
click at [178, 298] on p "-1" at bounding box center [314, 307] width 562 height 19
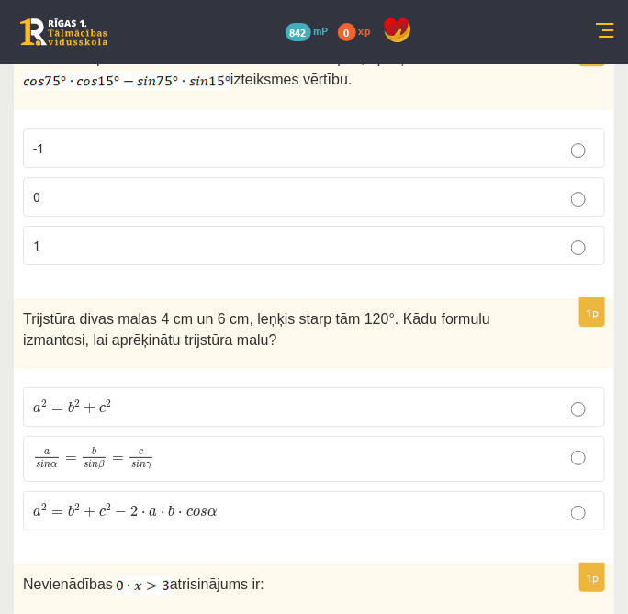
scroll to position [4022, 0]
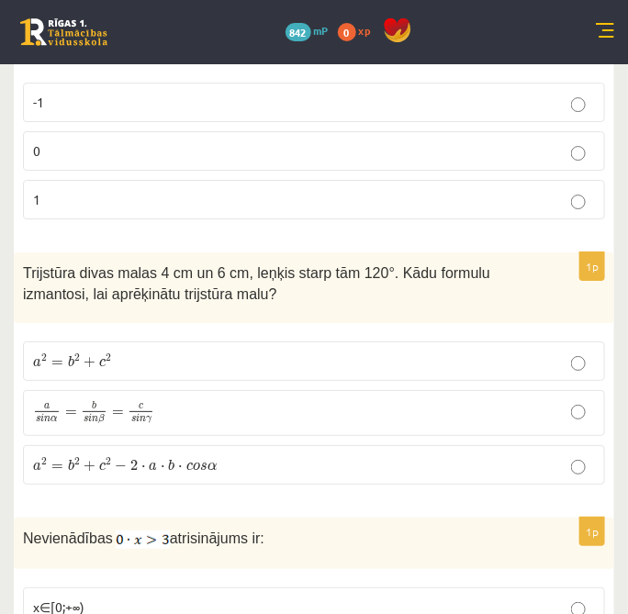
click at [158, 403] on label "a s i n α = b s i n β = c s i n γ a s i n α = b s i n β = c s i n γ" at bounding box center [314, 413] width 582 height 46
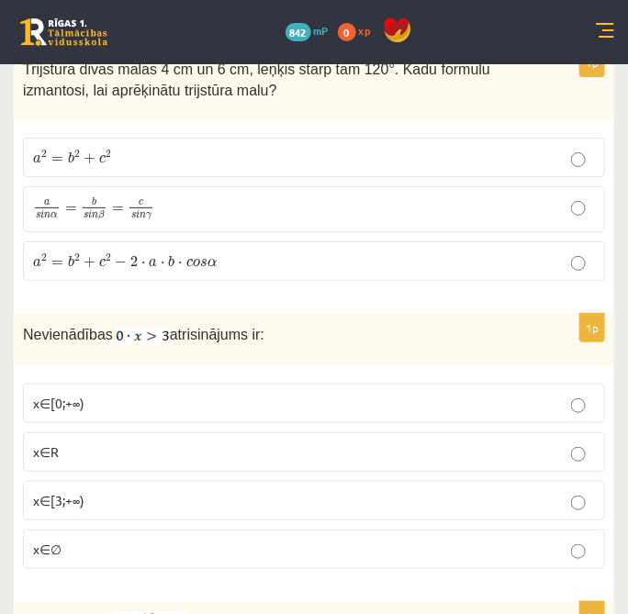
click at [258, 443] on fieldset "x∈[0;+∞) x∈R x∈[3;+∞) x∈∅" at bounding box center [314, 475] width 582 height 200
click at [258, 433] on label "x∈R" at bounding box center [314, 452] width 582 height 39
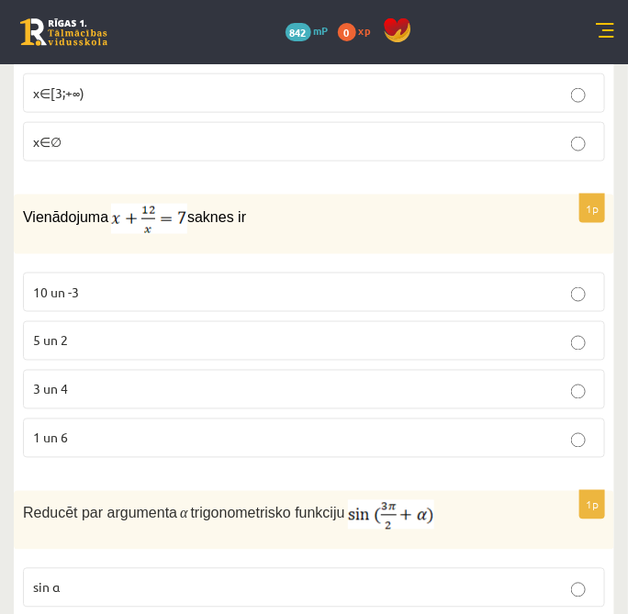
scroll to position [4736, 0]
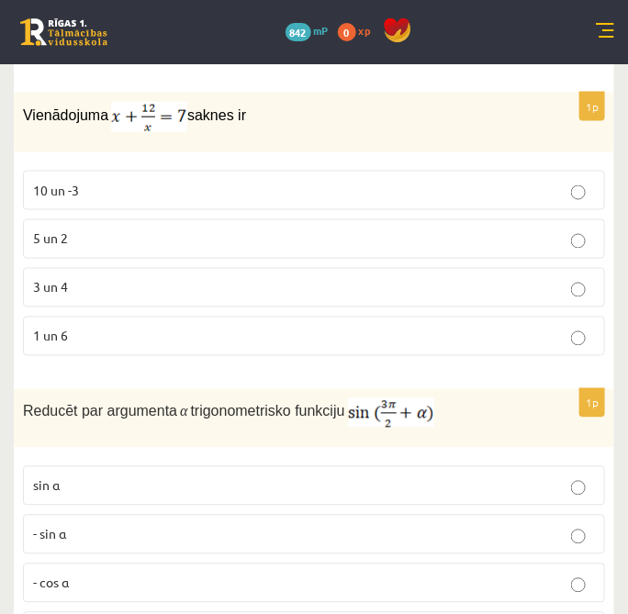
click at [140, 278] on p "3 un 4" at bounding box center [314, 287] width 562 height 19
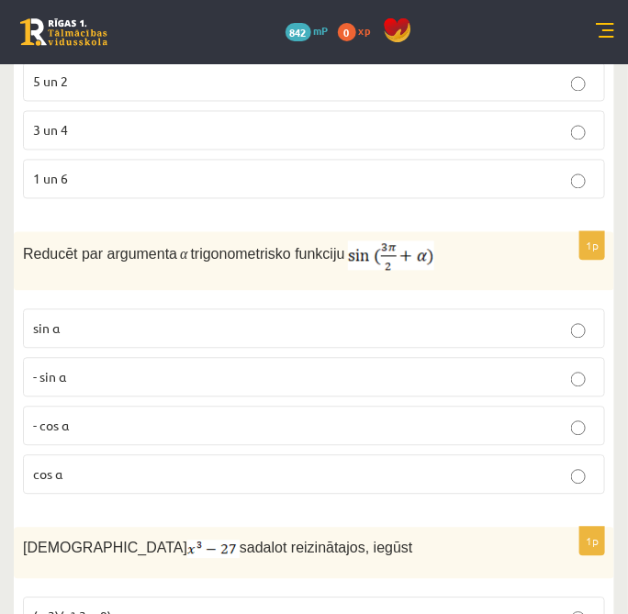
scroll to position [4940, 0]
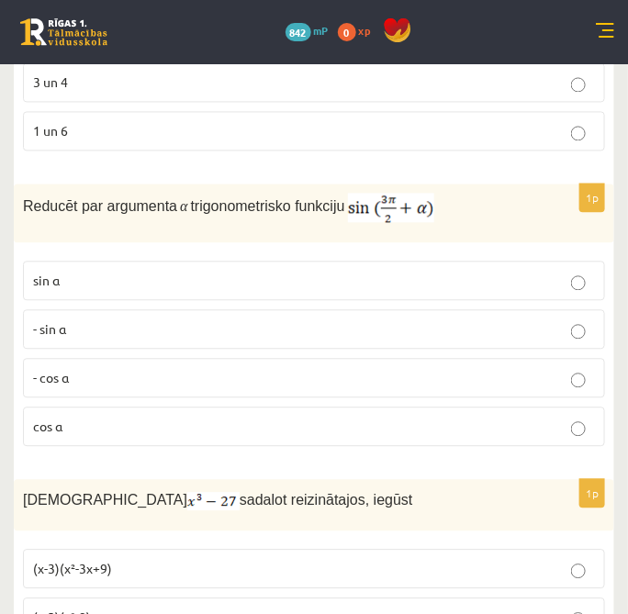
click at [151, 418] on p "cos⁡ α" at bounding box center [314, 427] width 562 height 19
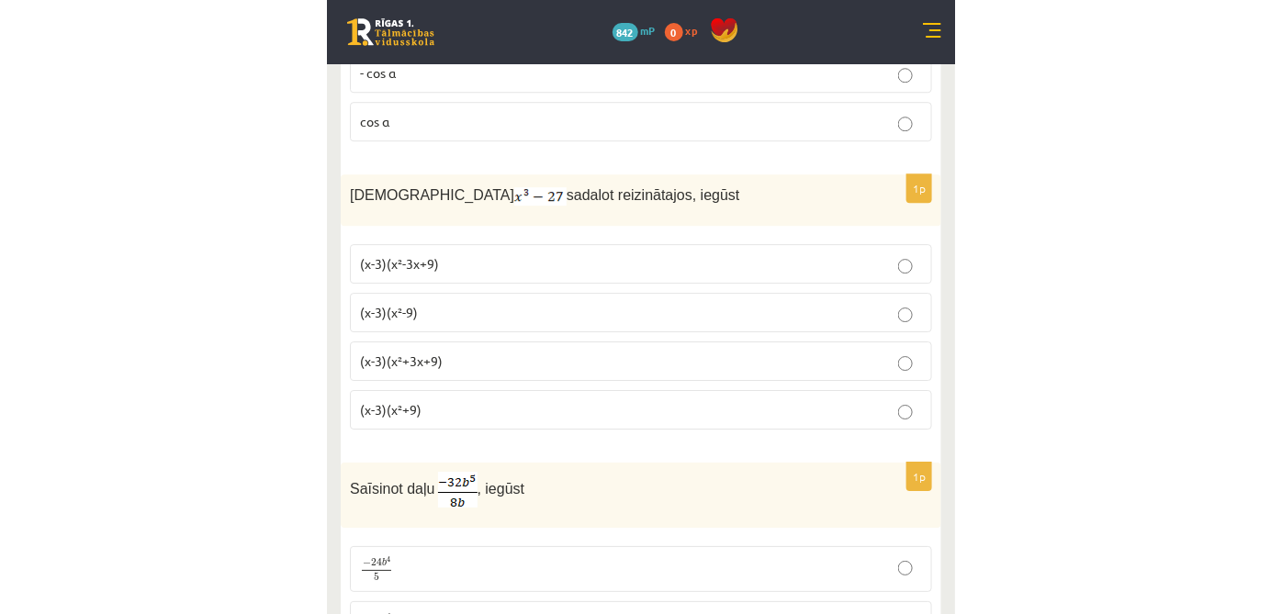
scroll to position [5328, 0]
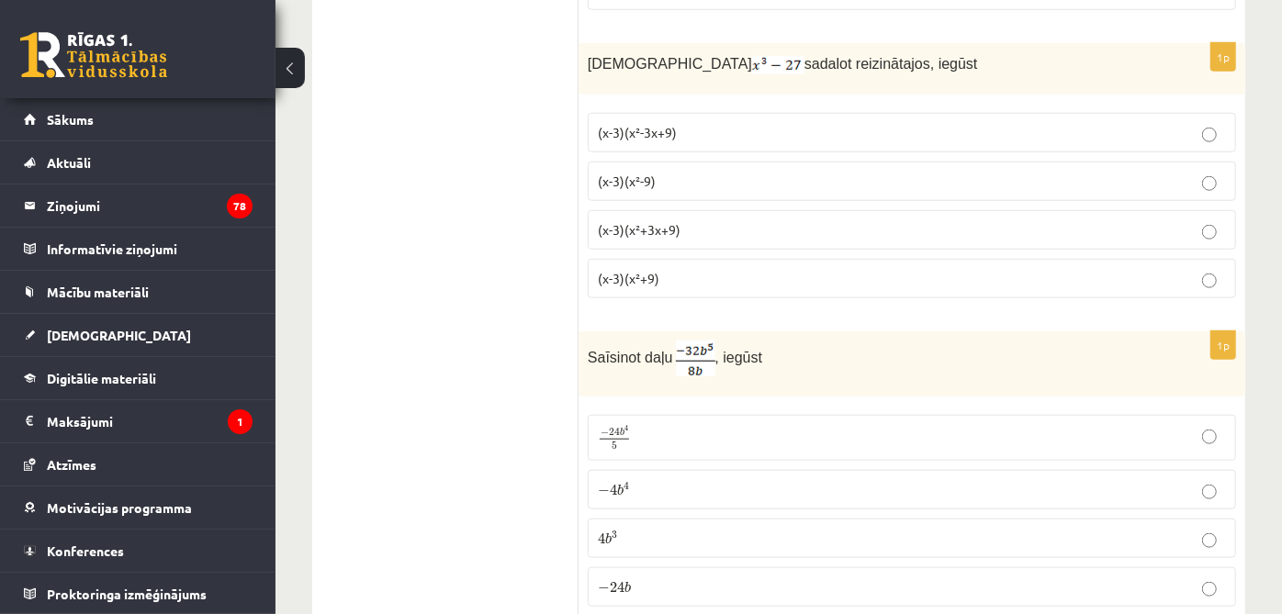
click at [699, 220] on p "(x-3)(x²+3x+9)" at bounding box center [912, 229] width 628 height 19
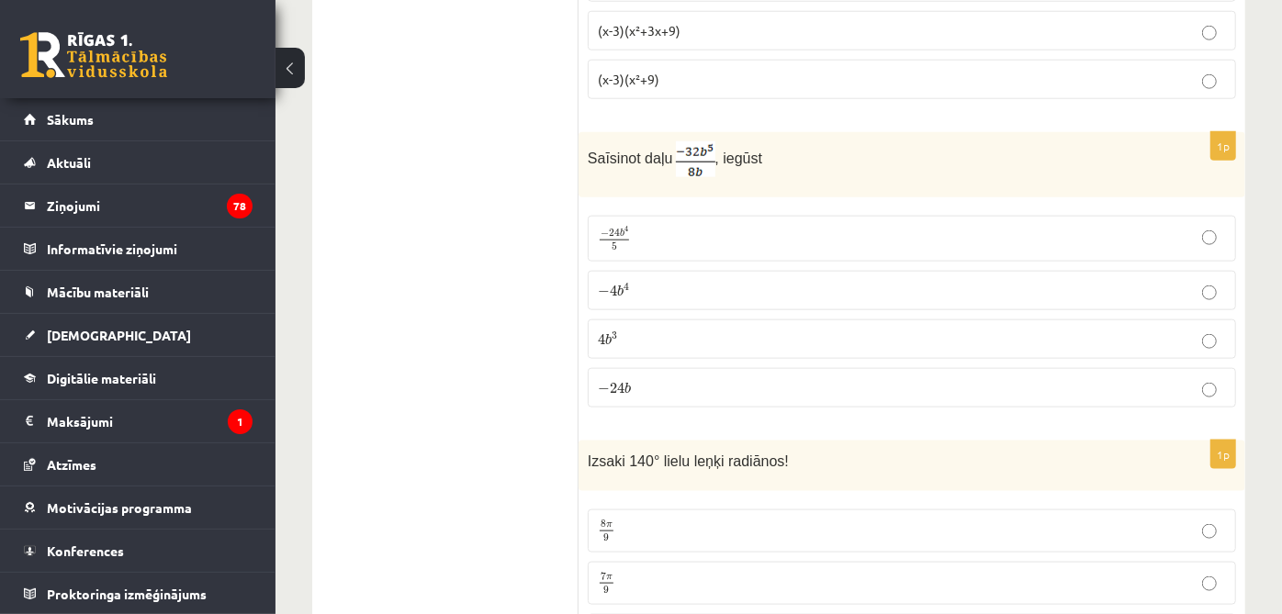
scroll to position [5532, 0]
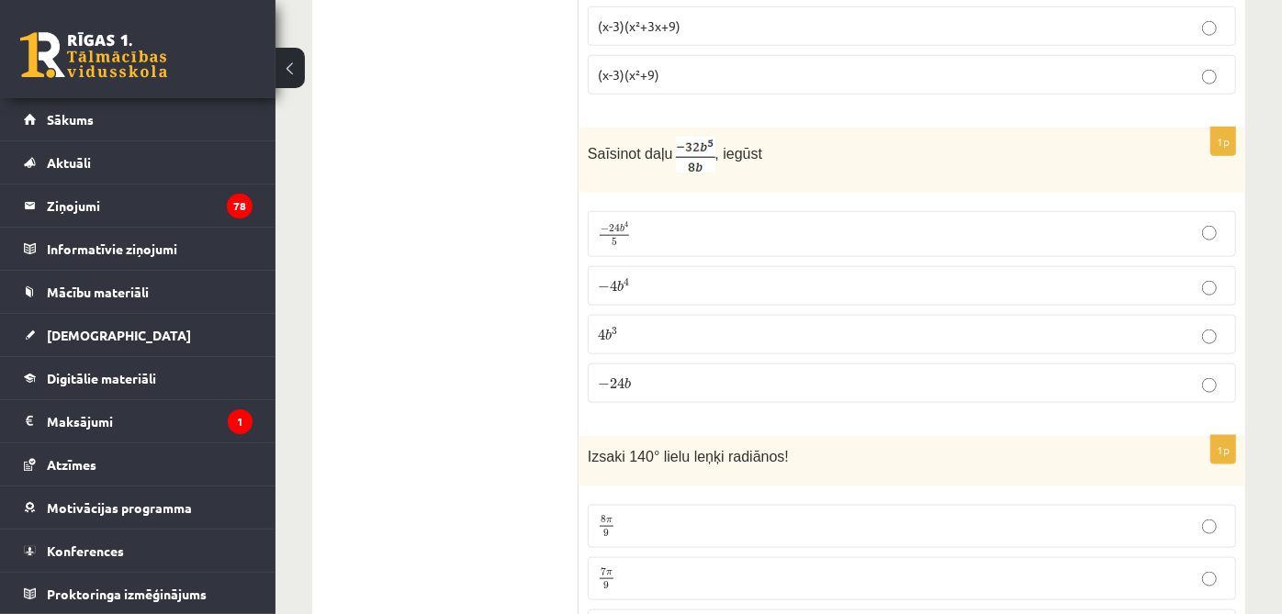
click at [703, 276] on p "− 4 b 4 − 4 b 4" at bounding box center [912, 285] width 628 height 19
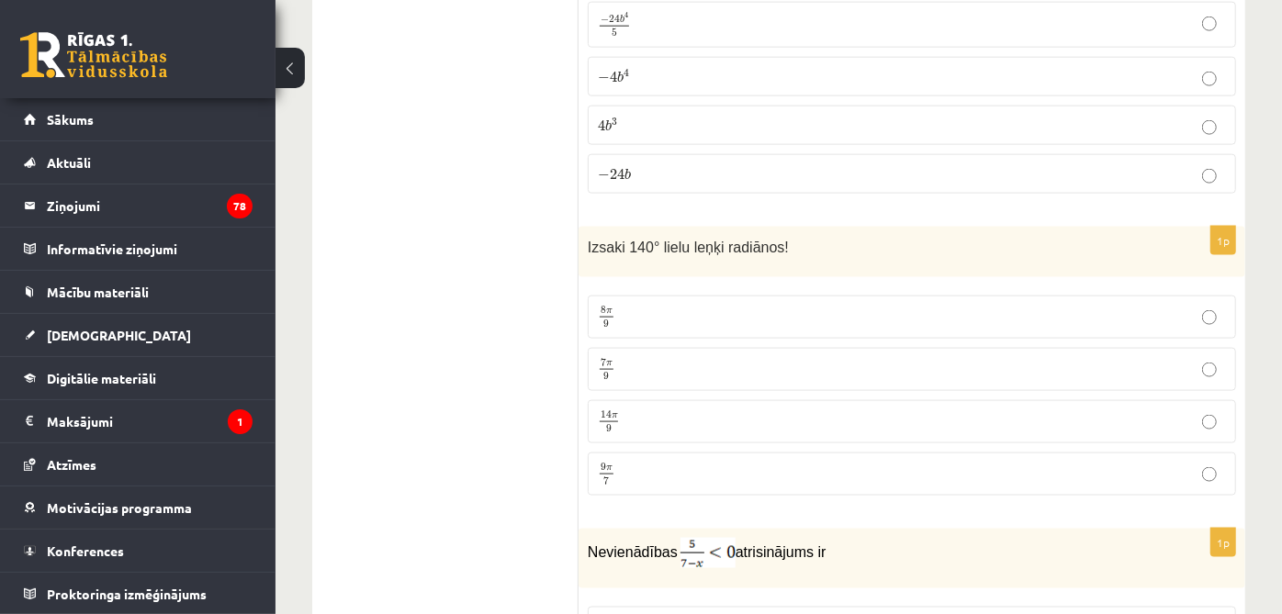
scroll to position [5838, 0]
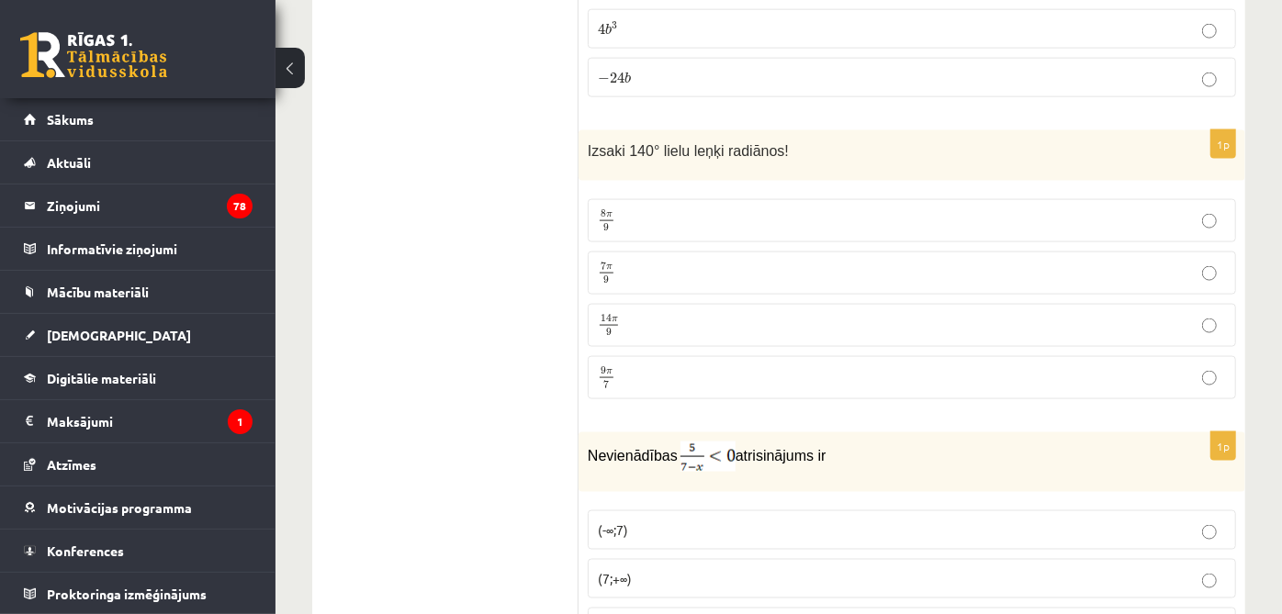
click at [700, 252] on label "7 π 9 7 π 9" at bounding box center [912, 273] width 648 height 43
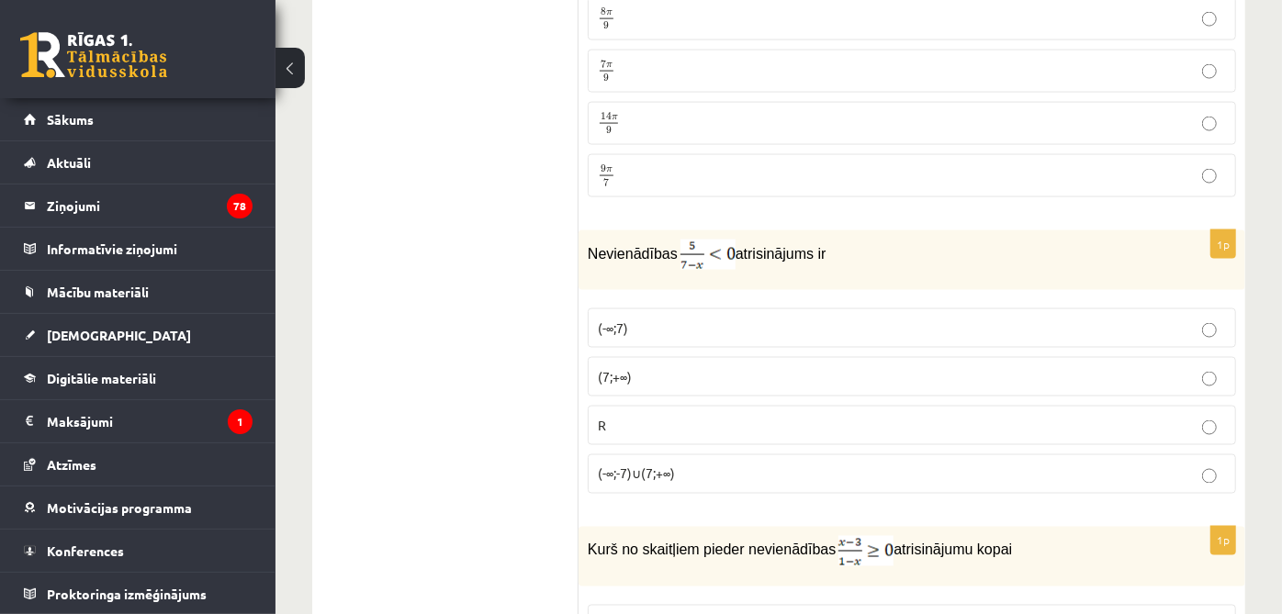
scroll to position [6042, 0]
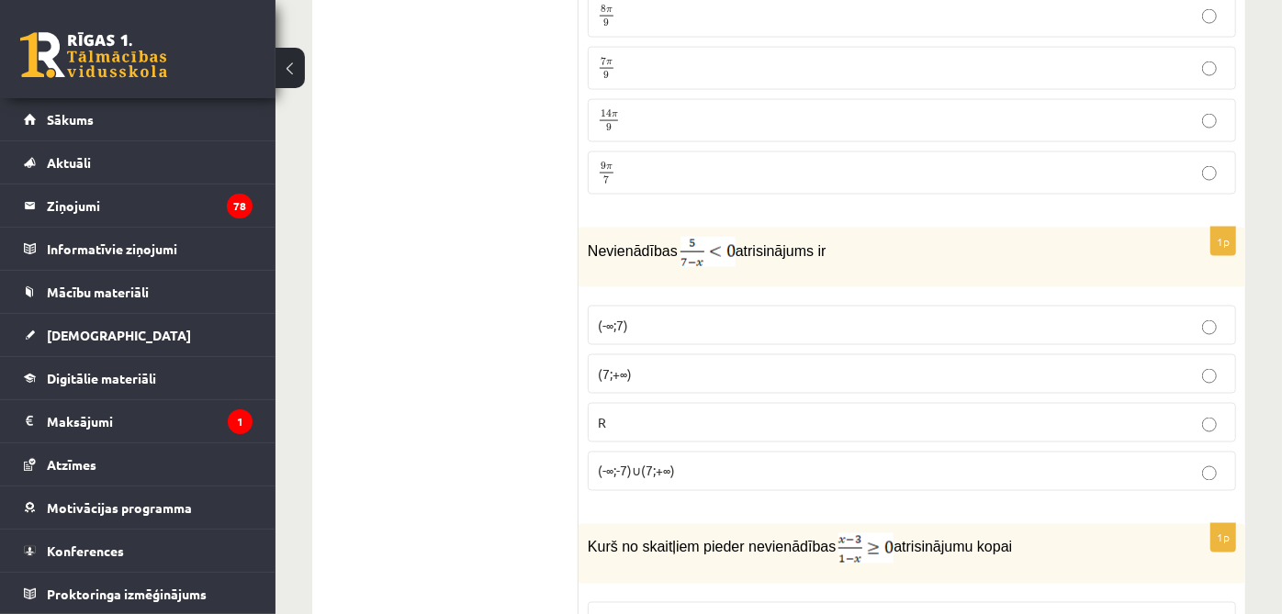
click at [705, 413] on p "R" at bounding box center [912, 422] width 628 height 19
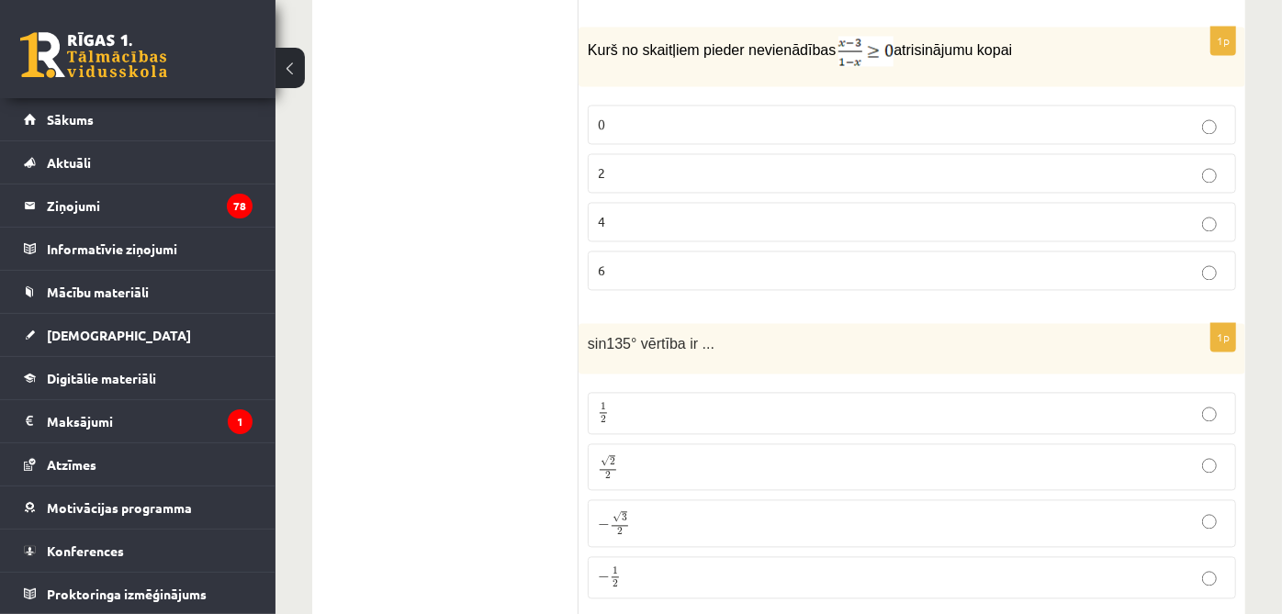
scroll to position [6529, 0]
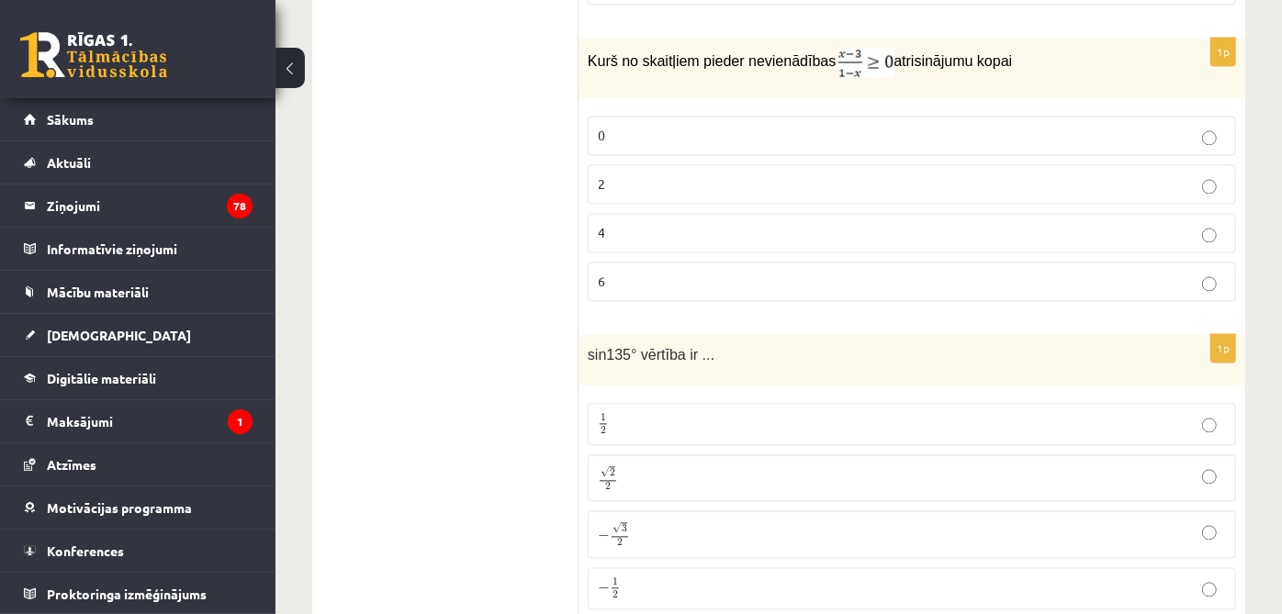
click at [678, 164] on label "2" at bounding box center [912, 183] width 648 height 39
click at [607, 483] on span "2" at bounding box center [608, 487] width 6 height 8
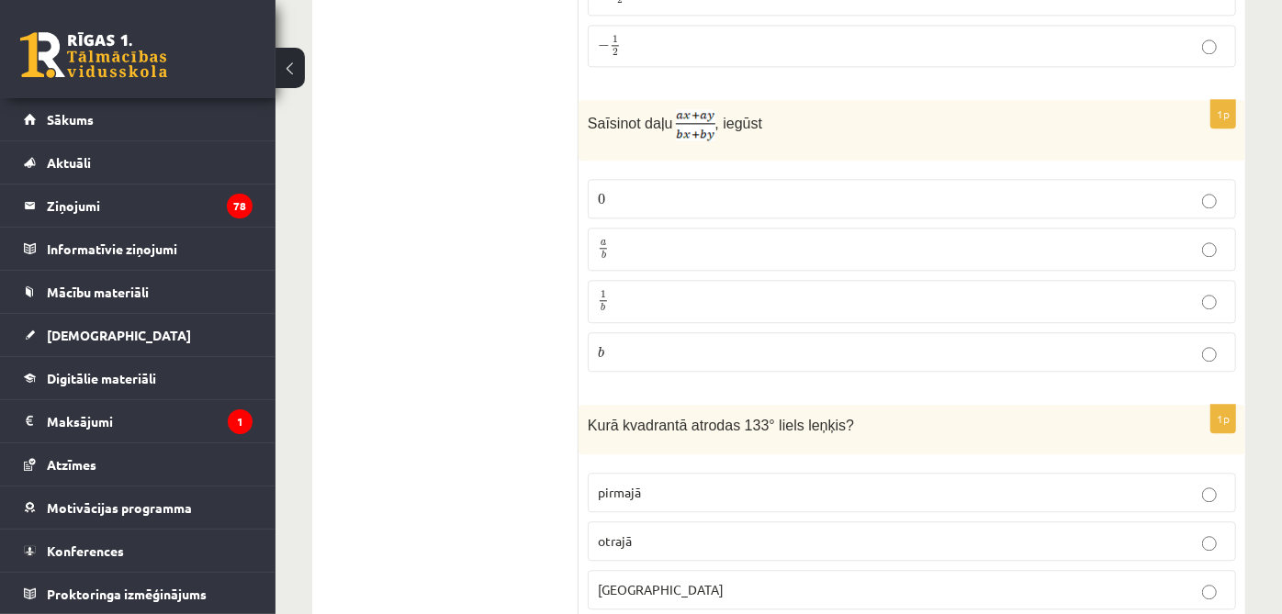
scroll to position [7084, 0]
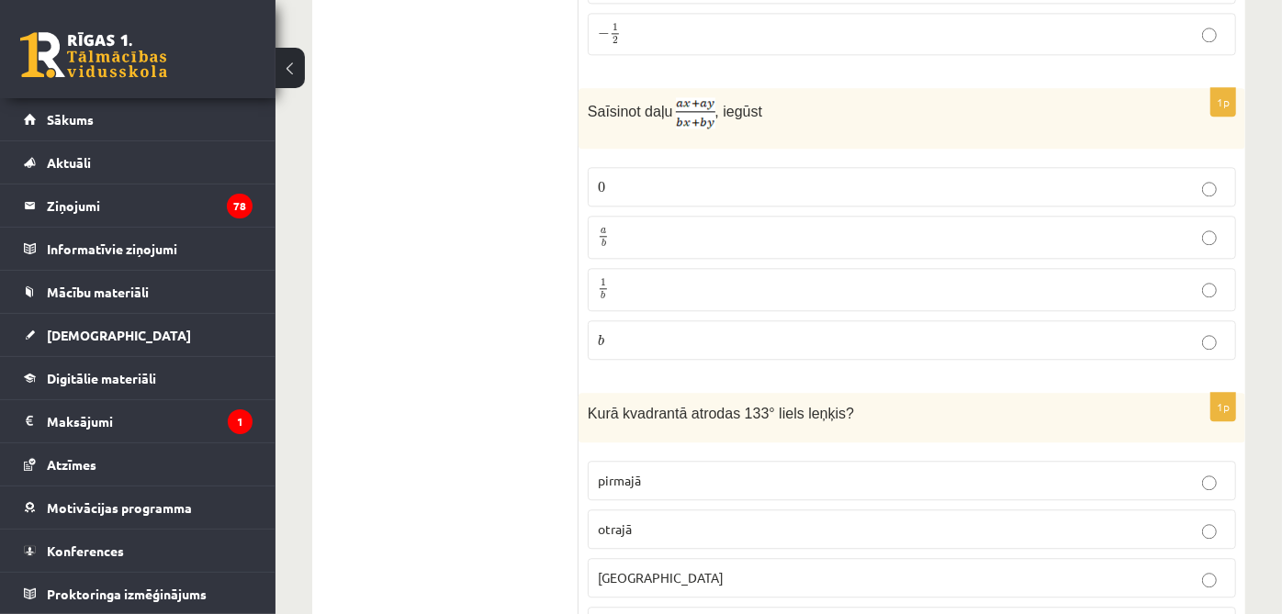
click at [763, 164] on fieldset "0 0 a b a b 1 b 1 b b b" at bounding box center [912, 262] width 648 height 208
click at [763, 177] on p "0 0" at bounding box center [912, 186] width 628 height 19
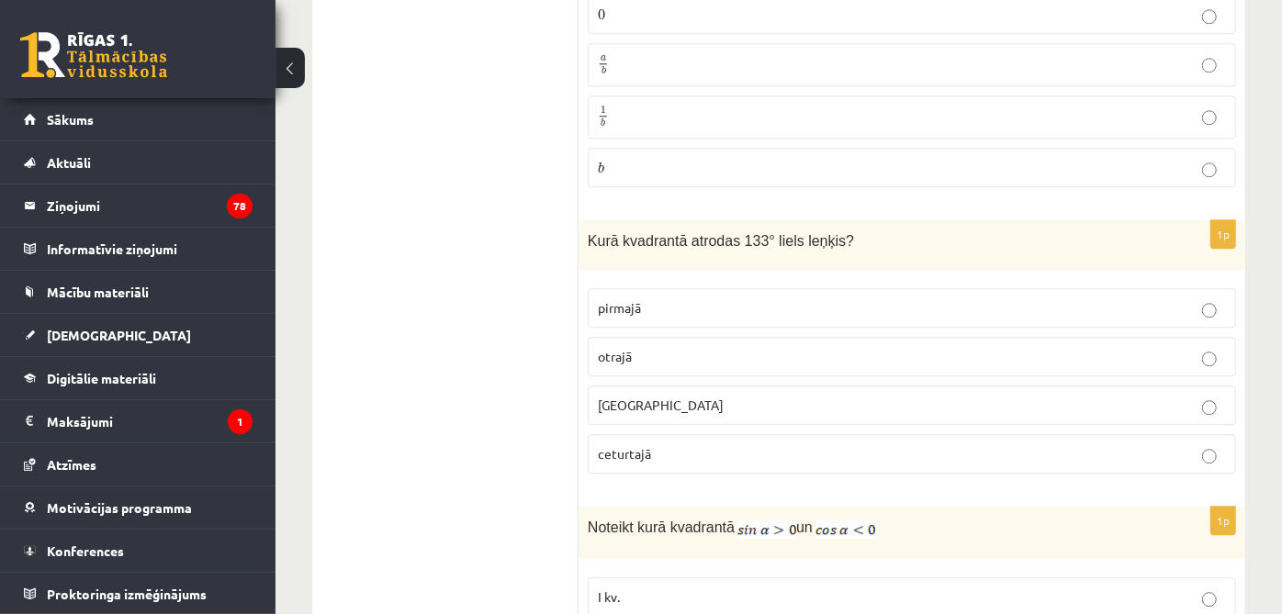
scroll to position [7288, 0]
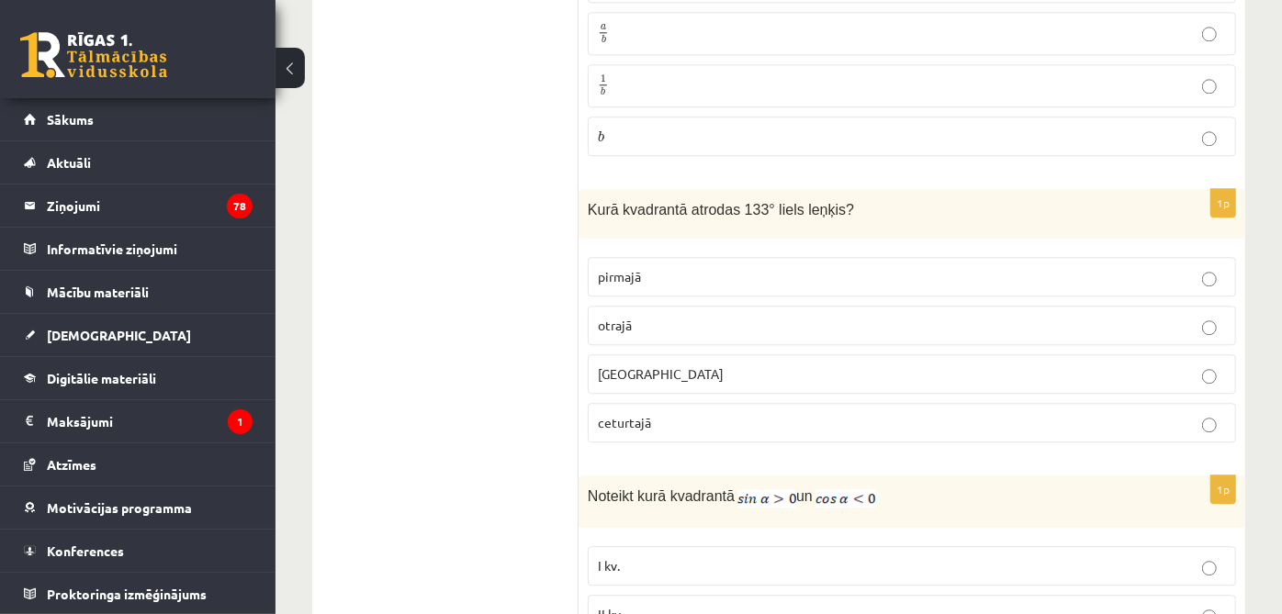
click at [858, 316] on p "otrajā" at bounding box center [912, 325] width 628 height 19
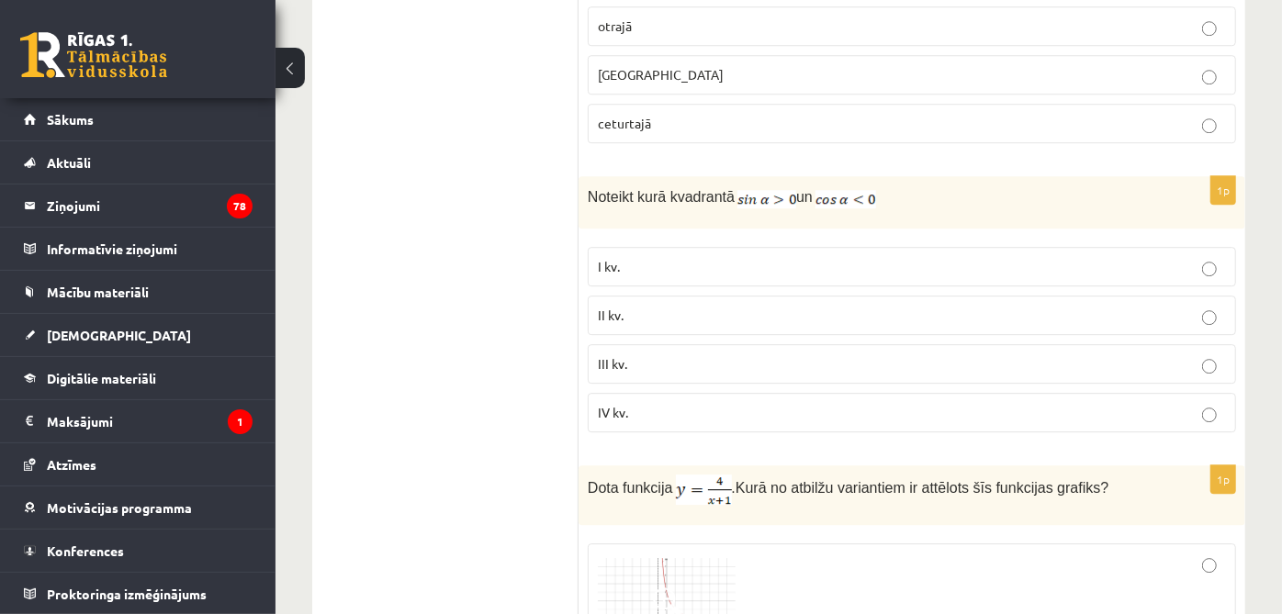
scroll to position [7593, 0]
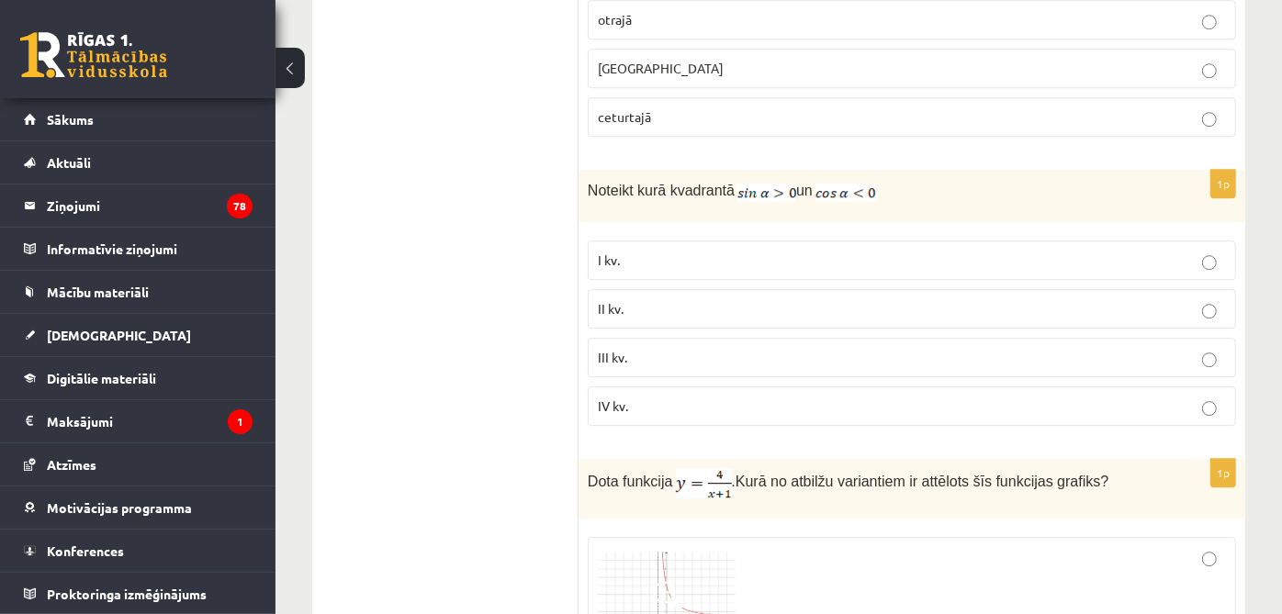
click at [870, 338] on label "III kv." at bounding box center [912, 357] width 648 height 39
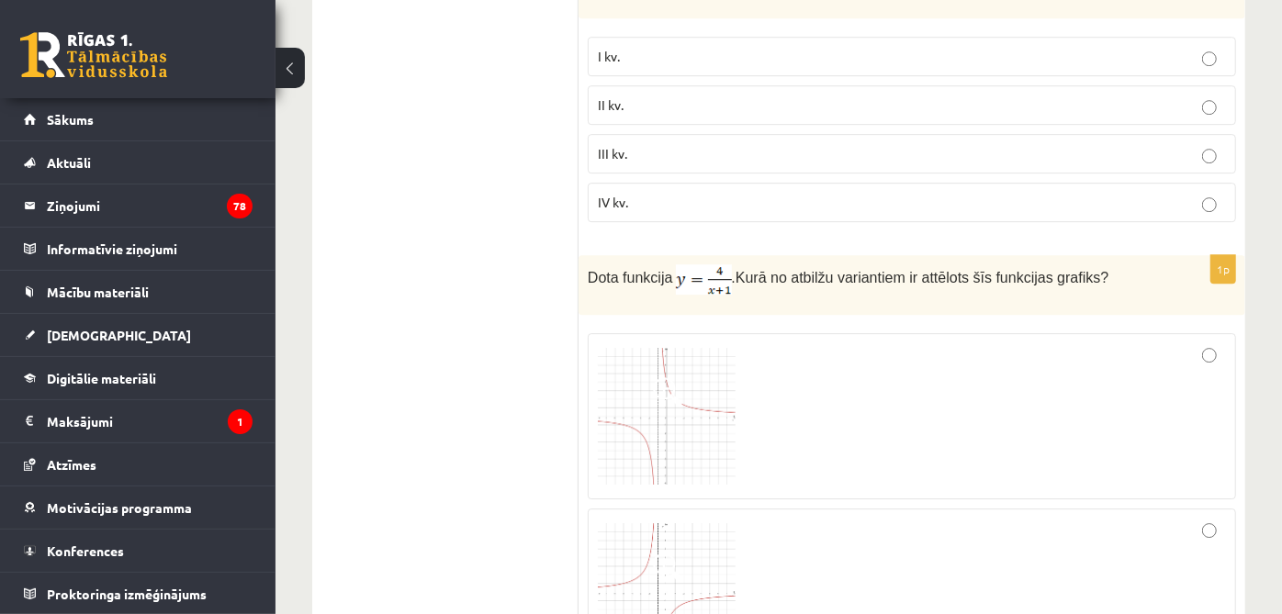
scroll to position [7899, 0]
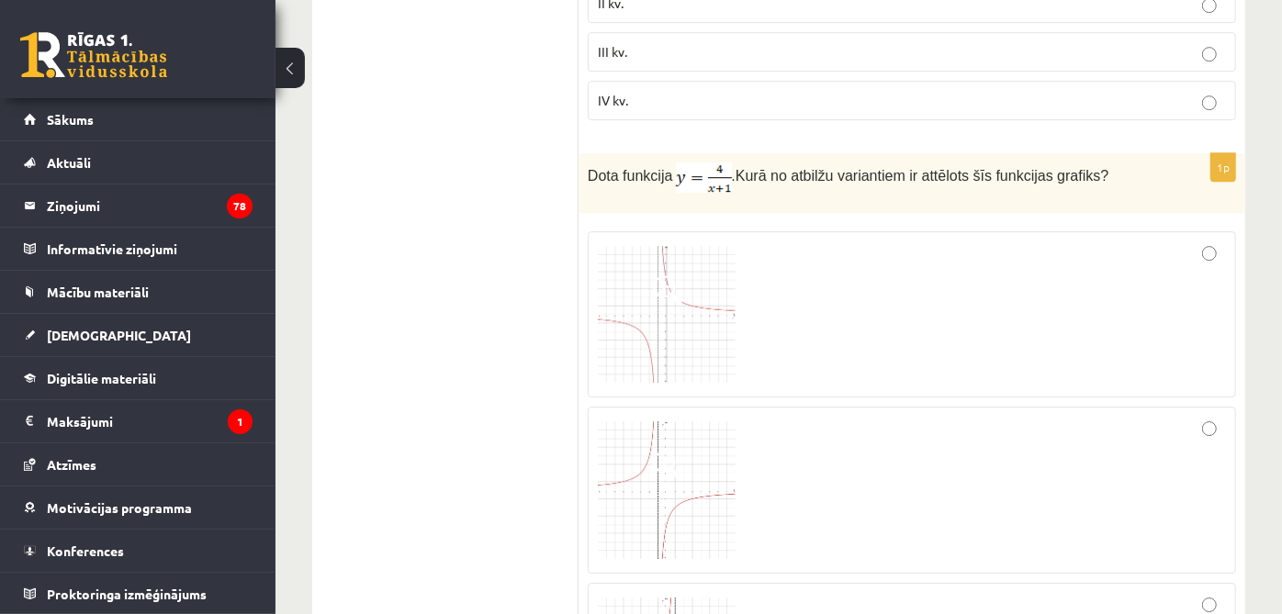
click at [883, 451] on div at bounding box center [912, 490] width 628 height 147
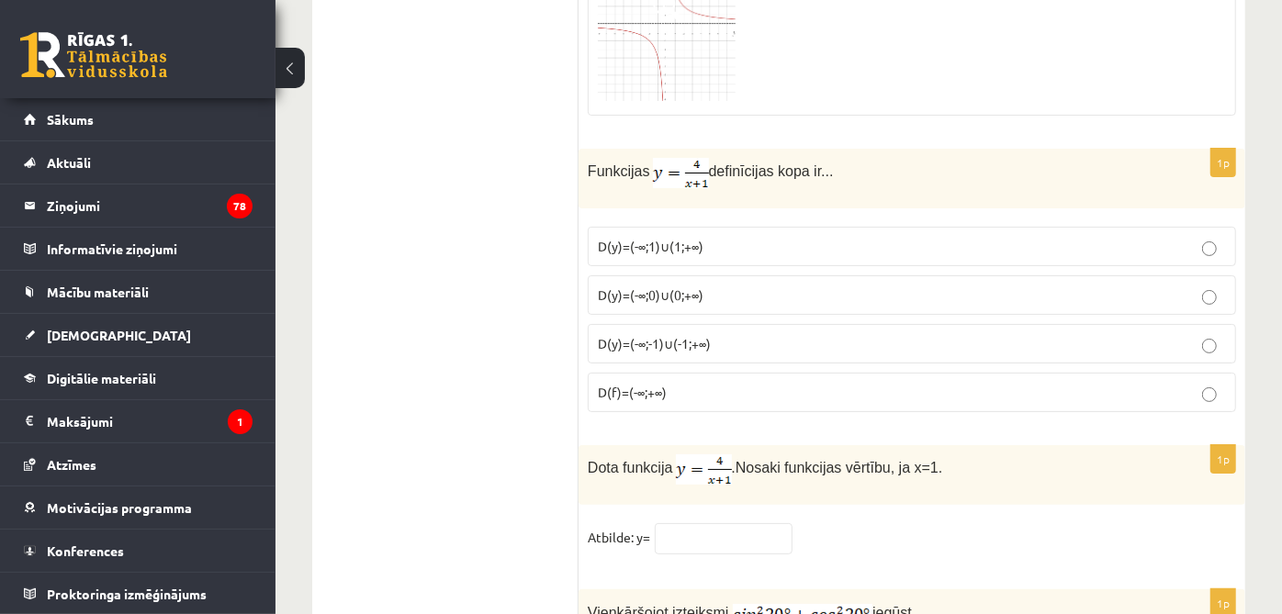
scroll to position [8716, 0]
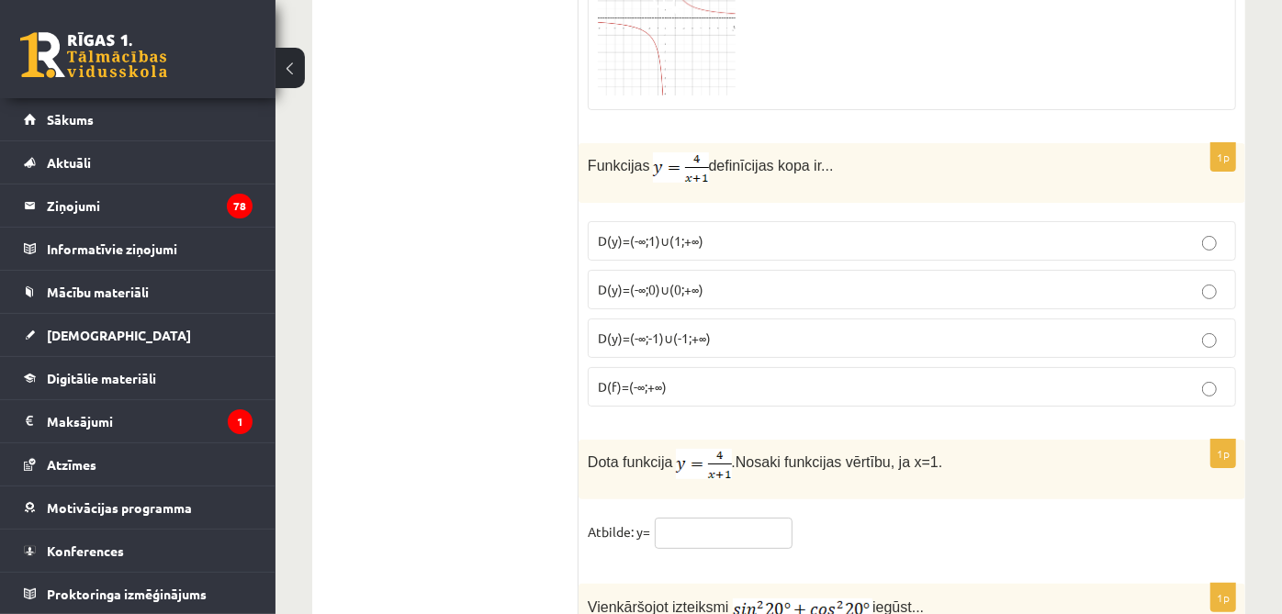
click at [766, 518] on input "text" at bounding box center [724, 533] width 138 height 31
type input "*"
click at [952, 329] on p "D(y)=(-∞;-1)∪(-1;+∞)" at bounding box center [912, 338] width 628 height 19
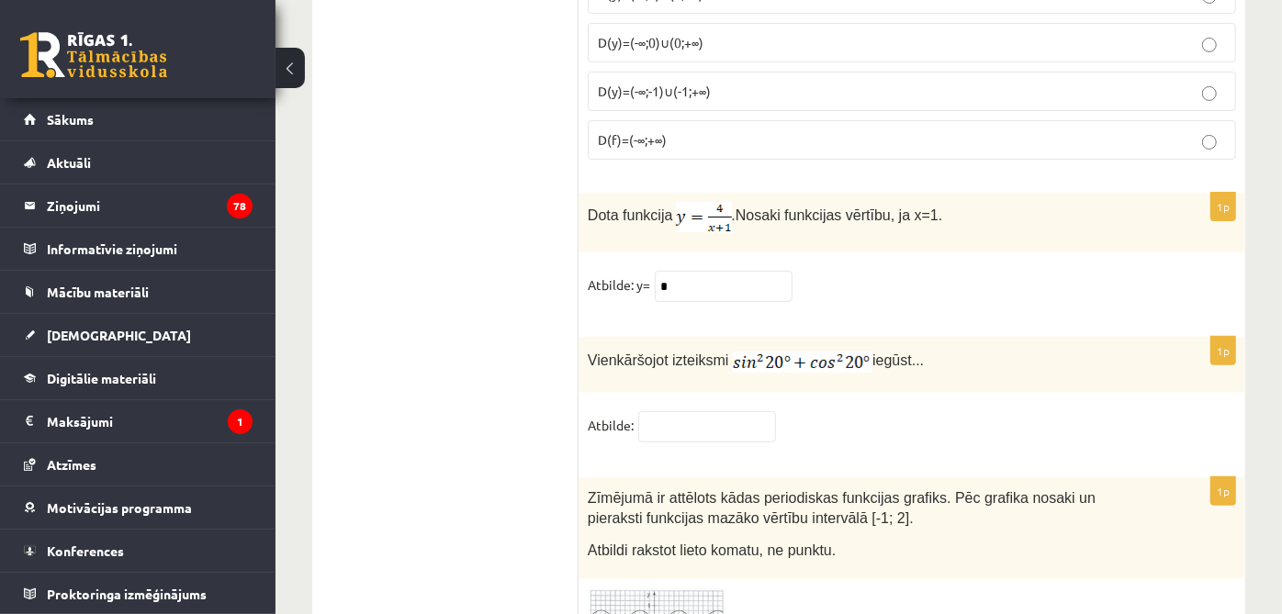
scroll to position [8920, 0]
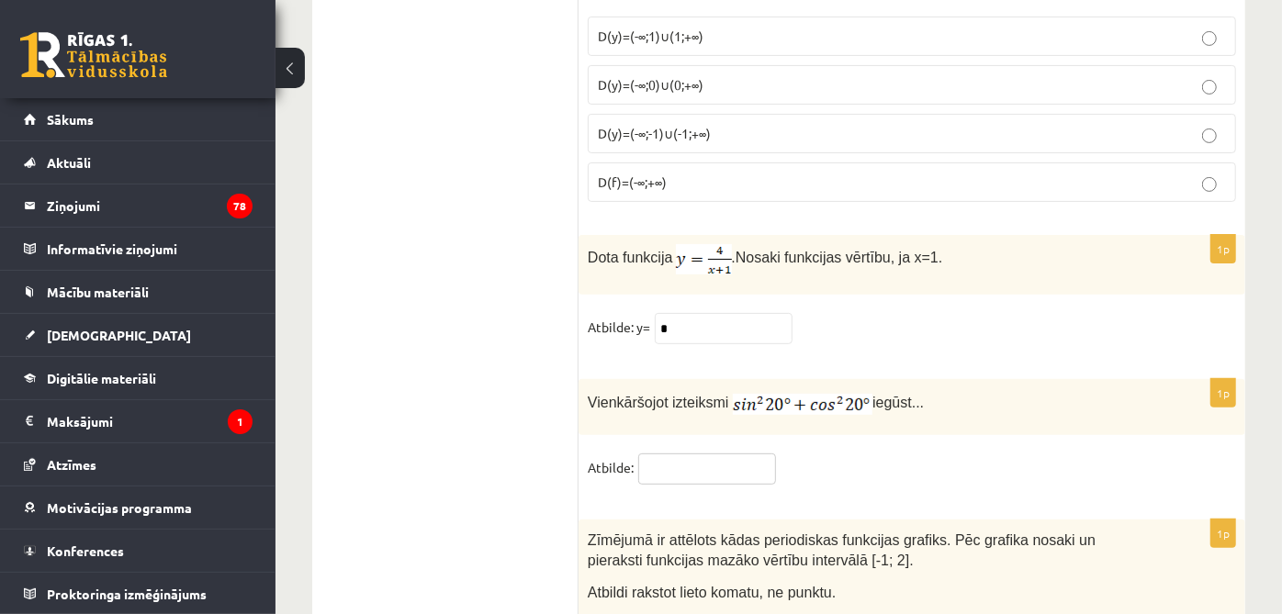
click at [733, 454] on input "text" at bounding box center [707, 469] width 138 height 31
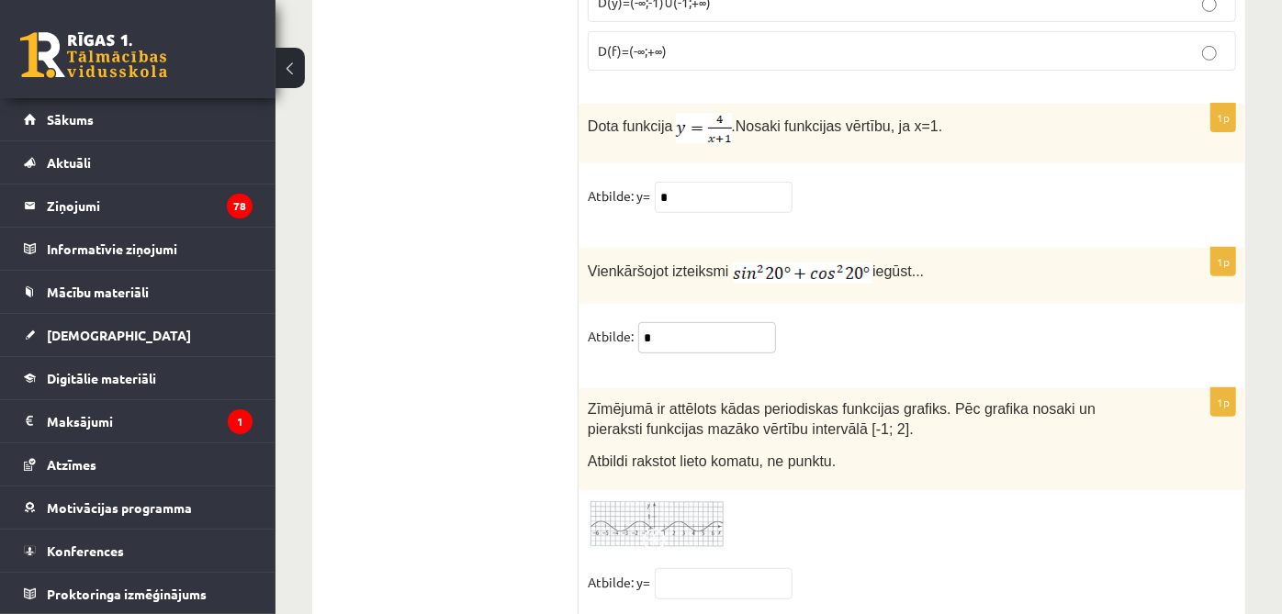
type input "*"
click at [746, 568] on input "text" at bounding box center [724, 583] width 138 height 31
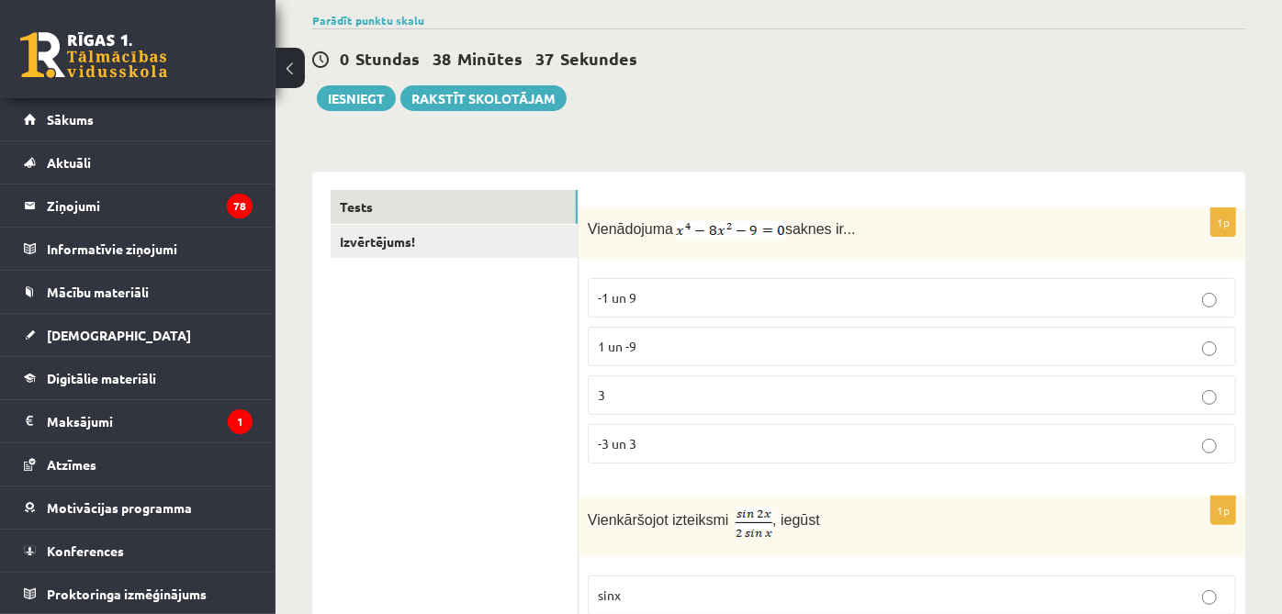
scroll to position [0, 0]
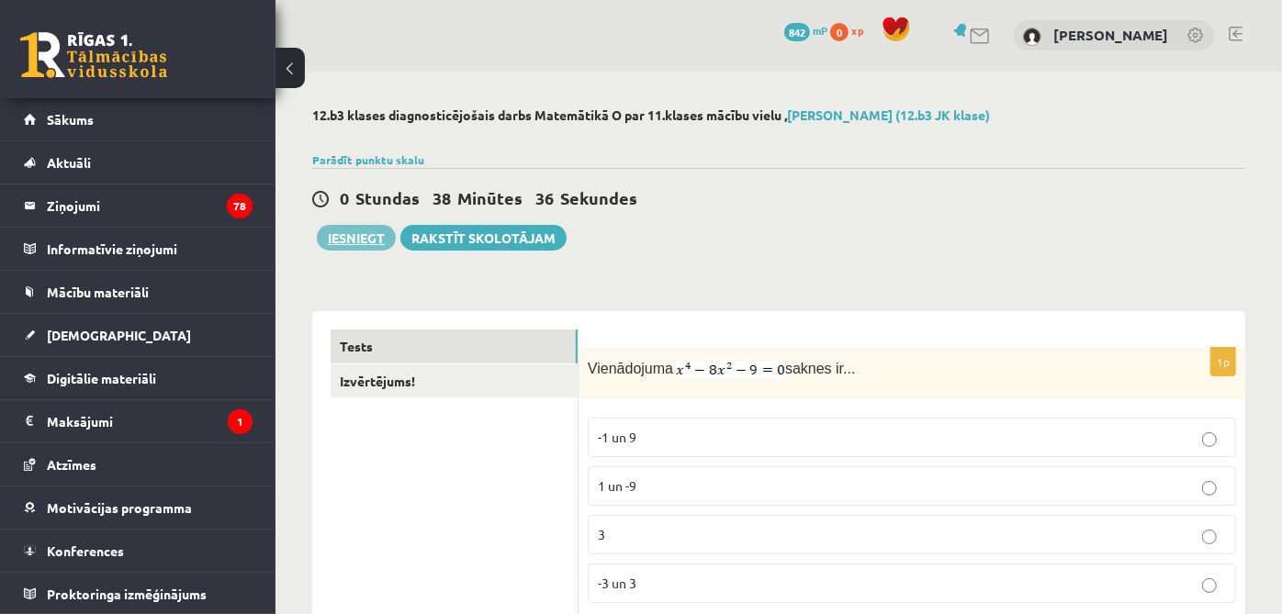
type input "*"
click at [362, 237] on button "Iesniegt" at bounding box center [356, 238] width 79 height 26
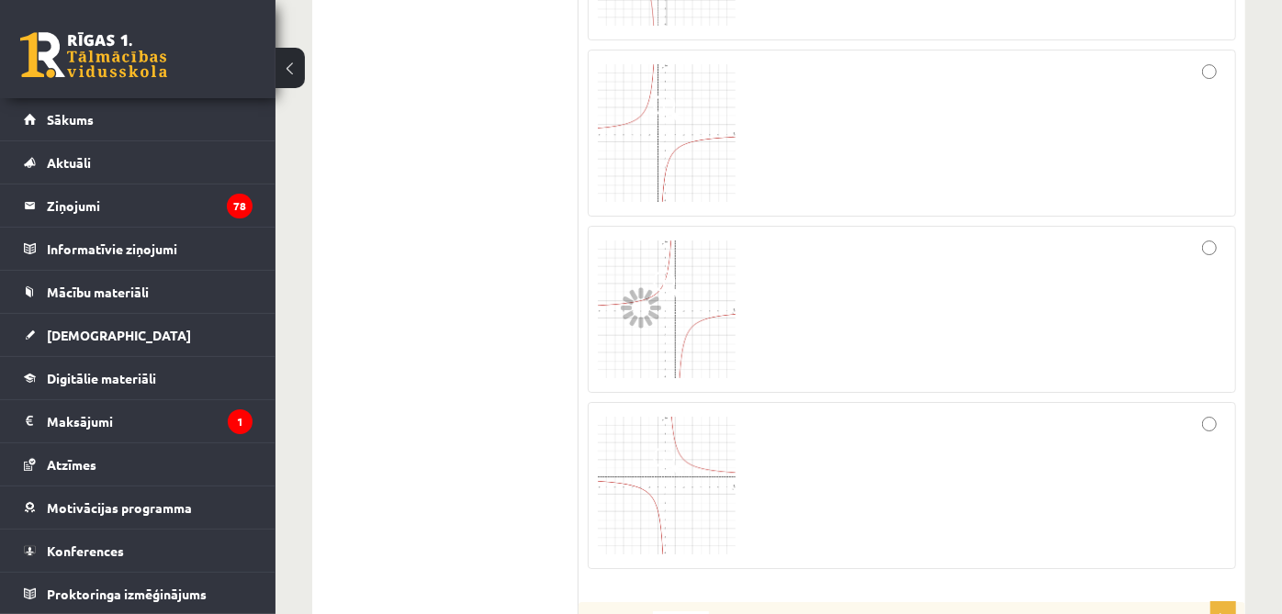
click at [786, 259] on div at bounding box center [912, 309] width 628 height 147
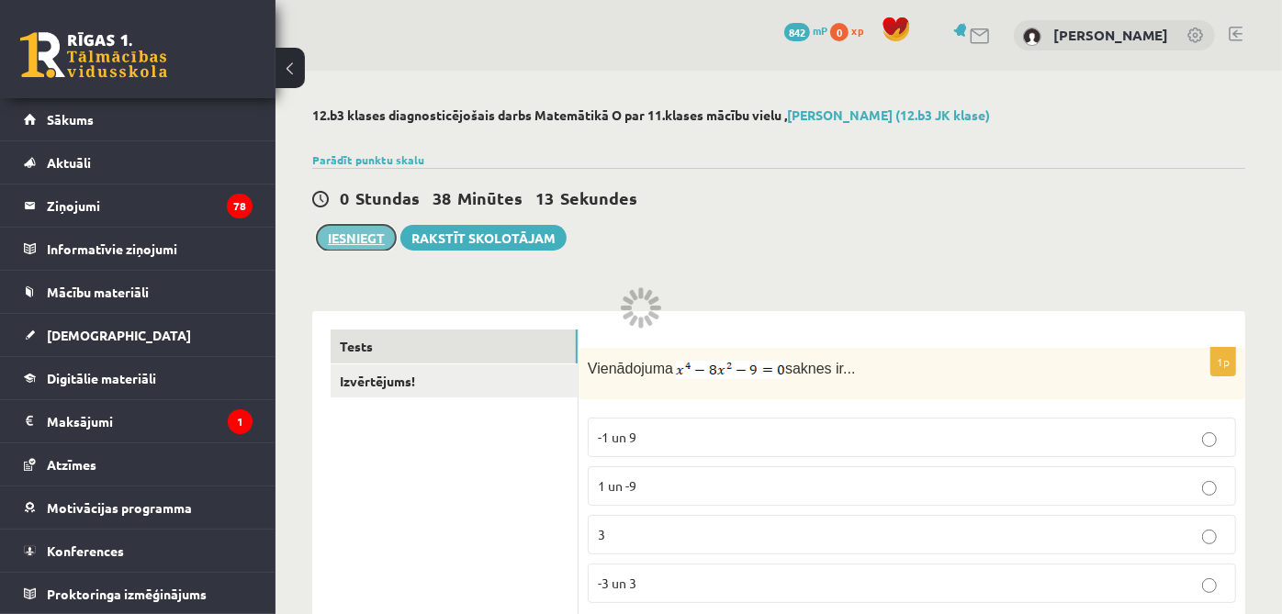
click at [351, 239] on button "Iesniegt" at bounding box center [356, 238] width 79 height 26
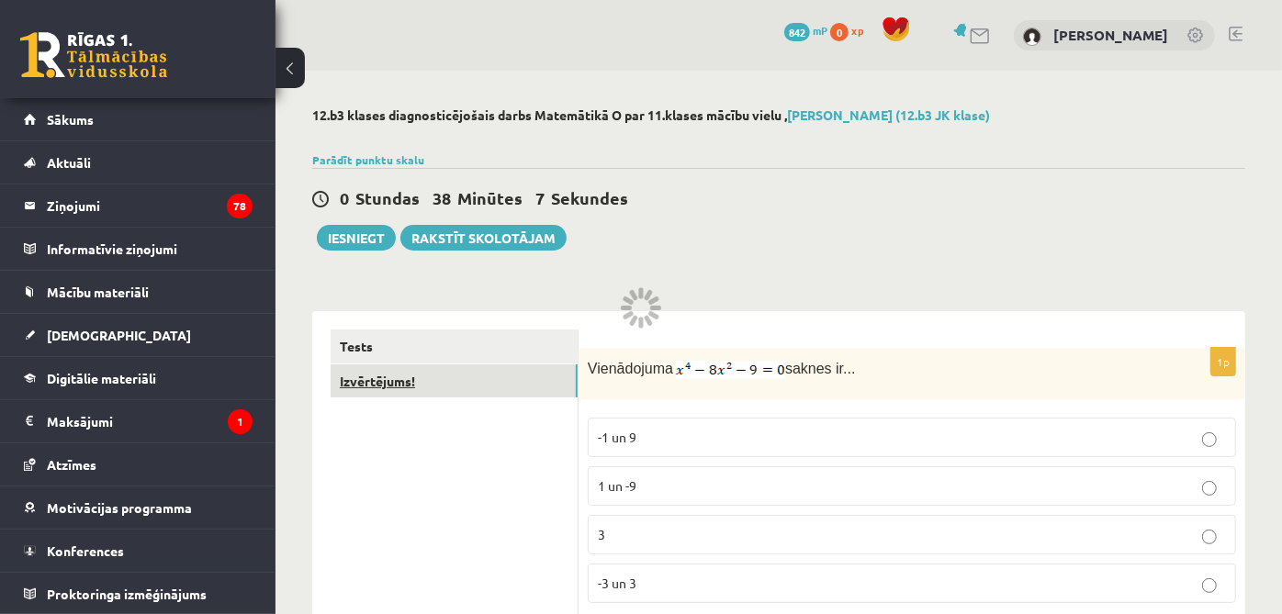
click at [464, 380] on link "Izvērtējums!" at bounding box center [454, 382] width 247 height 34
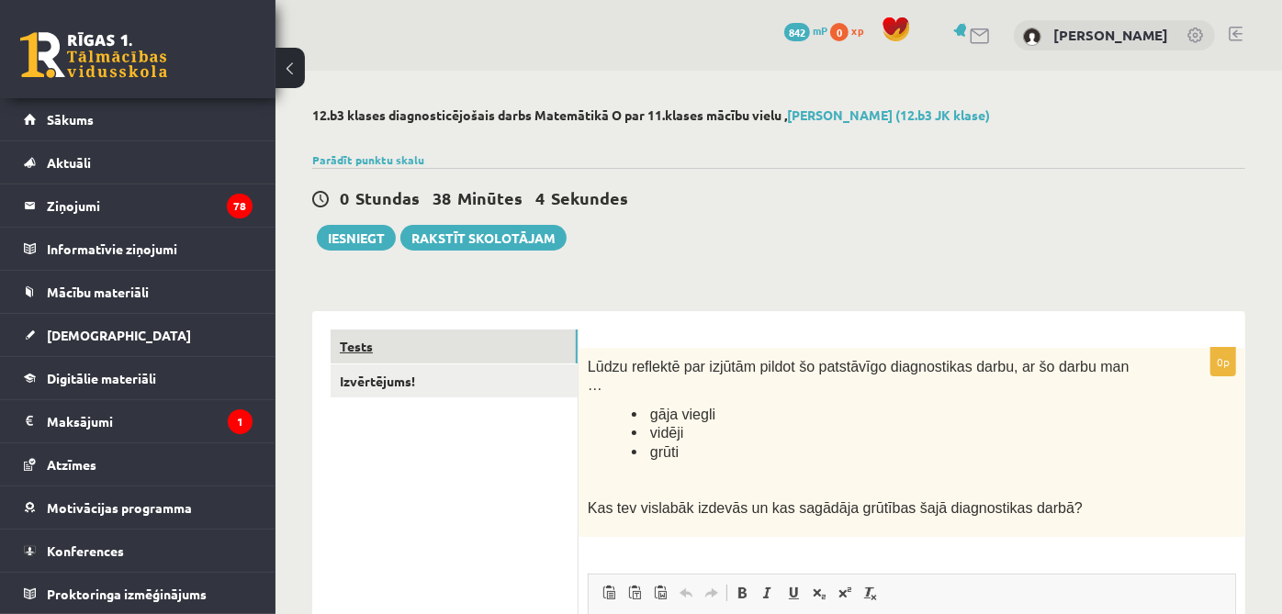
click at [423, 343] on link "Tests" at bounding box center [454, 347] width 247 height 34
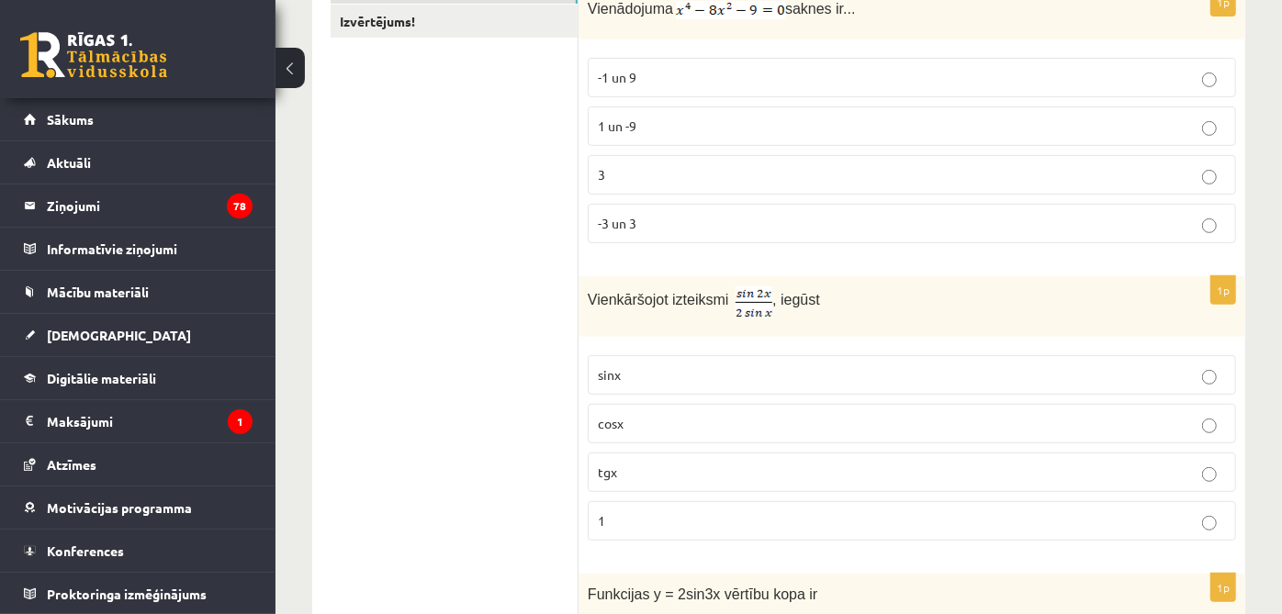
scroll to position [156, 0]
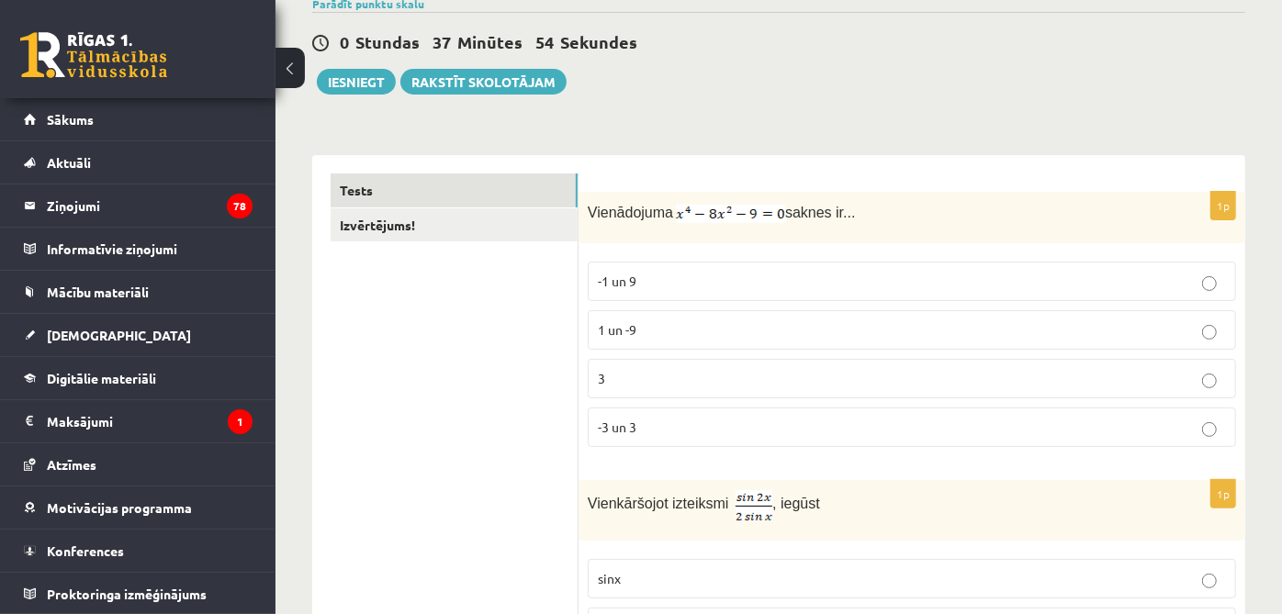
click at [695, 430] on p "-3 un 3" at bounding box center [912, 427] width 628 height 19
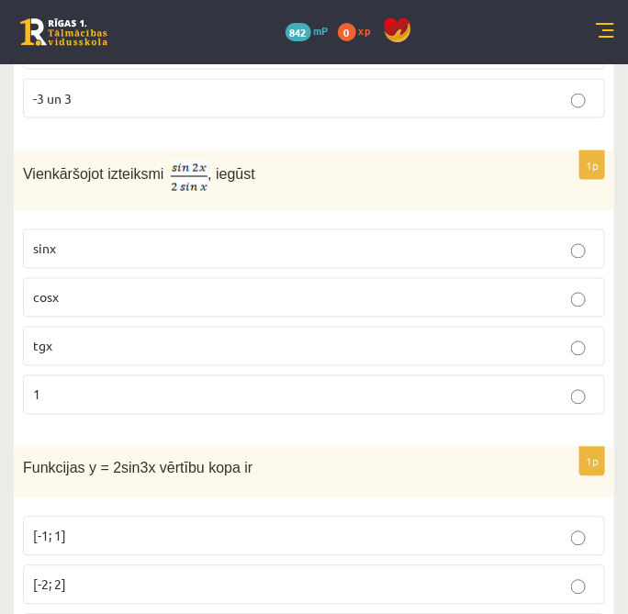
scroll to position [564, 0]
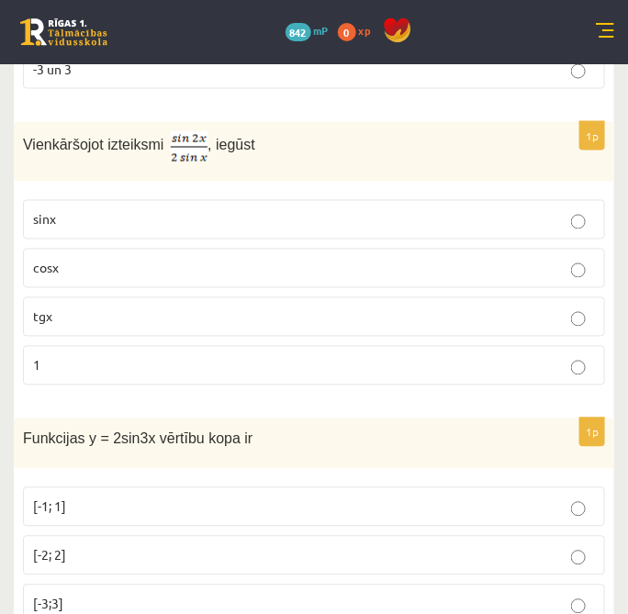
click at [243, 273] on p "cosx" at bounding box center [314, 268] width 562 height 19
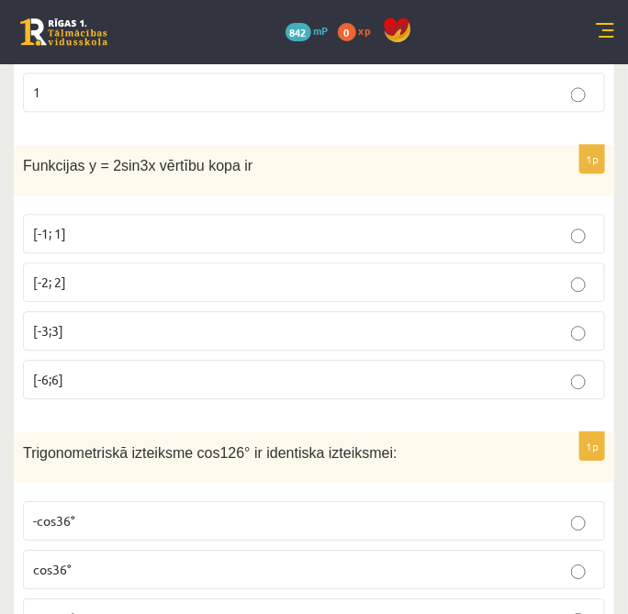
scroll to position [871, 0]
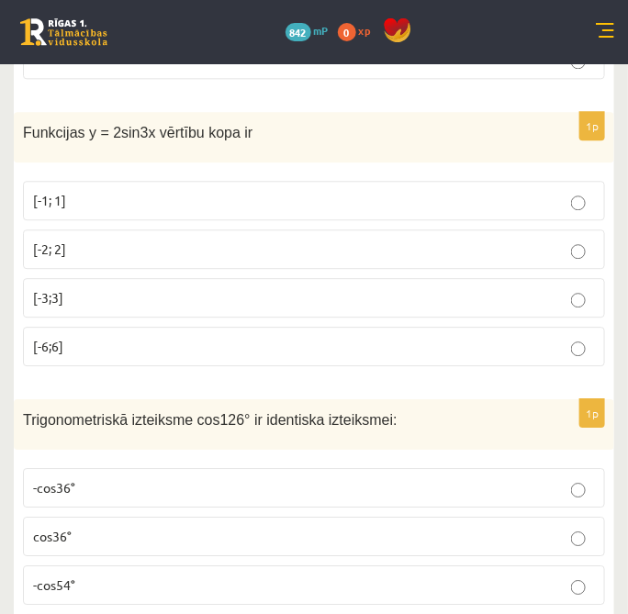
click at [150, 256] on label "[-2; 2]" at bounding box center [314, 249] width 582 height 39
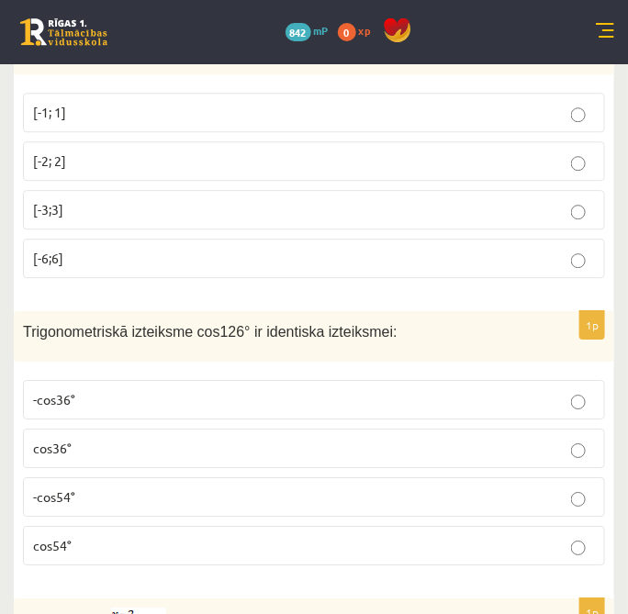
scroll to position [1074, 0]
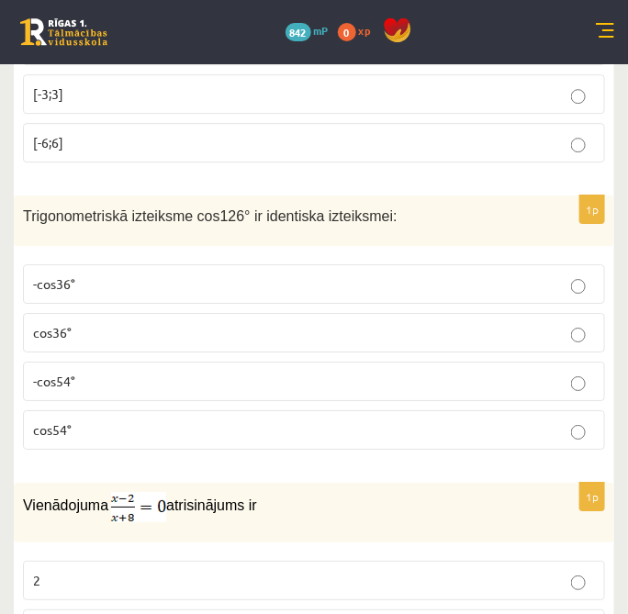
click at [136, 380] on p "-cos54°" at bounding box center [314, 381] width 562 height 19
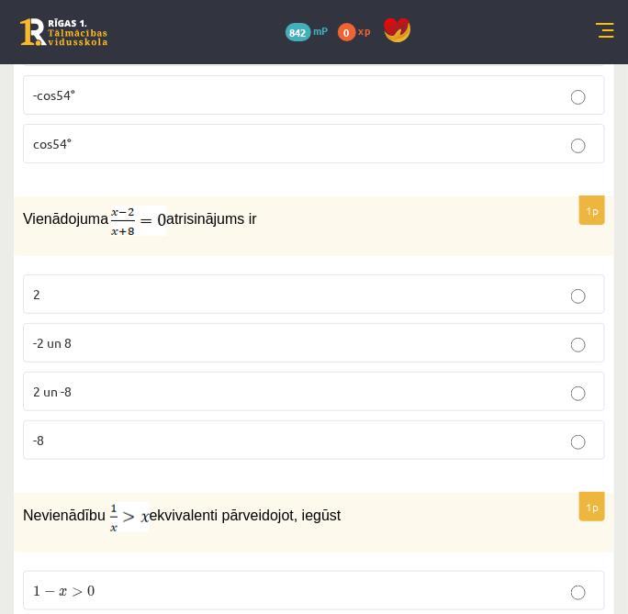
scroll to position [1380, 0]
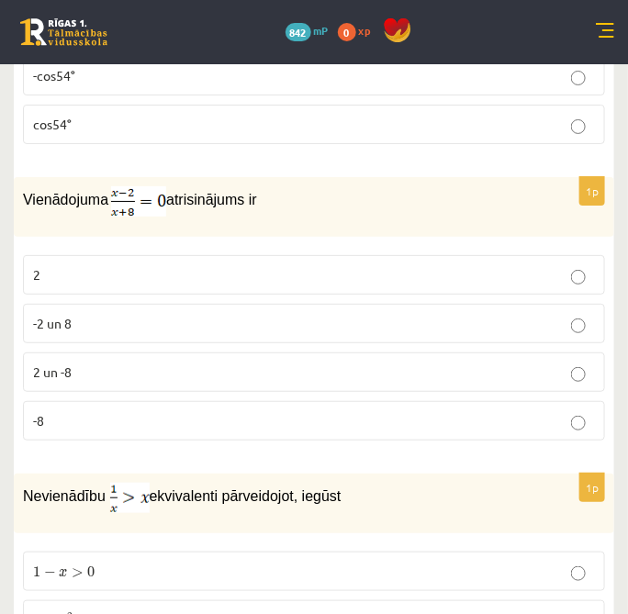
click at [164, 269] on p "2" at bounding box center [314, 274] width 562 height 19
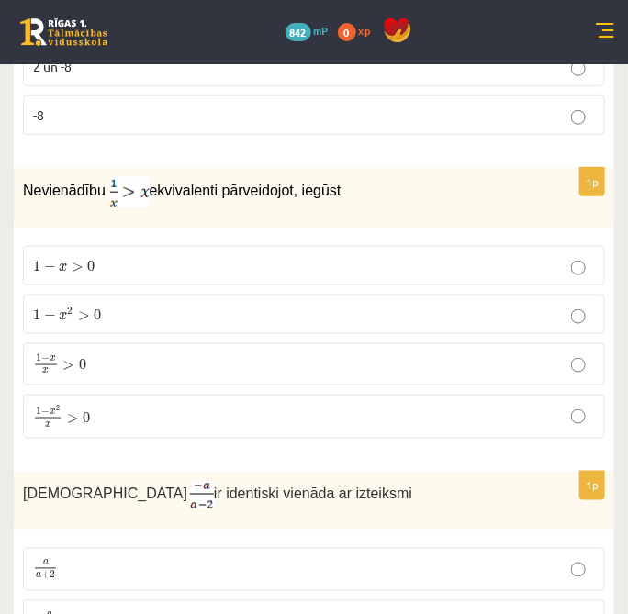
scroll to position [1687, 0]
click at [101, 267] on label "1 − x > 0 1 − x > 0" at bounding box center [314, 264] width 582 height 39
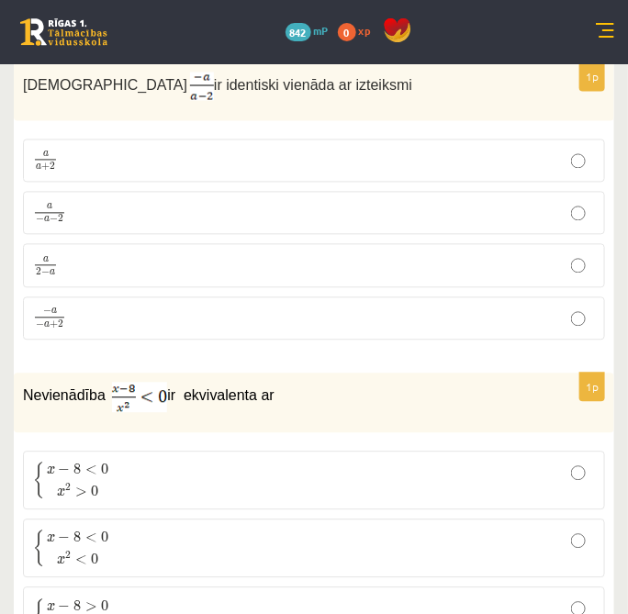
scroll to position [1993, 0]
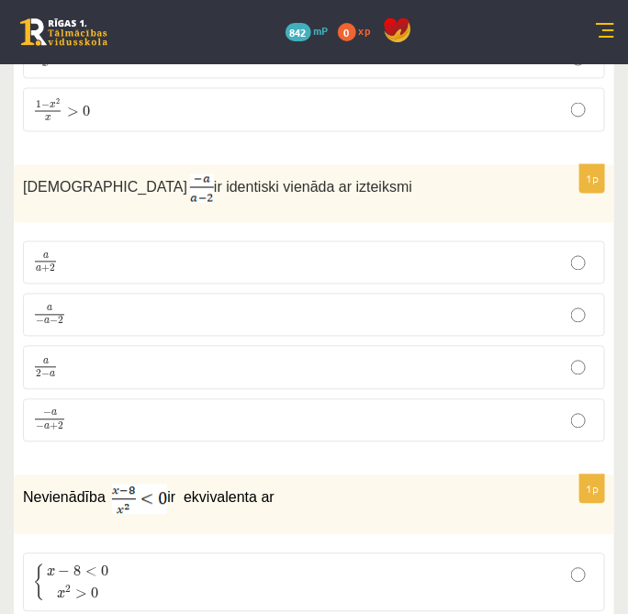
click at [163, 294] on label "a − a − 2 a − a − 2" at bounding box center [314, 315] width 582 height 43
click at [188, 310] on p "a − a − 2 a − a − 2" at bounding box center [314, 315] width 562 height 23
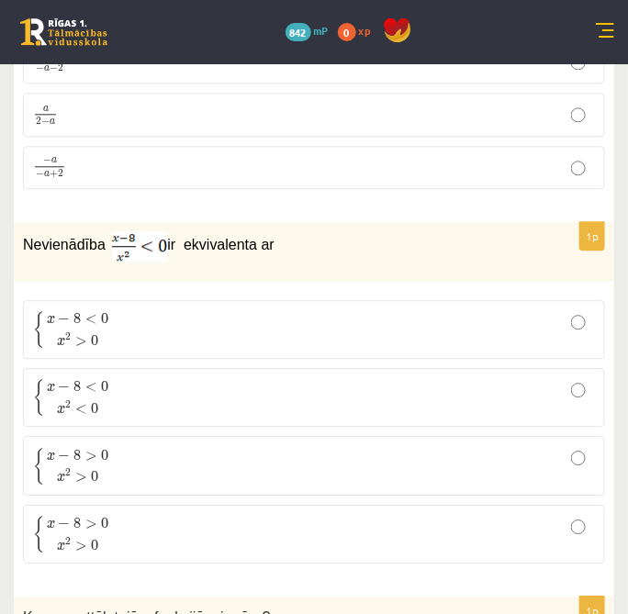
scroll to position [2299, 0]
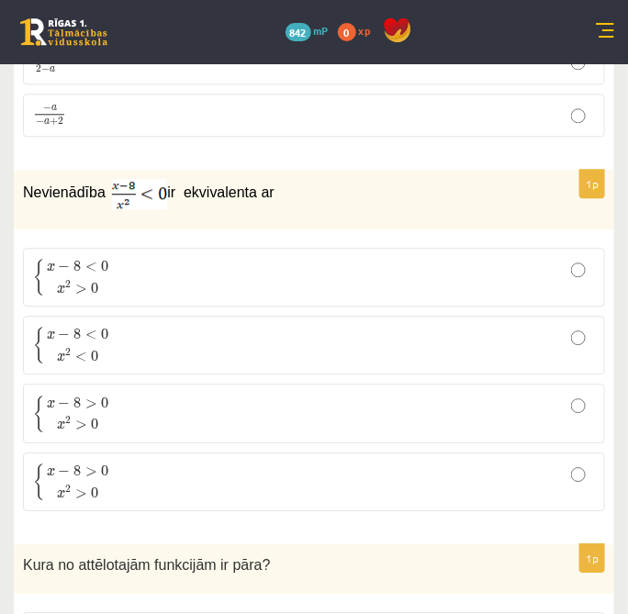
click at [259, 394] on p "{ x − 8 > 0 x 2 > 0 { x − 8 > 0 x 2 > 0" at bounding box center [314, 413] width 562 height 39
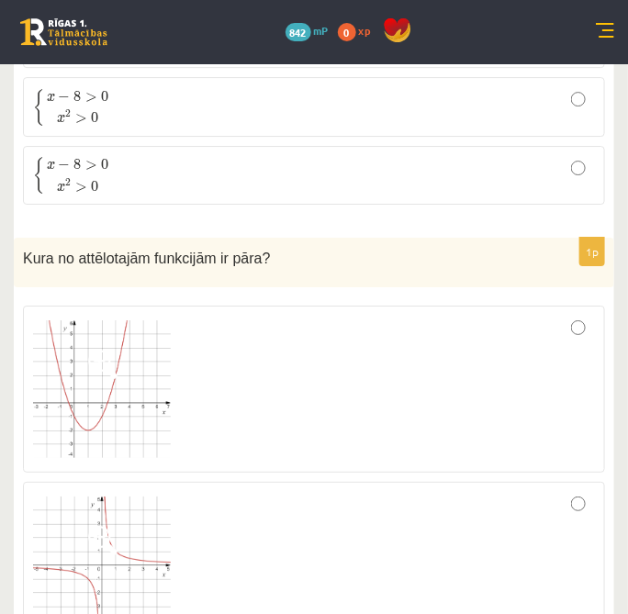
scroll to position [2707, 0]
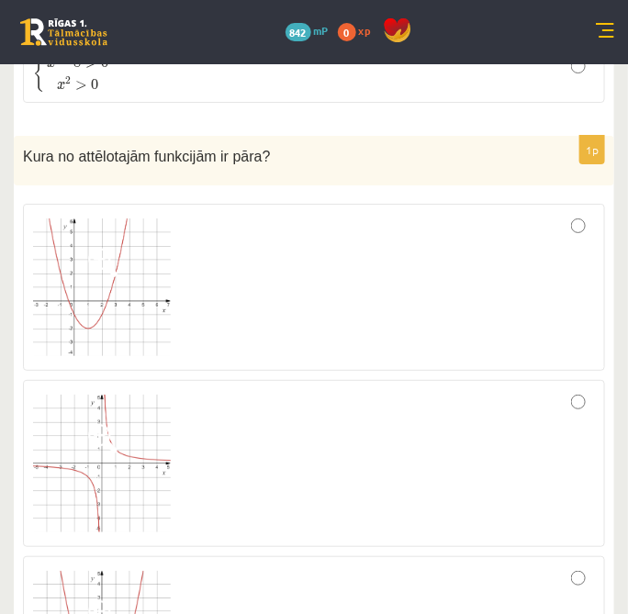
click at [264, 390] on div at bounding box center [314, 463] width 562 height 147
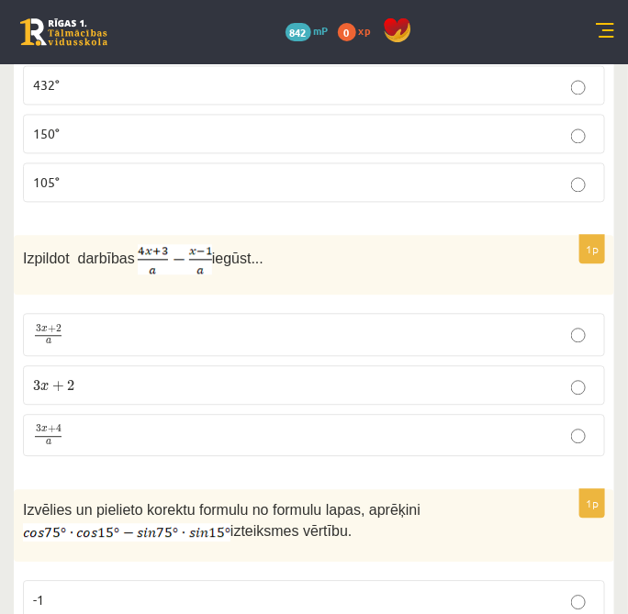
scroll to position [3421, 0]
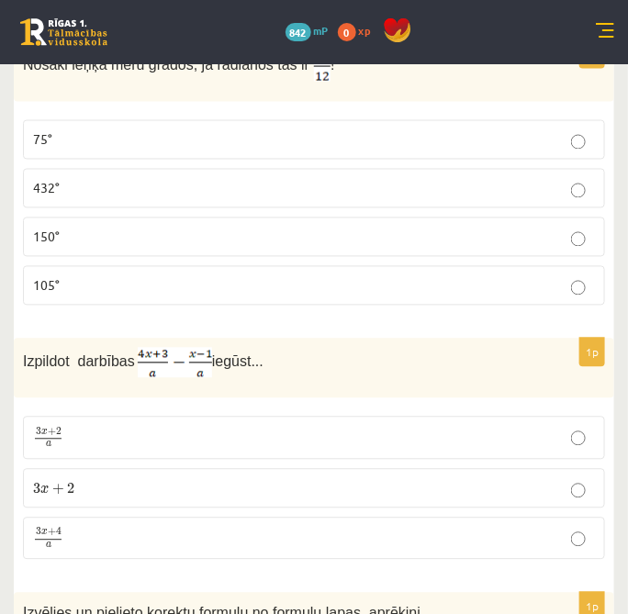
click at [209, 141] on fieldset "75° 432° 150° 105°" at bounding box center [314, 211] width 582 height 200
click at [216, 130] on label "75°" at bounding box center [314, 139] width 582 height 39
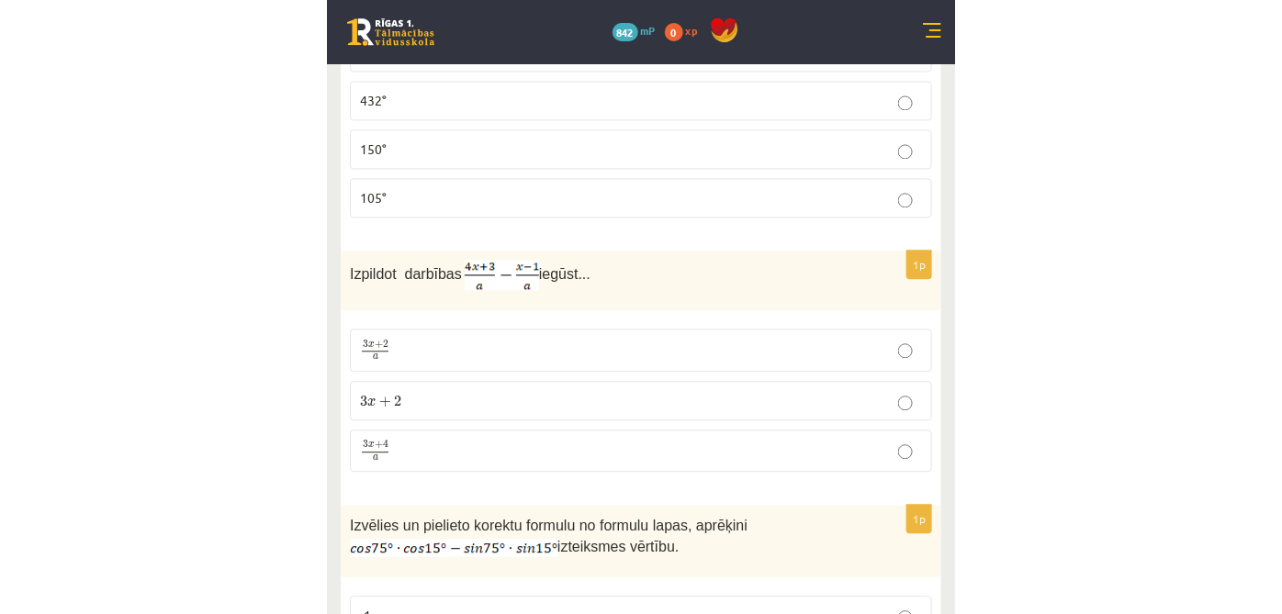
scroll to position [3625, 0]
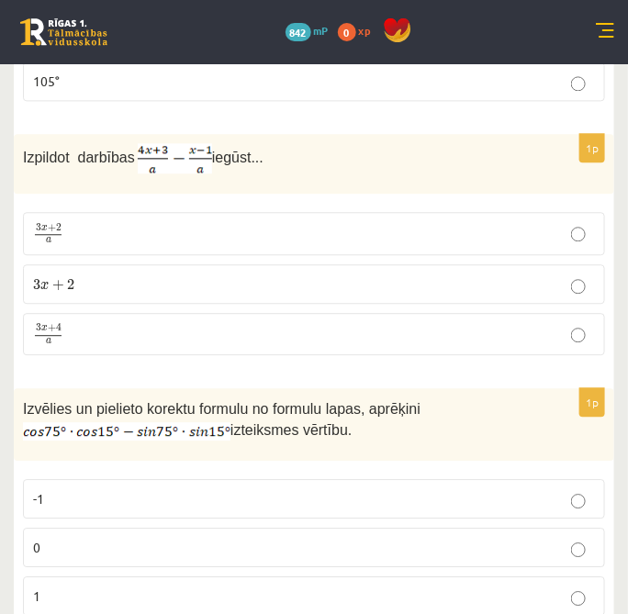
click at [175, 227] on label "3 x + 2 a 3 x + 2 a" at bounding box center [314, 233] width 582 height 42
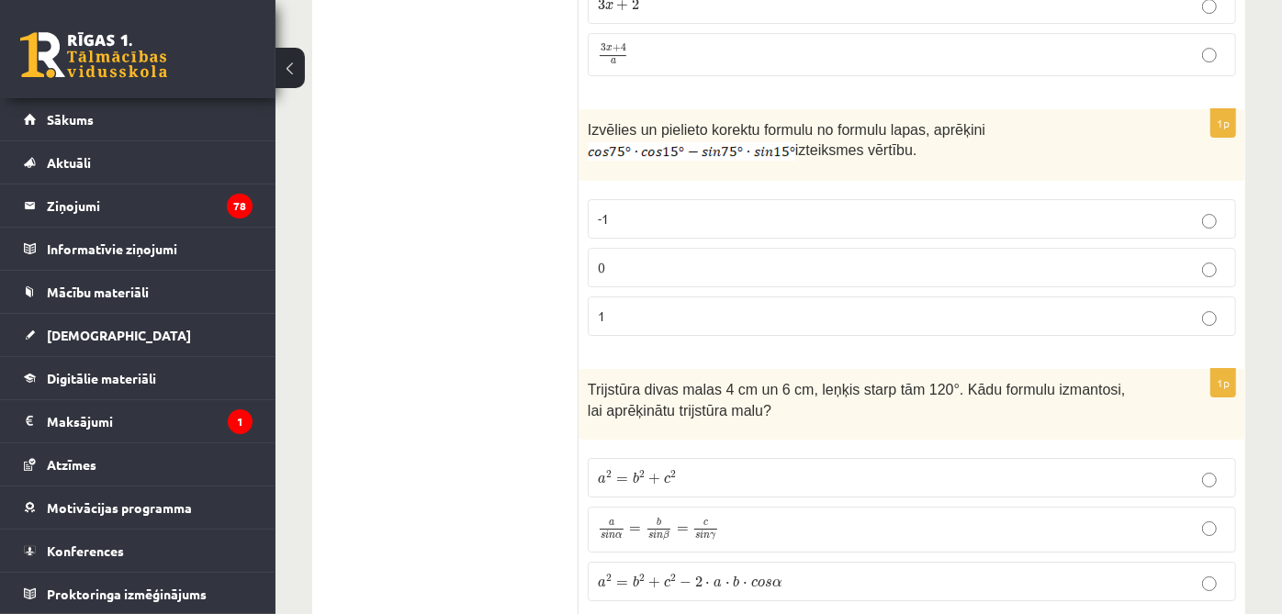
scroll to position [3829, 0]
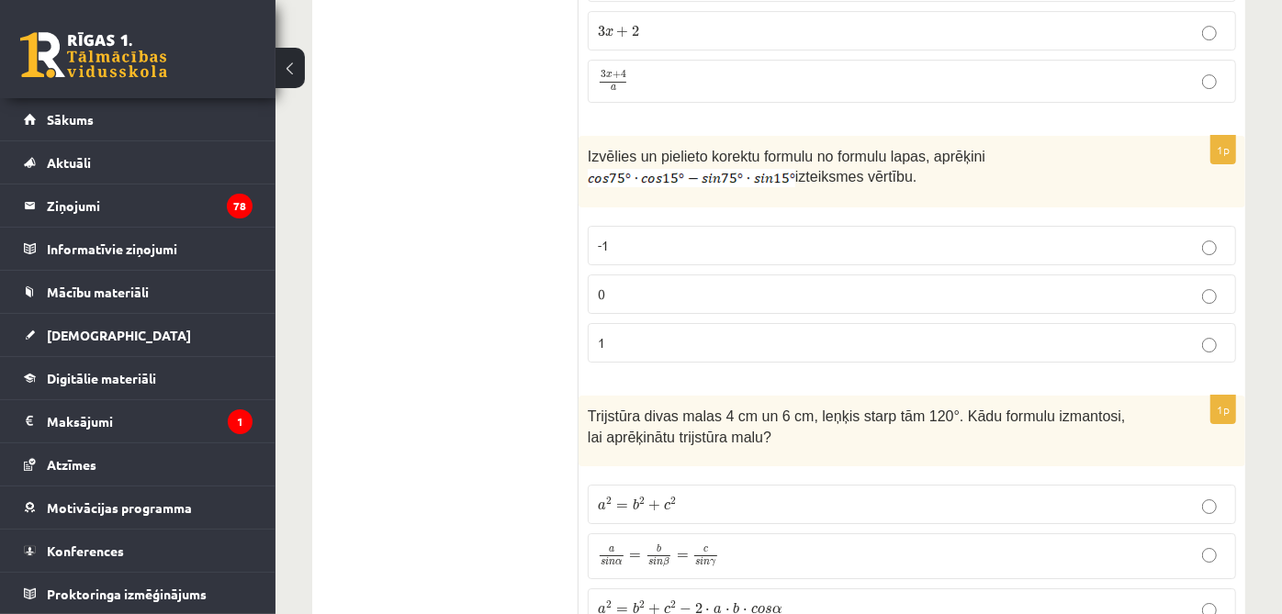
click at [750, 285] on p "0" at bounding box center [912, 294] width 628 height 19
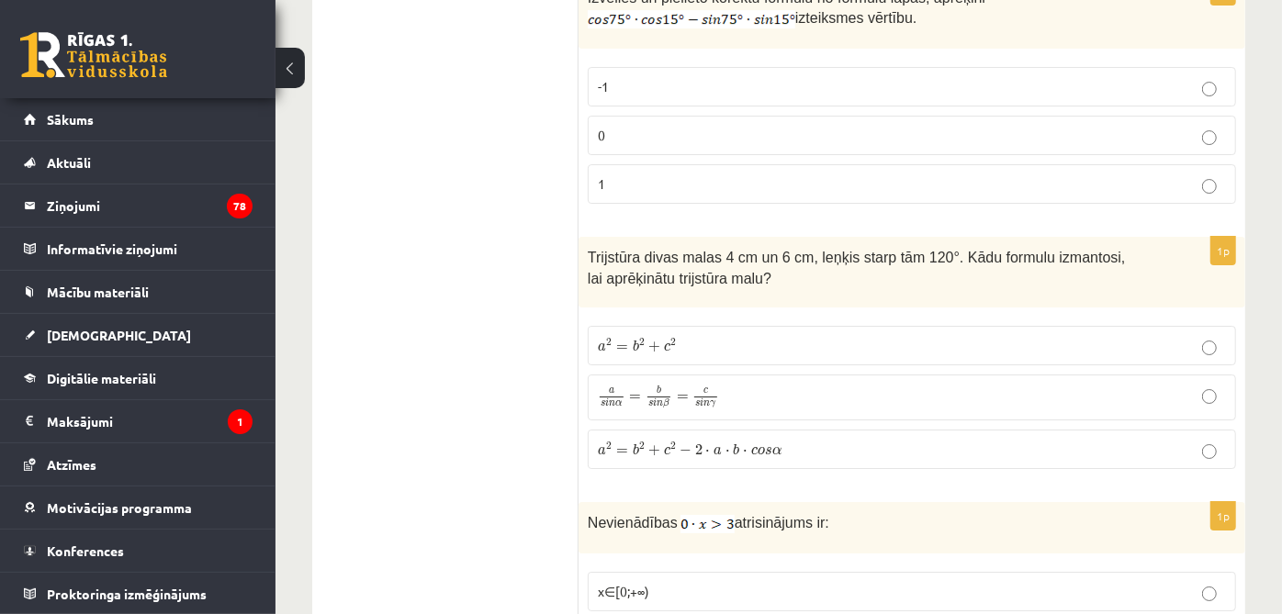
scroll to position [4033, 0]
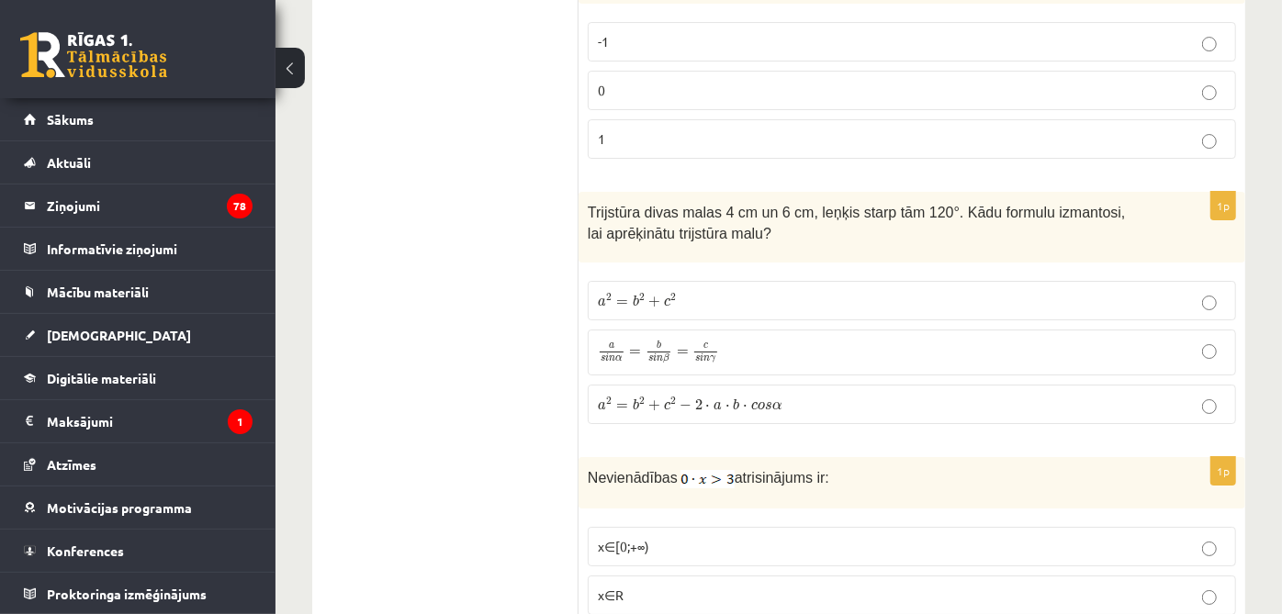
click at [646, 387] on label "a 2 = b 2 + c 2 − 2 ⋅ a ⋅ b ⋅ c o s α a 2 = b 2 + c 2 − 2 ⋅ a ⋅ b ⋅ c o s α" at bounding box center [912, 404] width 648 height 39
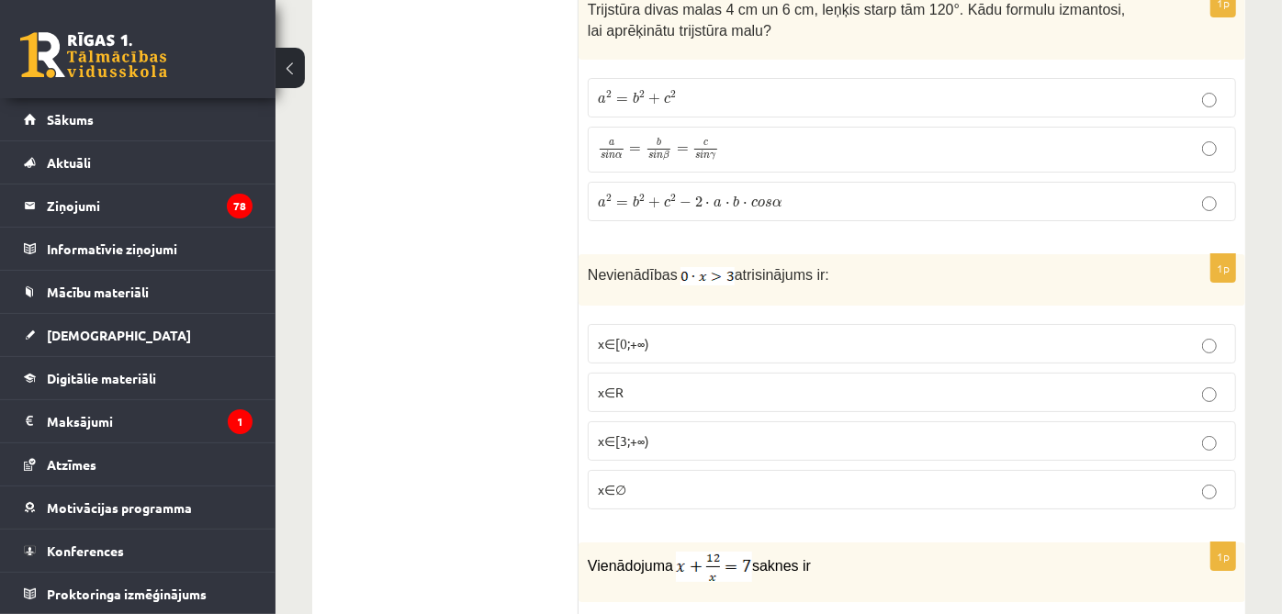
scroll to position [4237, 0]
click at [688, 479] on p "x∈∅" at bounding box center [912, 488] width 628 height 19
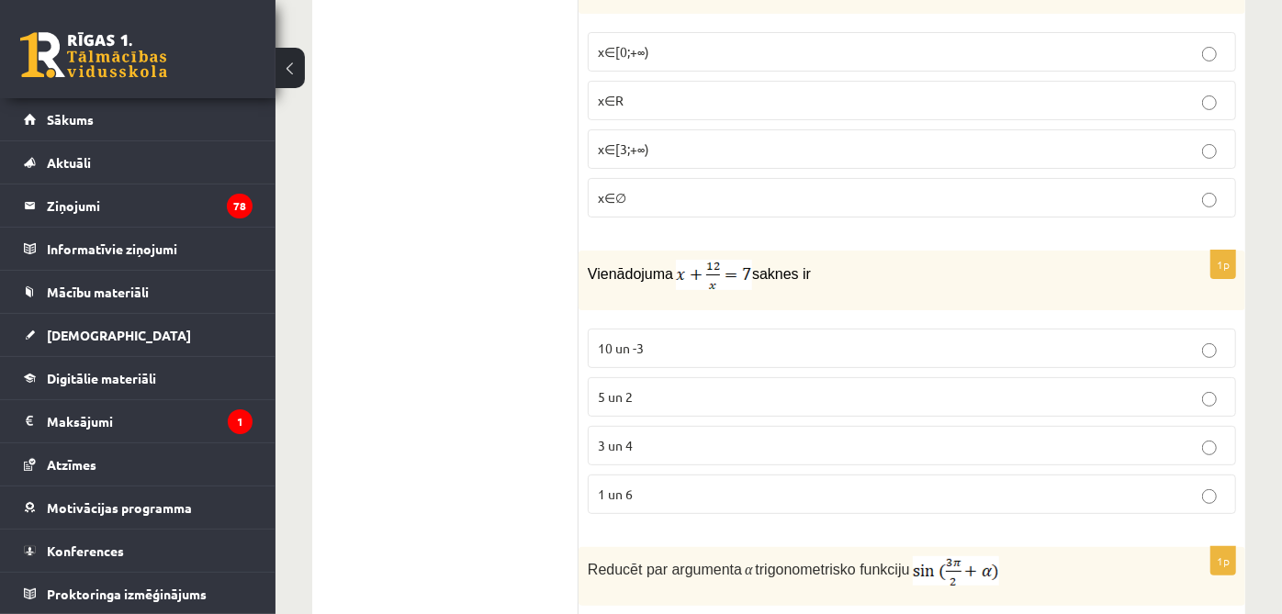
scroll to position [4544, 0]
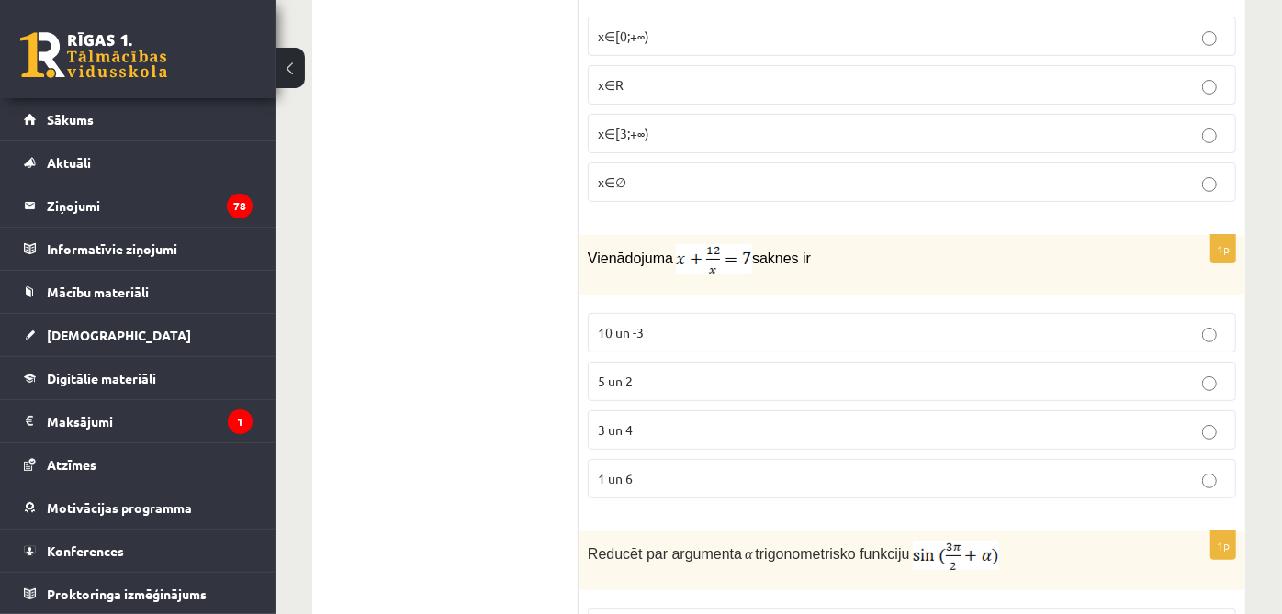
click at [662, 421] on p "3 un 4" at bounding box center [912, 430] width 628 height 19
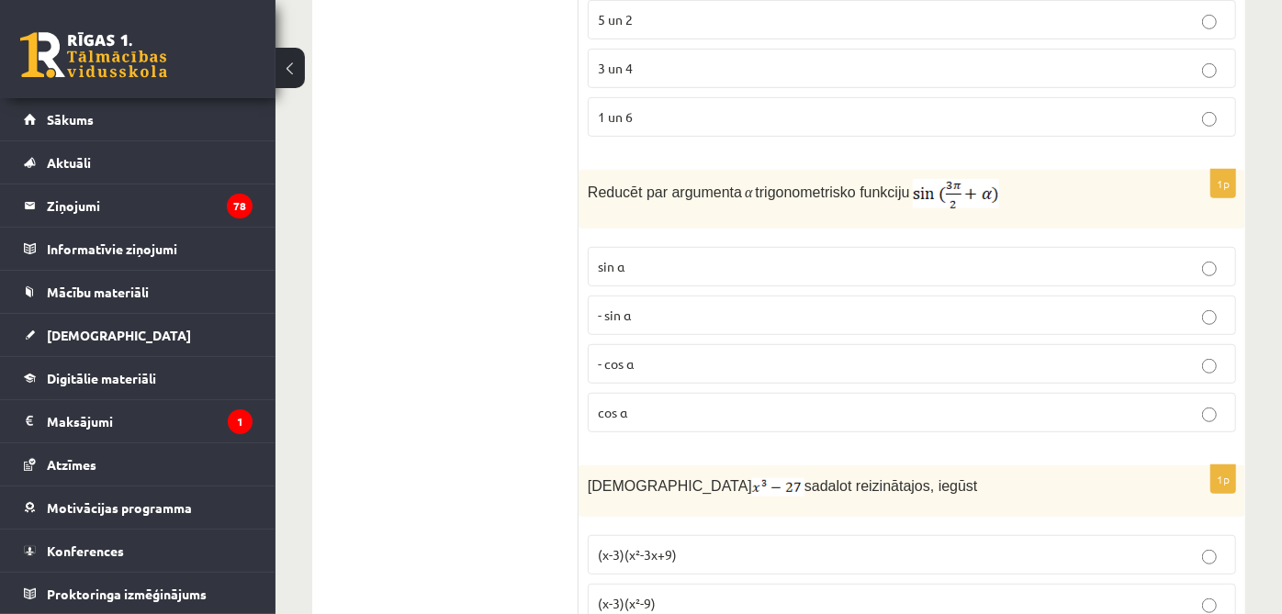
scroll to position [4951, 0]
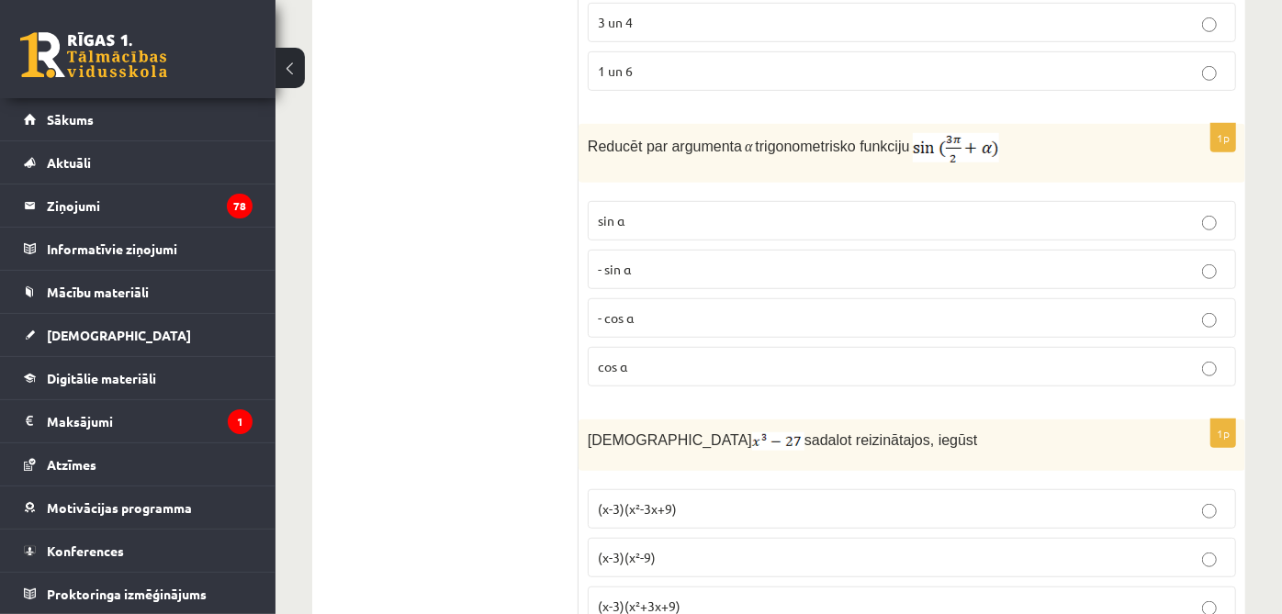
click at [690, 309] on p "- cos ⁡α" at bounding box center [912, 318] width 628 height 19
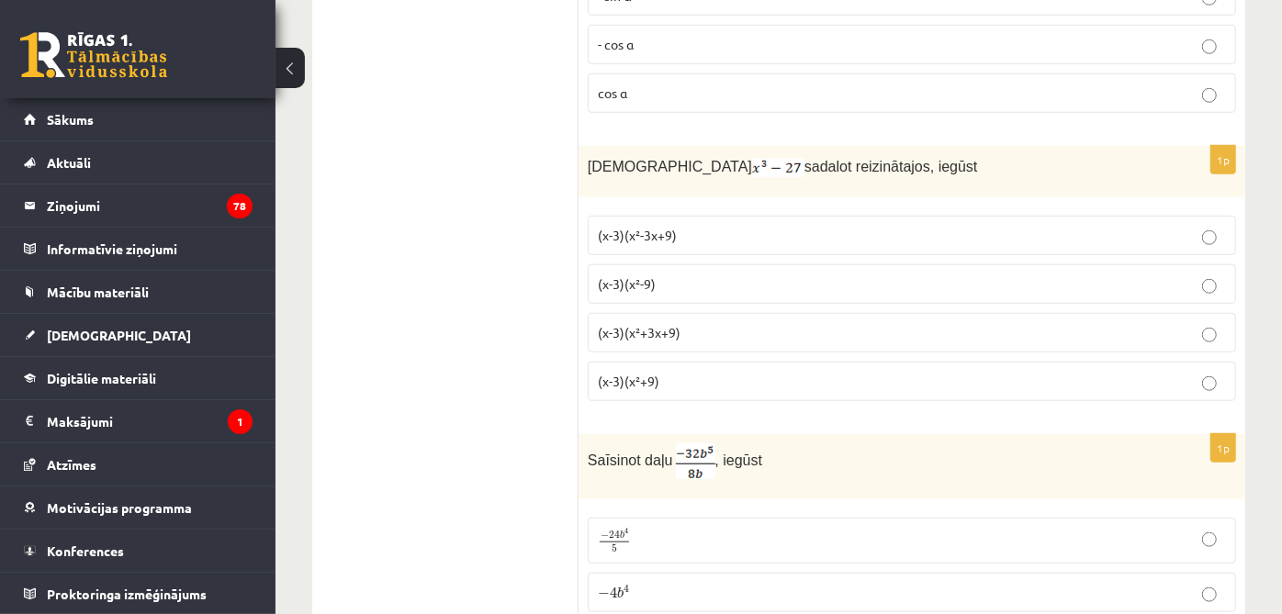
scroll to position [5257, 0]
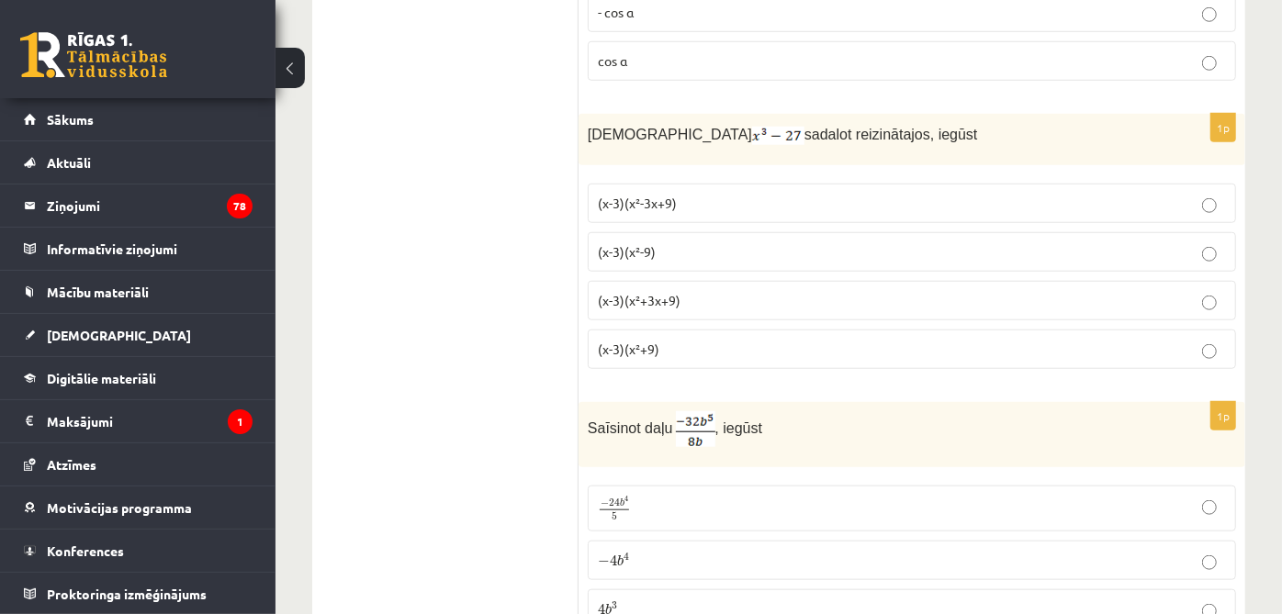
click at [750, 281] on label "(x-3)(x²+3x+9)" at bounding box center [912, 300] width 648 height 39
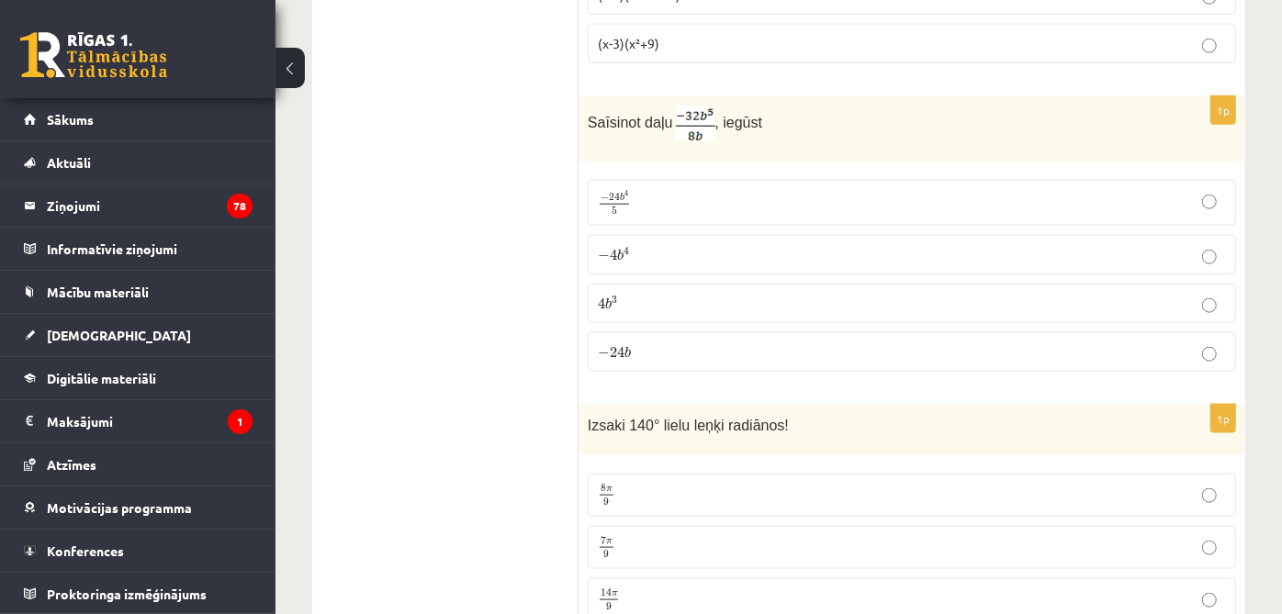
scroll to position [5564, 0]
click at [669, 244] on p "− 4 b 4 − 4 b 4" at bounding box center [912, 253] width 628 height 19
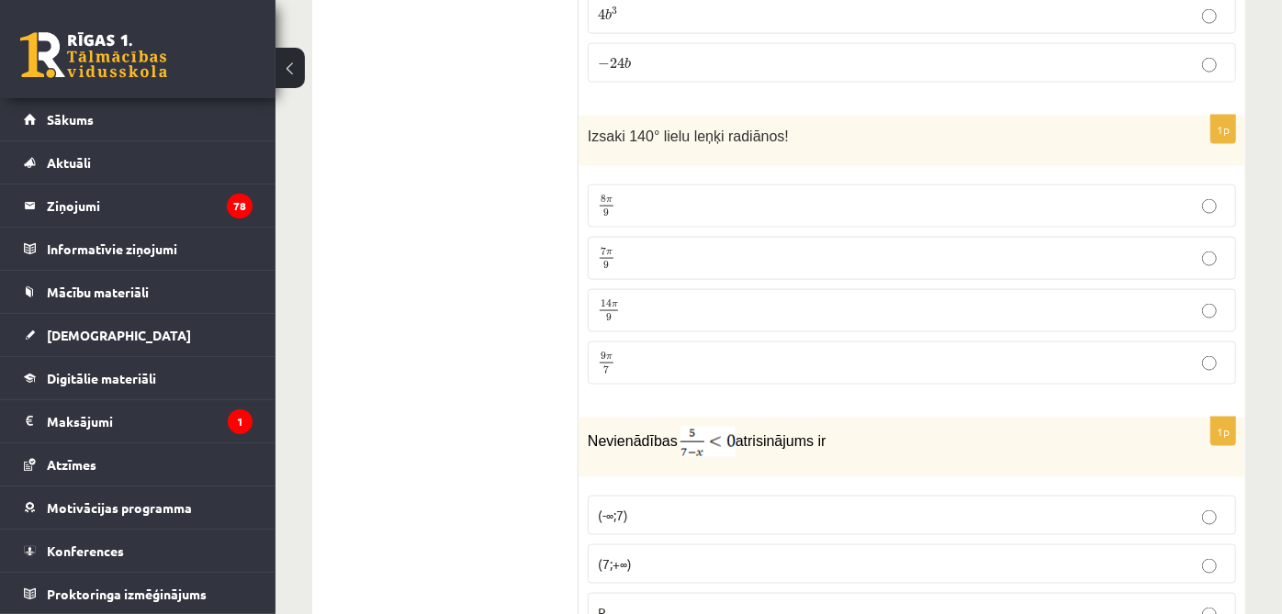
scroll to position [5870, 0]
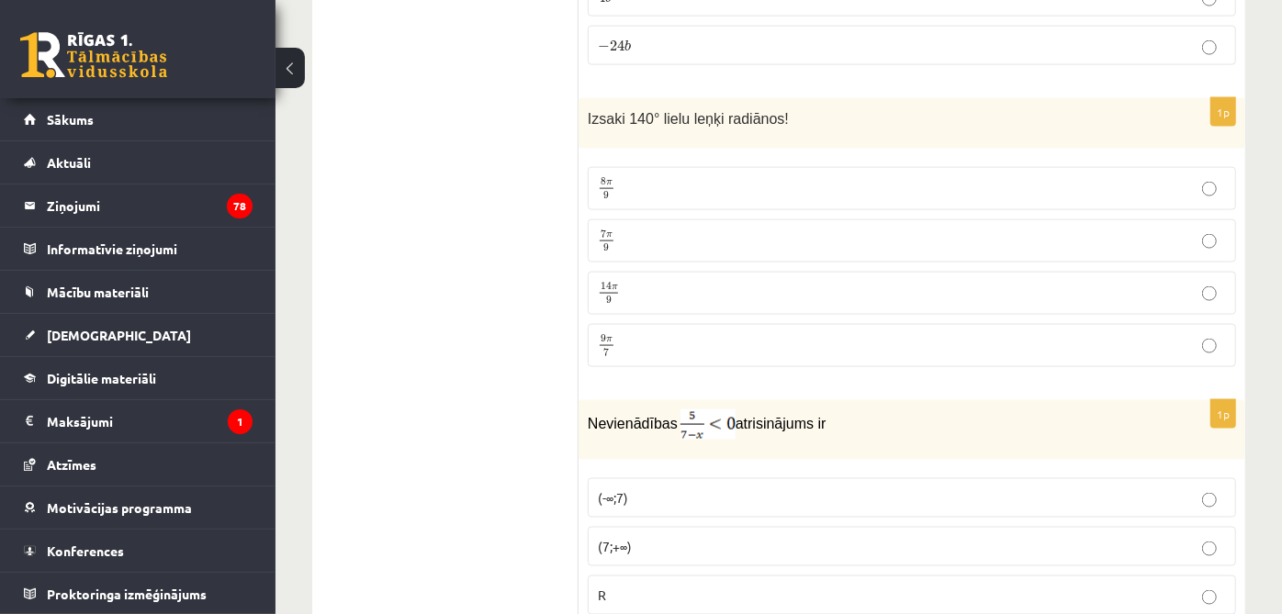
click at [619, 219] on label "7 π 9 7 π 9" at bounding box center [912, 240] width 648 height 43
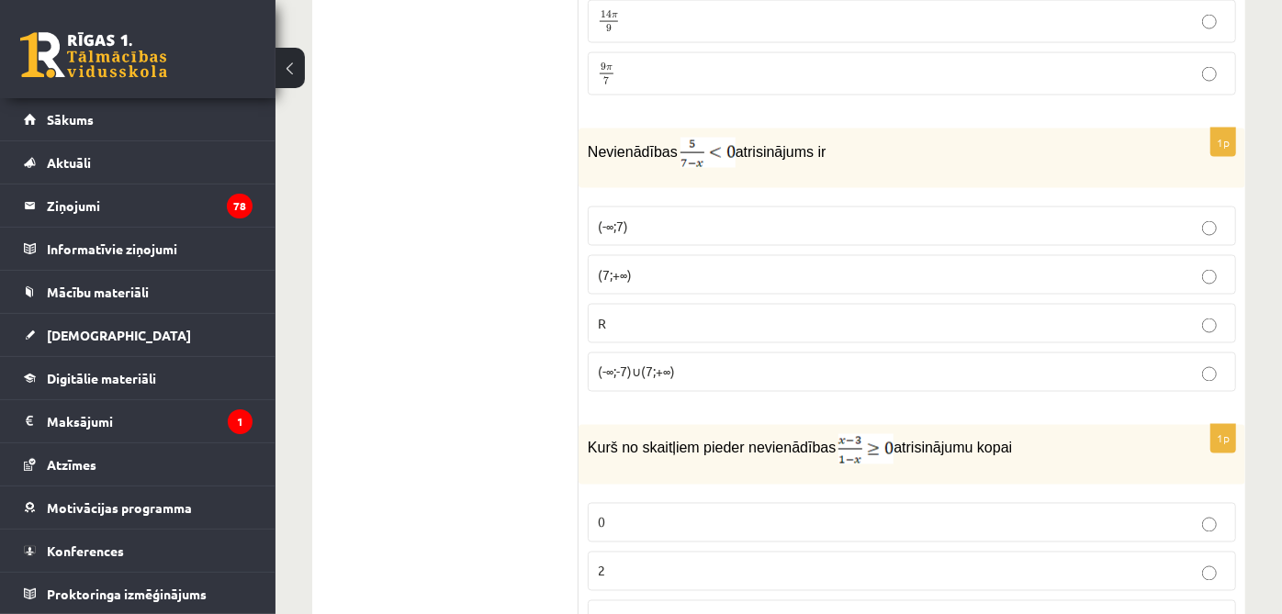
scroll to position [6176, 0]
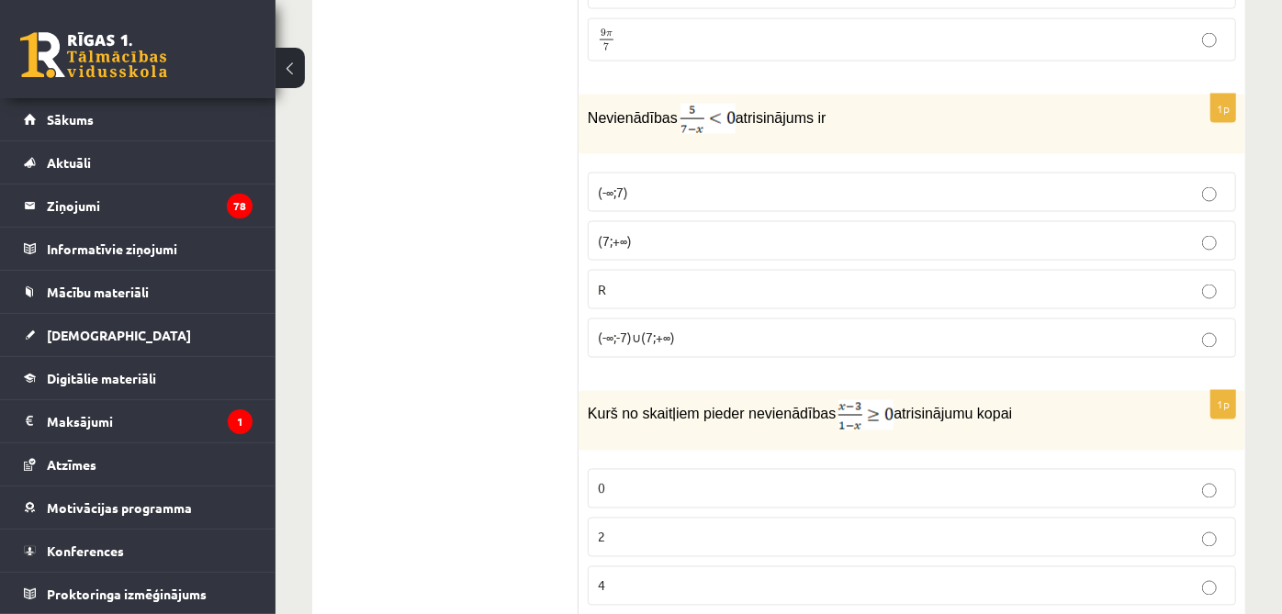
click at [635, 280] on p "R" at bounding box center [912, 289] width 628 height 19
click at [759, 518] on label "2" at bounding box center [912, 537] width 648 height 39
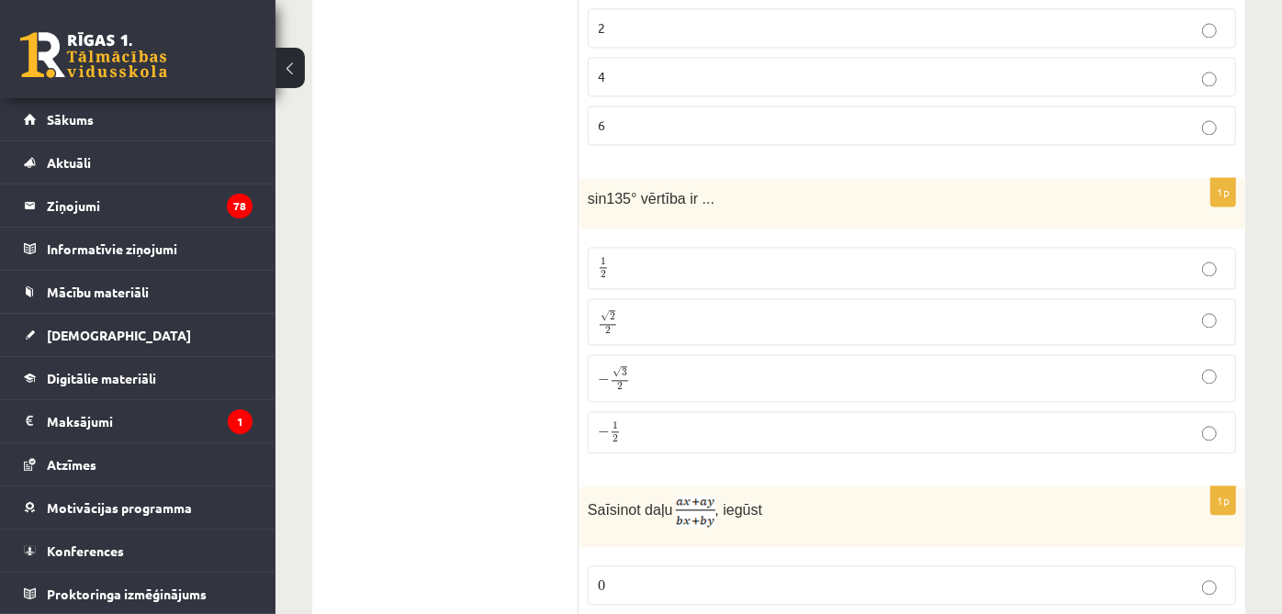
scroll to position [6686, 0]
click at [736, 298] on label "√ 2 2 2 2" at bounding box center [912, 321] width 648 height 47
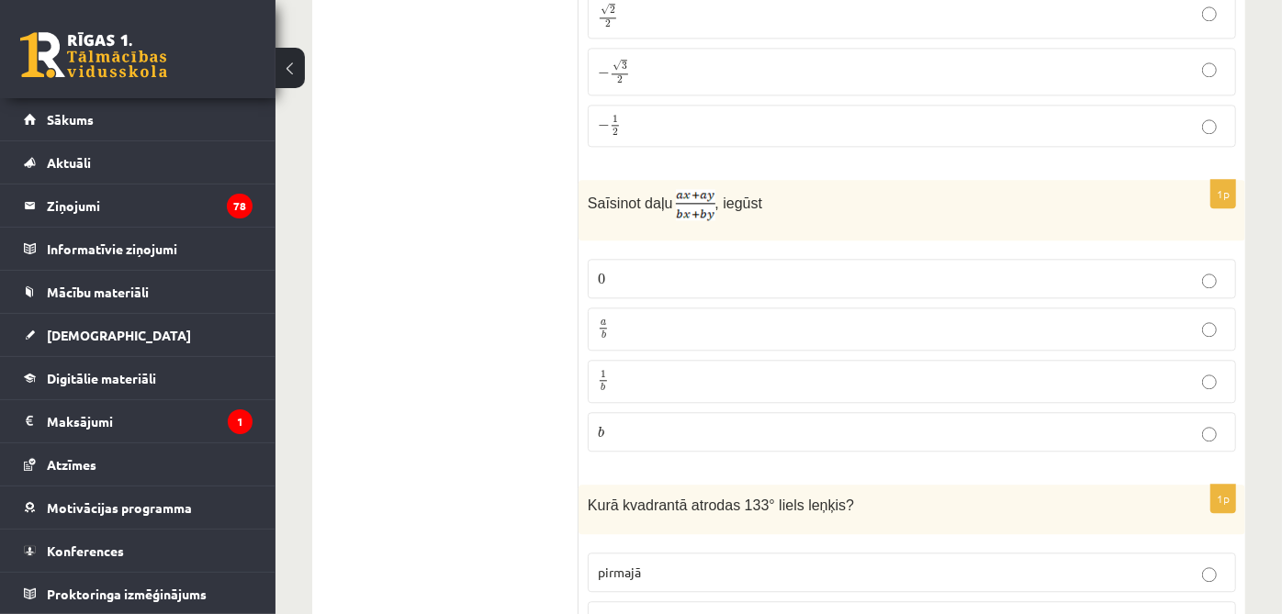
scroll to position [6992, 0]
click at [762, 259] on label "0 0" at bounding box center [912, 278] width 648 height 39
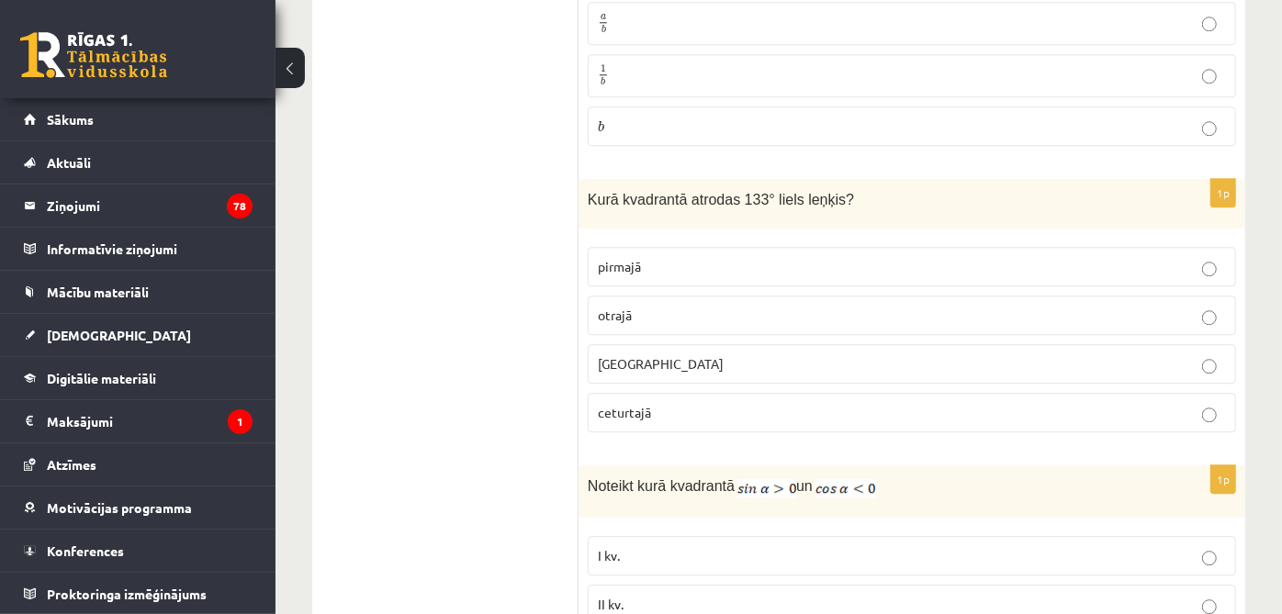
scroll to position [7299, 0]
click at [756, 286] on fieldset "pirmajā otrajā trešajā ceturtajā" at bounding box center [912, 337] width 648 height 200
click at [755, 305] on p "otrajā" at bounding box center [912, 314] width 628 height 19
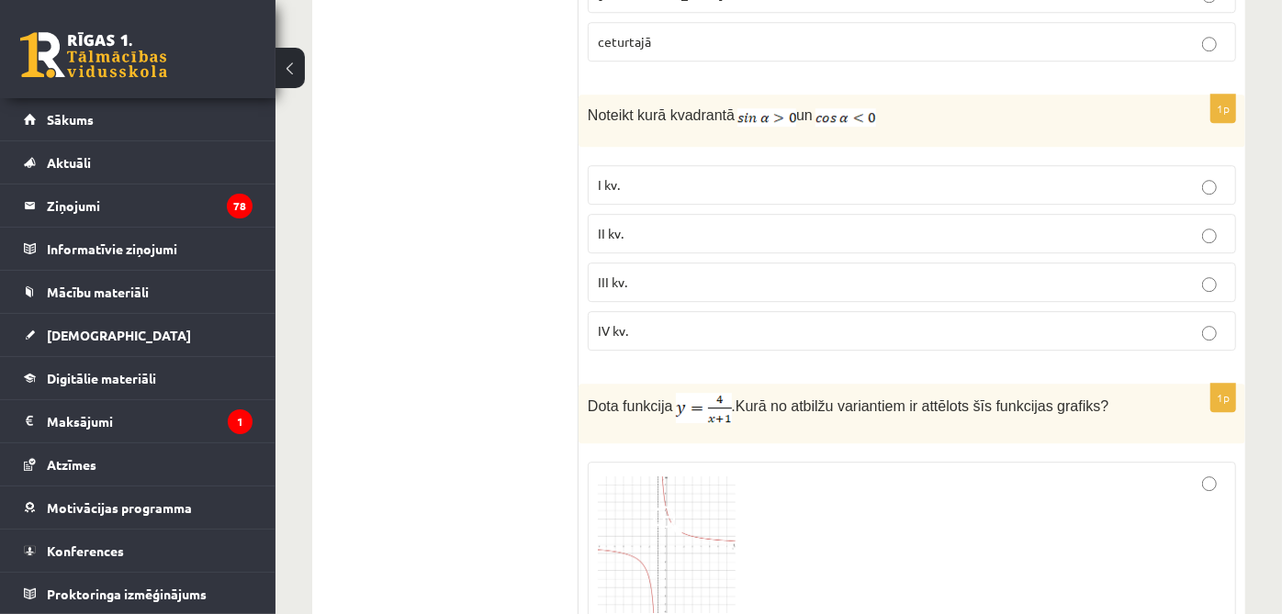
scroll to position [7706, 0]
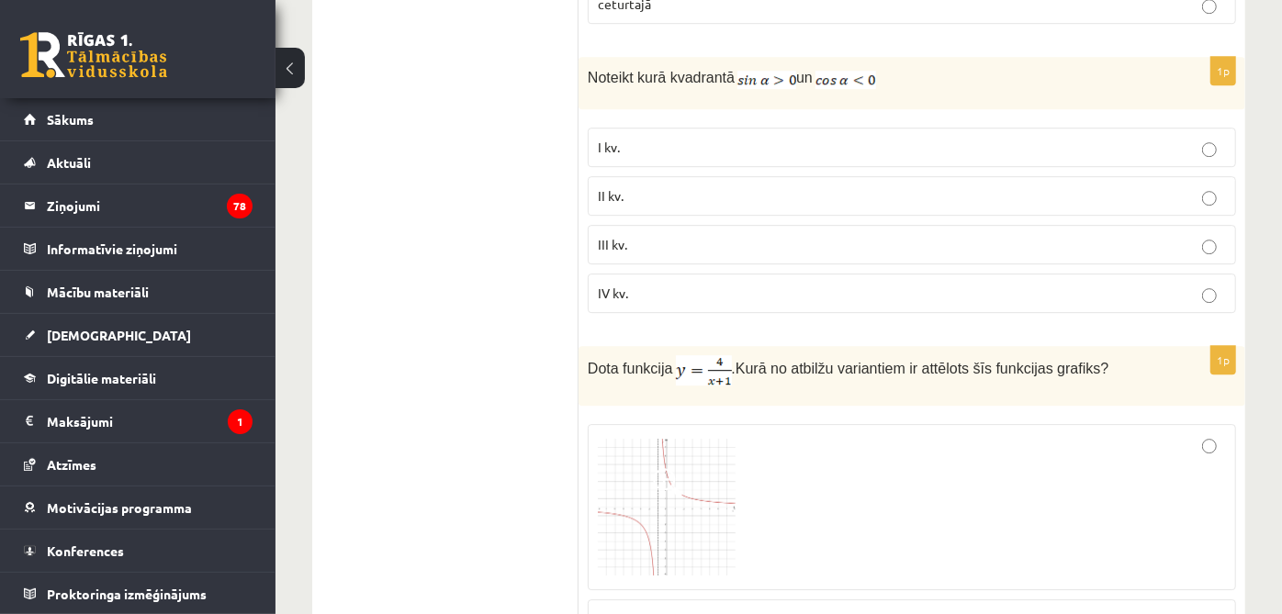
click at [873, 530] on label at bounding box center [912, 507] width 648 height 167
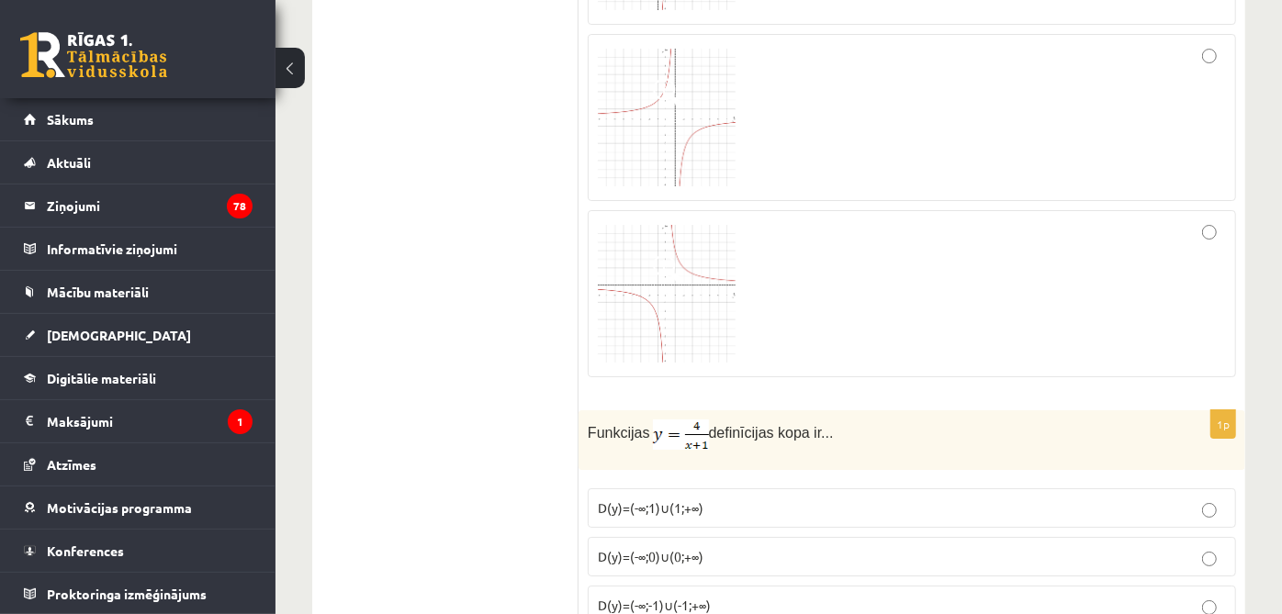
scroll to position [8727, 0]
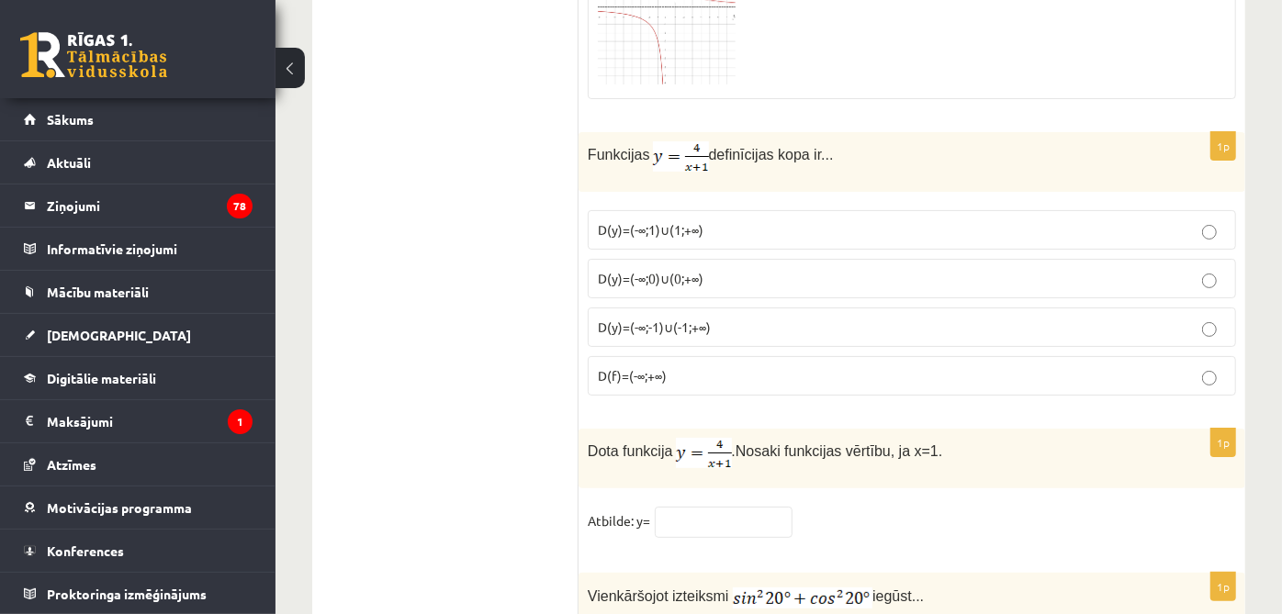
click at [743, 308] on label "D(y)=(-∞;-1)∪(-1;+∞)" at bounding box center [912, 327] width 648 height 39
click at [717, 507] on input "text" at bounding box center [724, 522] width 138 height 31
type input "*"
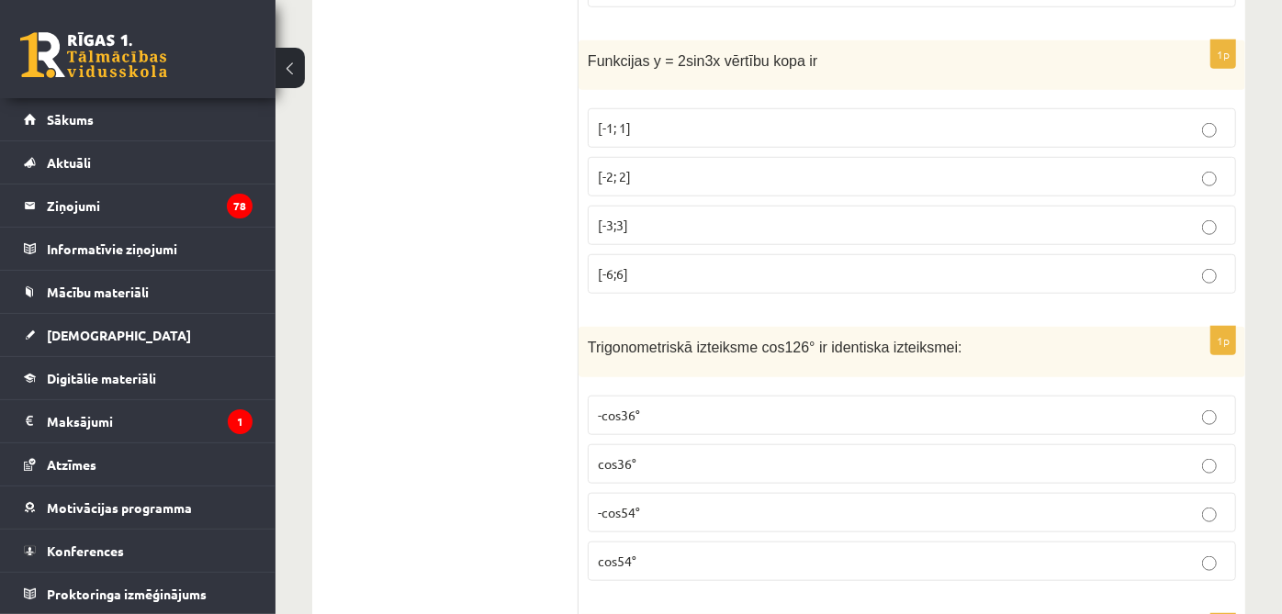
scroll to position [0, 0]
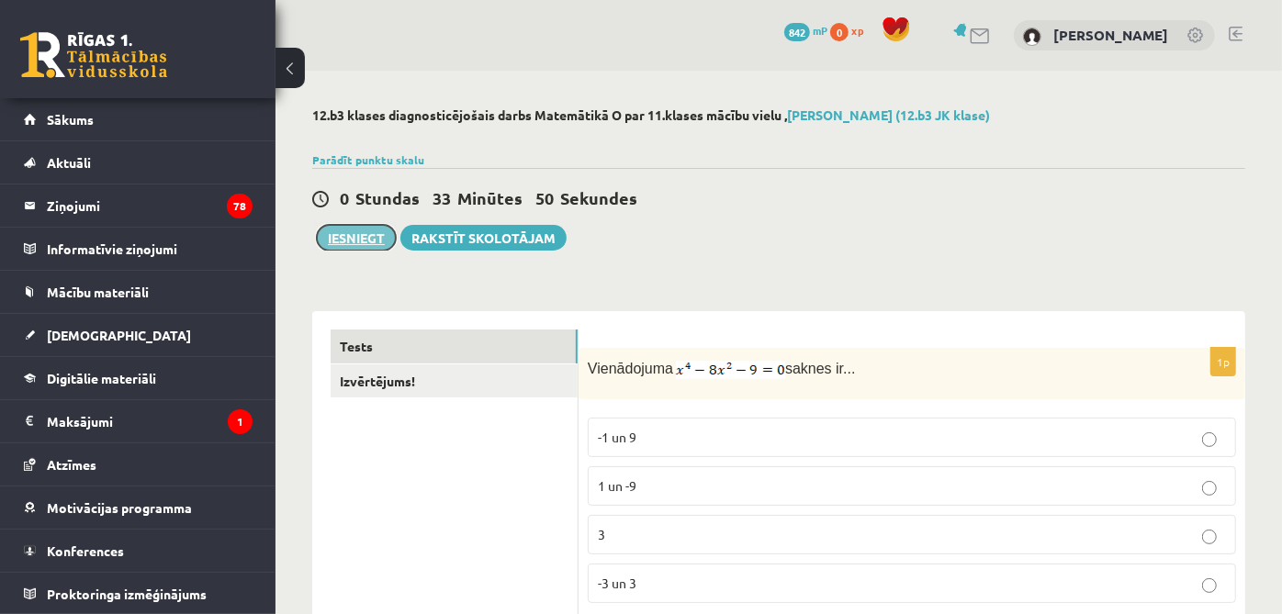
click at [360, 241] on button "Iesniegt" at bounding box center [356, 238] width 79 height 26
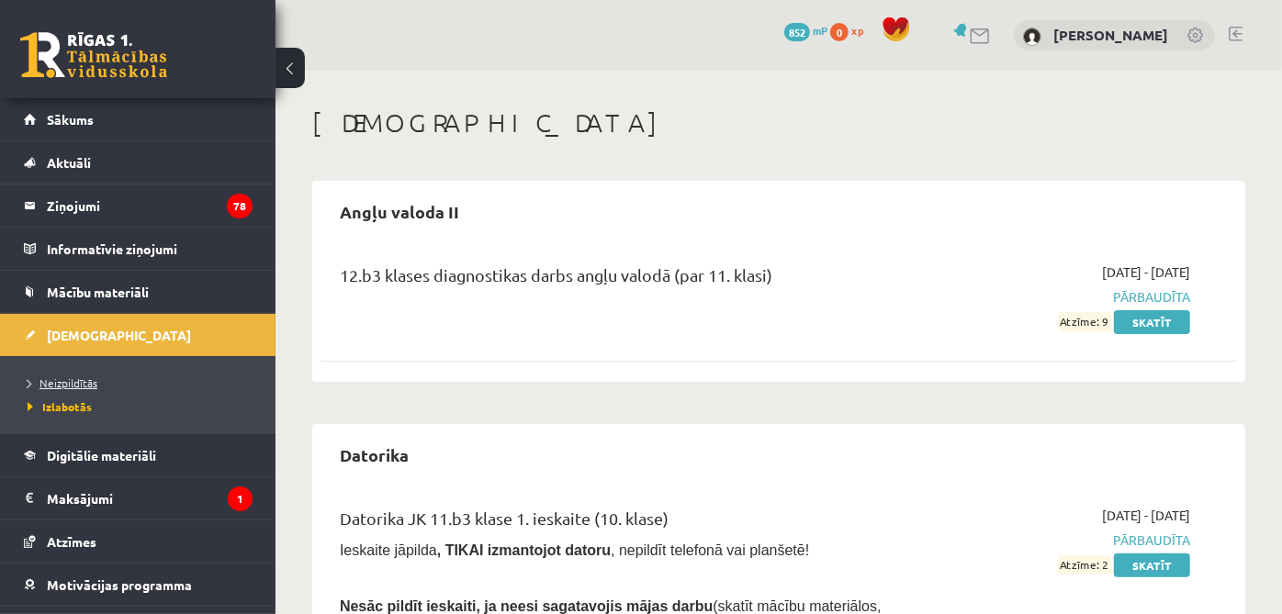
click at [30, 381] on span "Neizpildītās" at bounding box center [63, 383] width 70 height 15
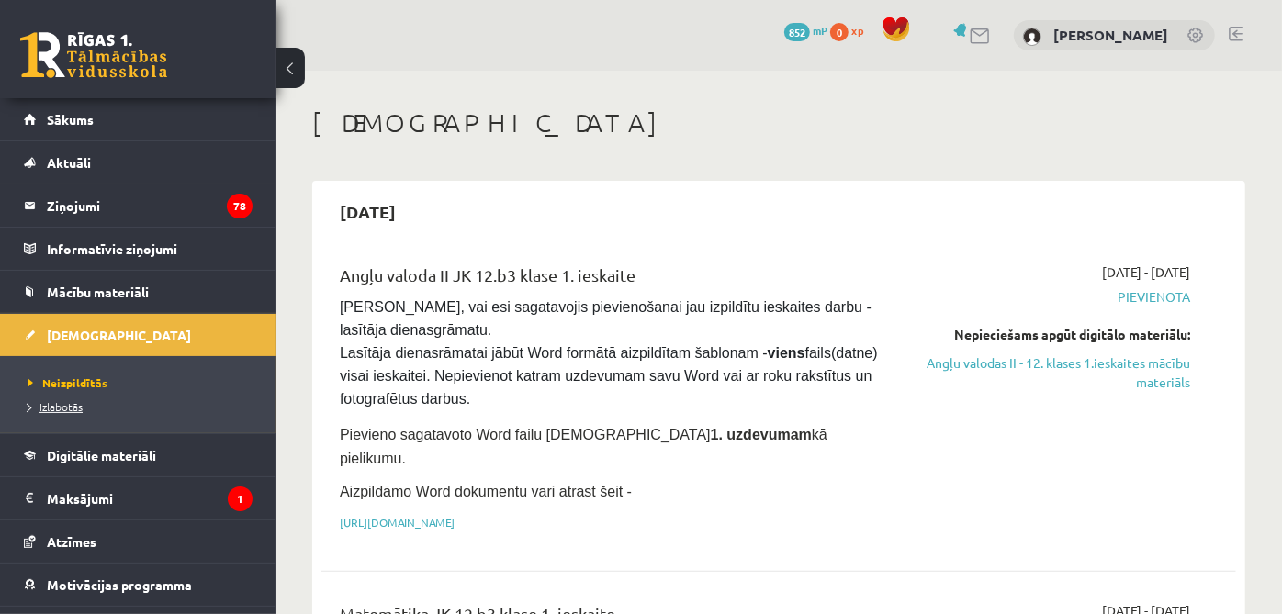
click at [65, 408] on span "Izlabotās" at bounding box center [55, 406] width 55 height 15
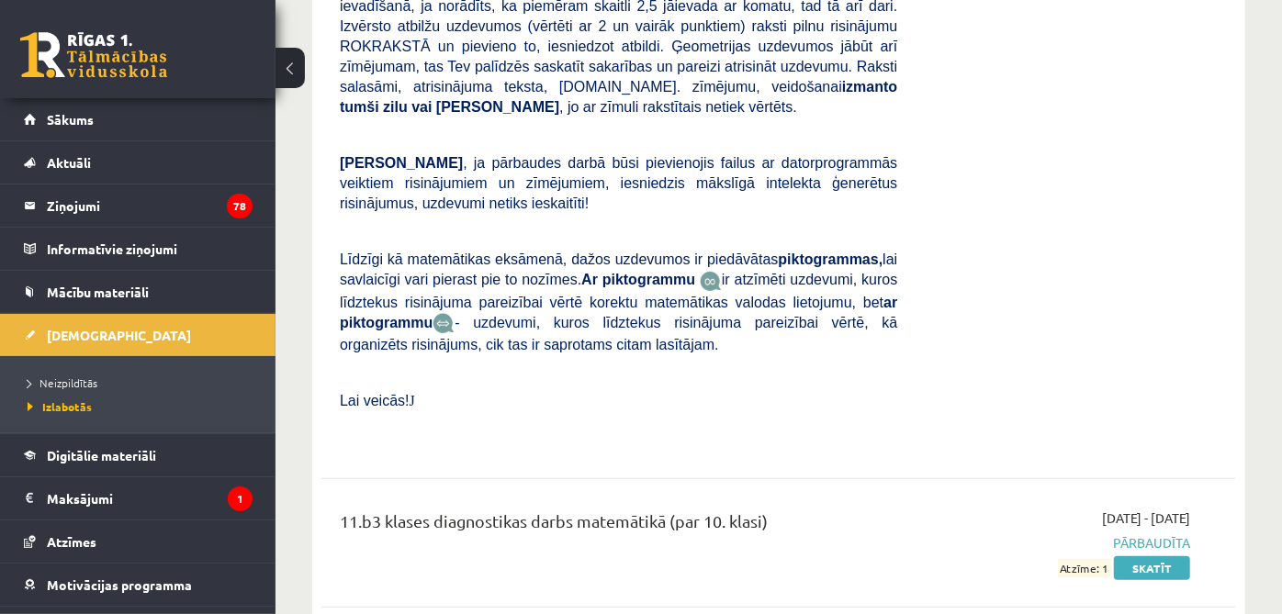
scroll to position [4999, 0]
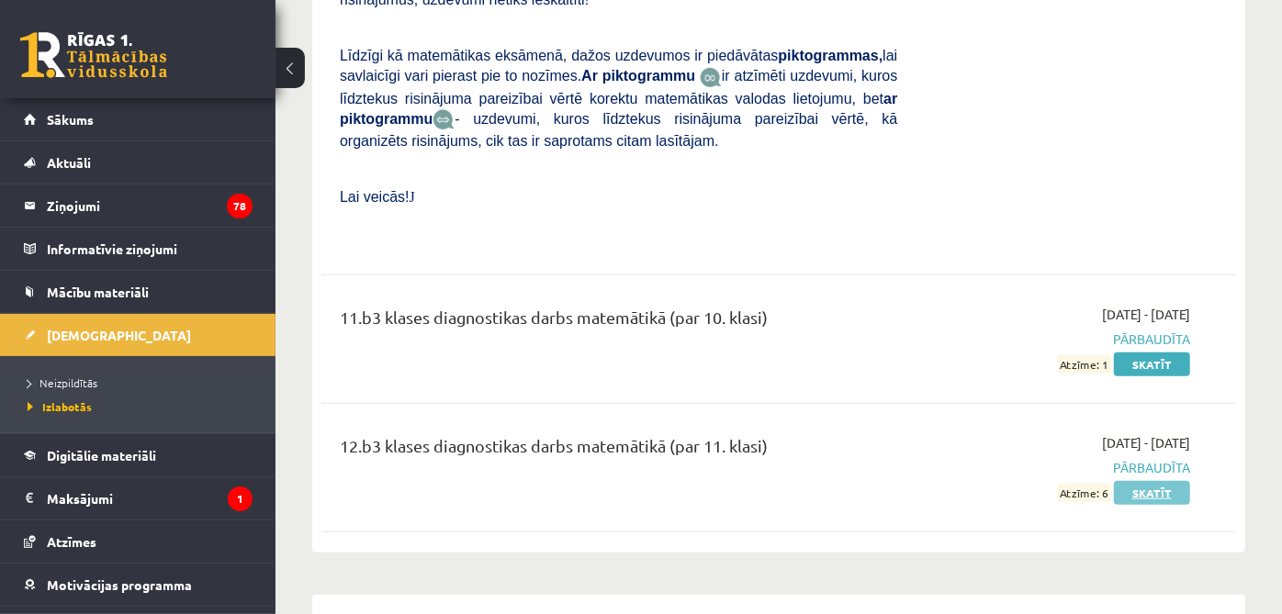
click at [1150, 481] on link "Skatīt" at bounding box center [1152, 493] width 76 height 24
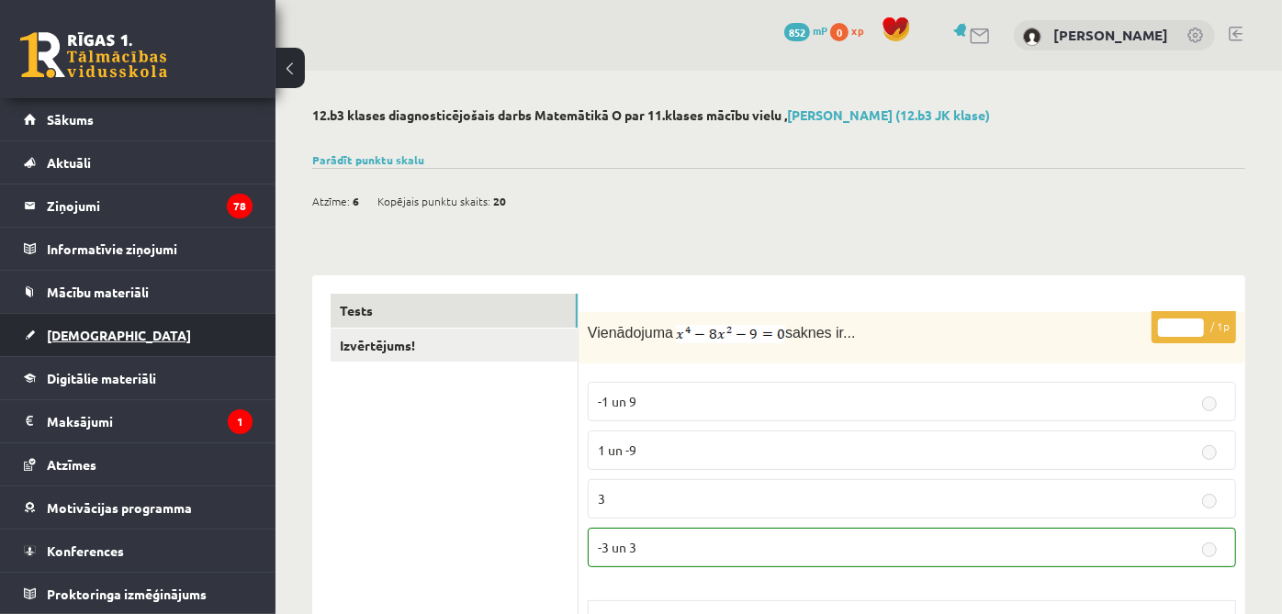
click at [85, 325] on link "[DEMOGRAPHIC_DATA]" at bounding box center [138, 335] width 229 height 42
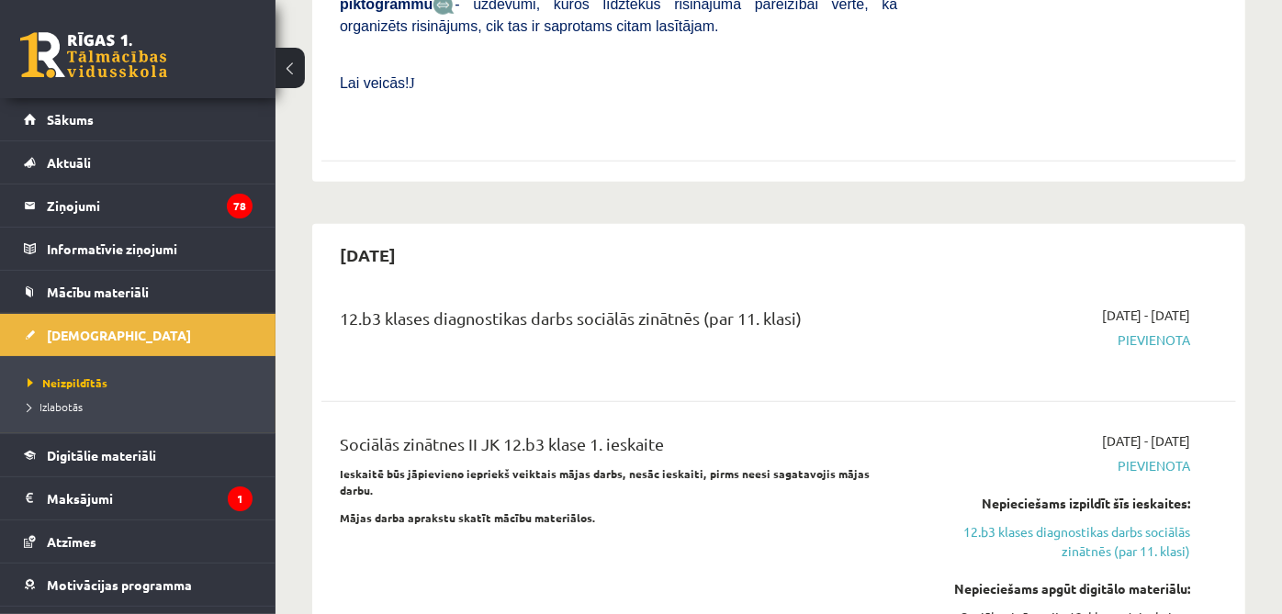
scroll to position [1224, 0]
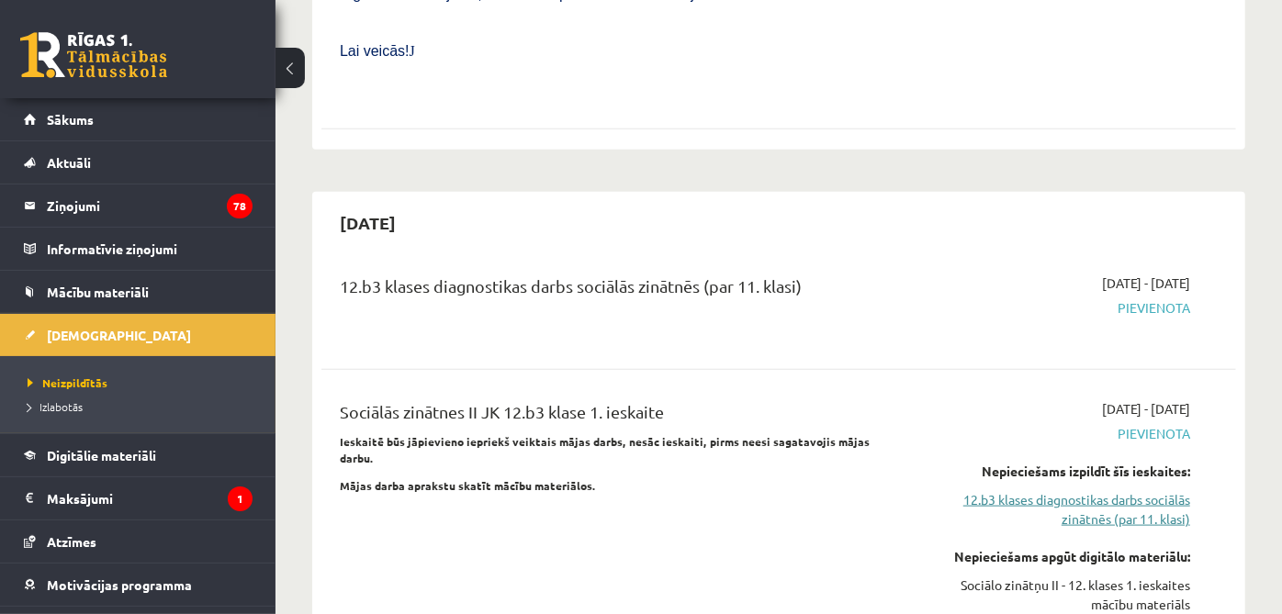
click at [1141, 490] on link "12.b3 klases diagnostikas darbs sociālās zinātnēs (par 11. klasi)" at bounding box center [1057, 509] width 265 height 39
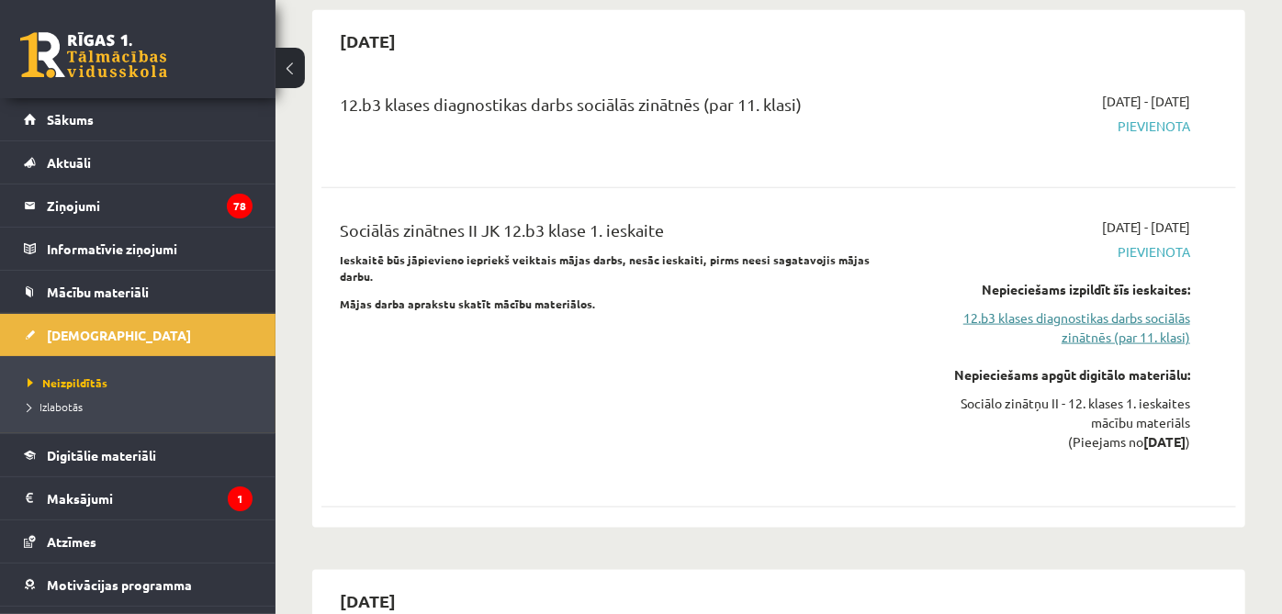
click at [1086, 309] on link "12.b3 klases diagnostikas darbs sociālās zinātnēs (par 11. klasi)" at bounding box center [1057, 328] width 265 height 39
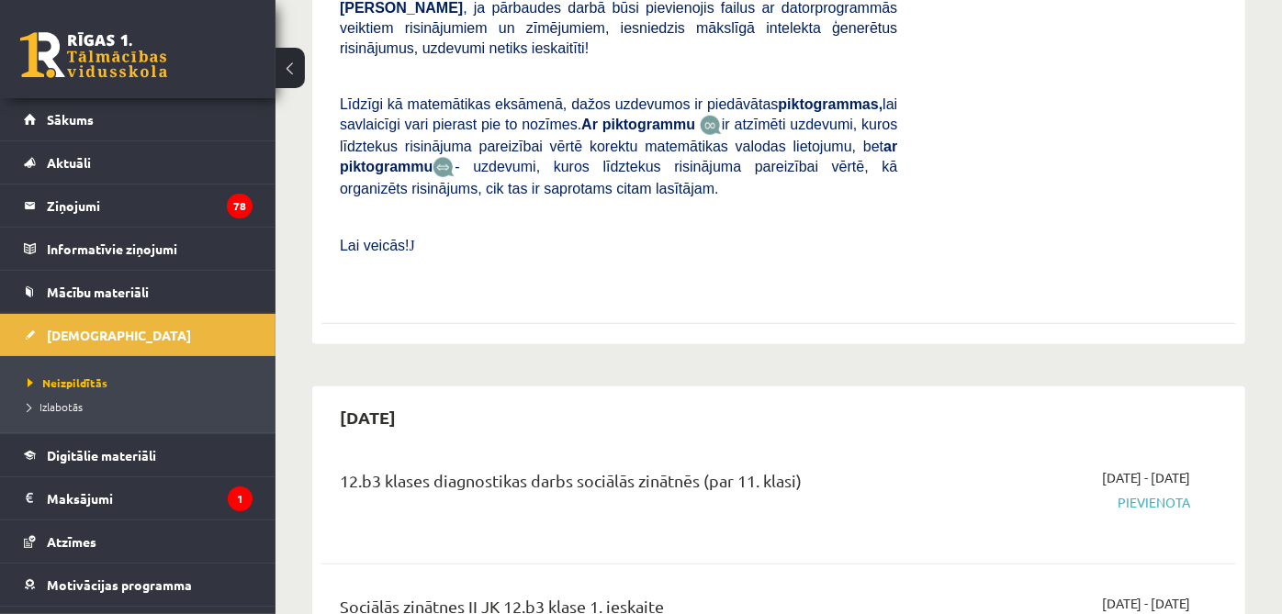
scroll to position [997, 0]
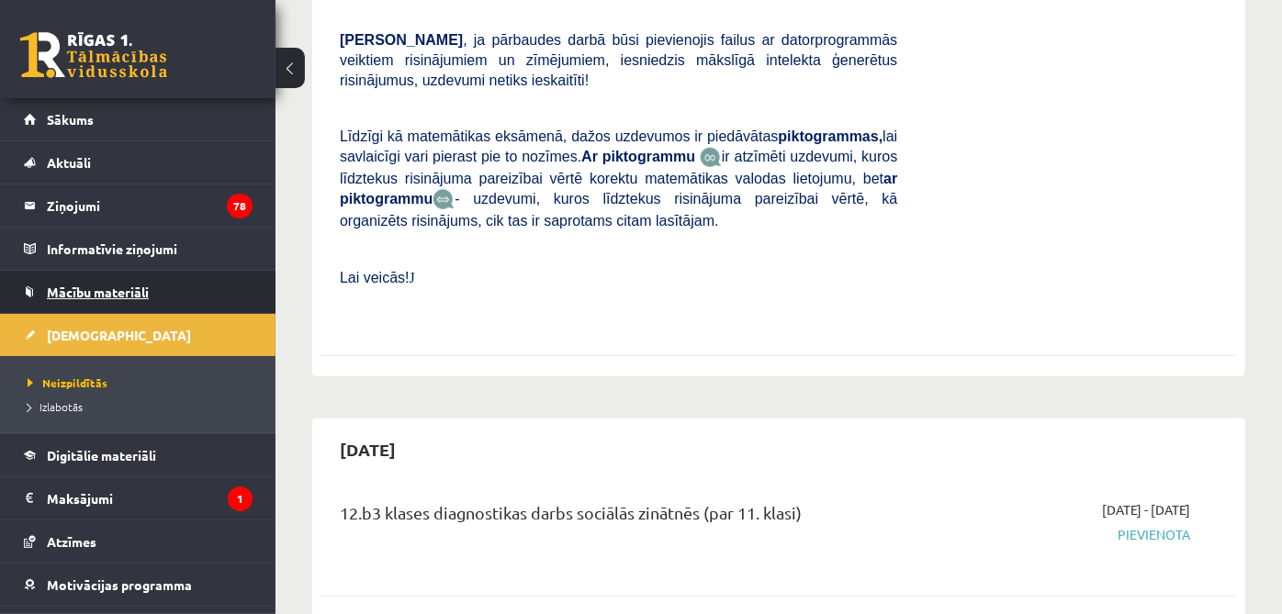
click at [135, 275] on link "Mācību materiāli" at bounding box center [138, 292] width 229 height 42
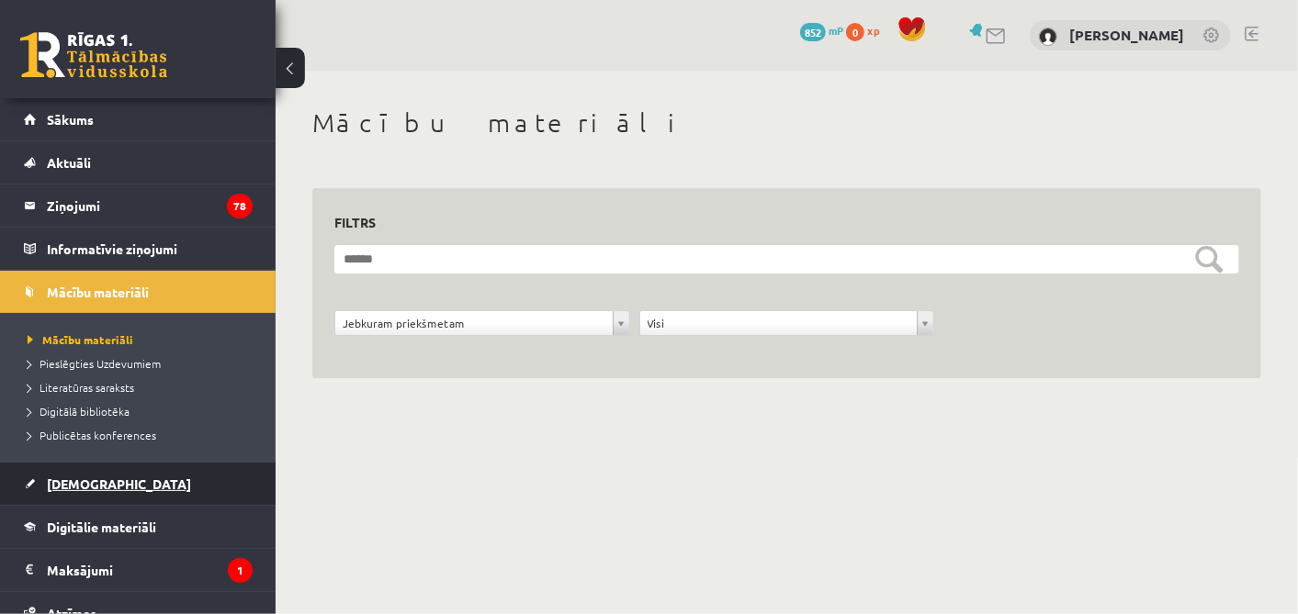
click at [74, 479] on span "[DEMOGRAPHIC_DATA]" at bounding box center [119, 484] width 144 height 17
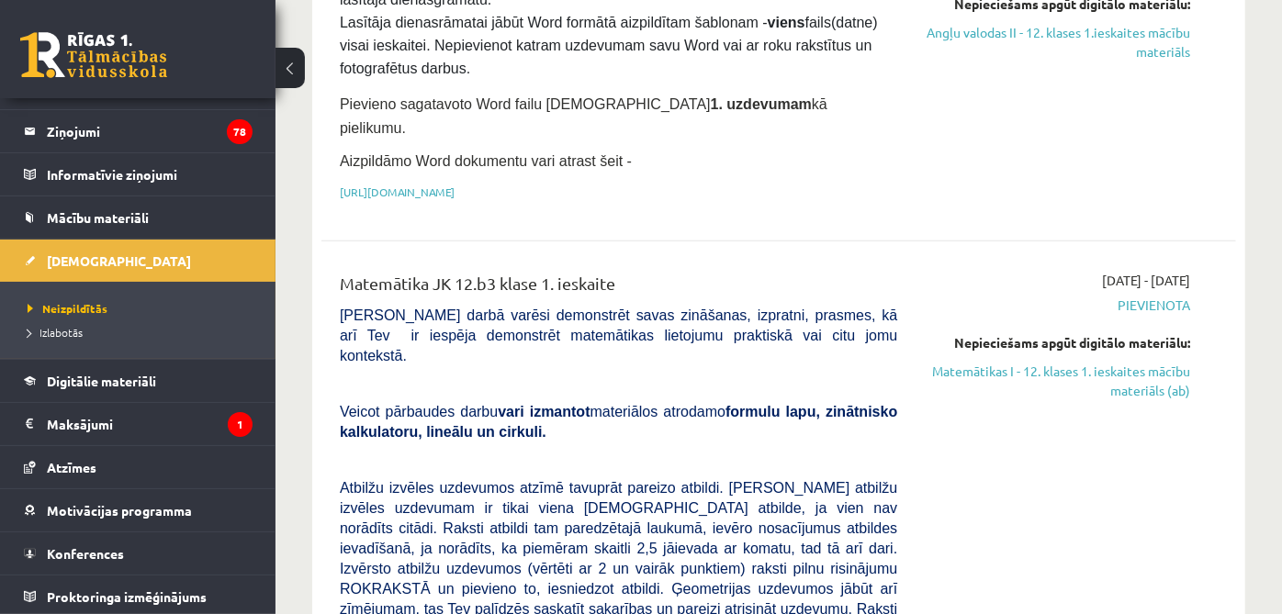
scroll to position [204, 0]
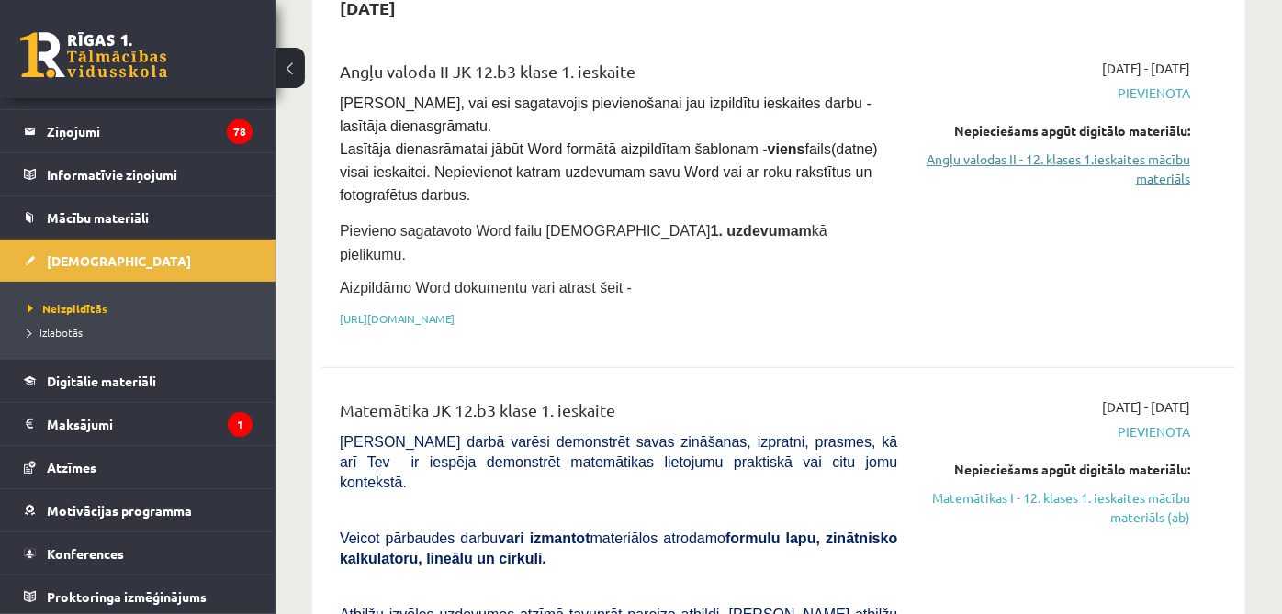
click at [1110, 185] on link "Angļu valodas II - 12. klases 1.ieskaites mācību materiāls" at bounding box center [1057, 169] width 265 height 39
